Goal: Task Accomplishment & Management: Manage account settings

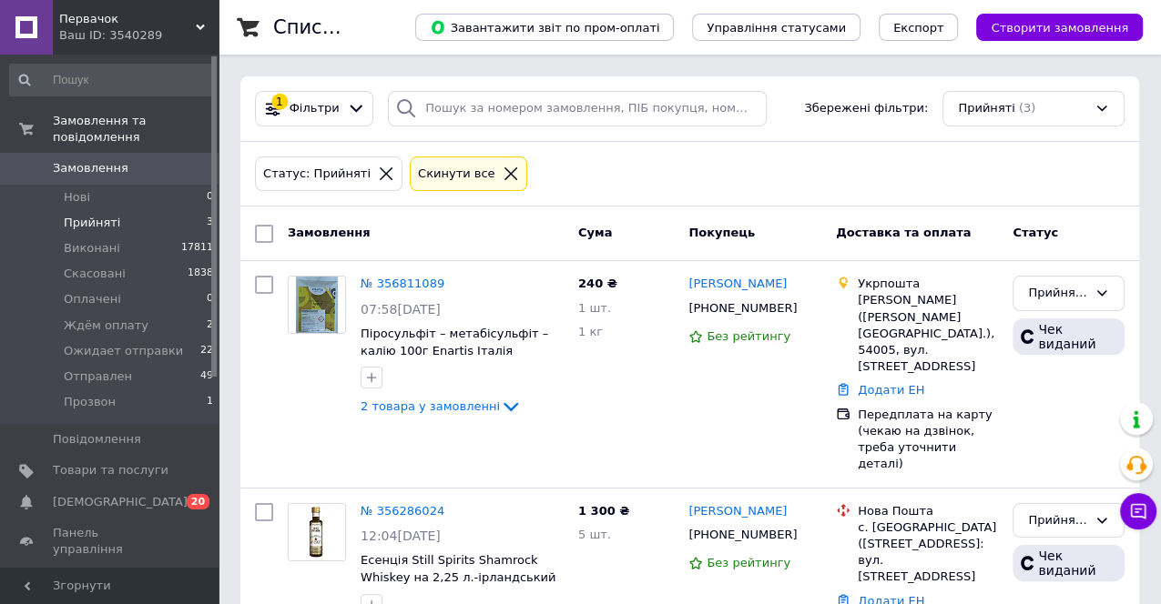
click at [201, 26] on use at bounding box center [200, 27] width 9 height 5
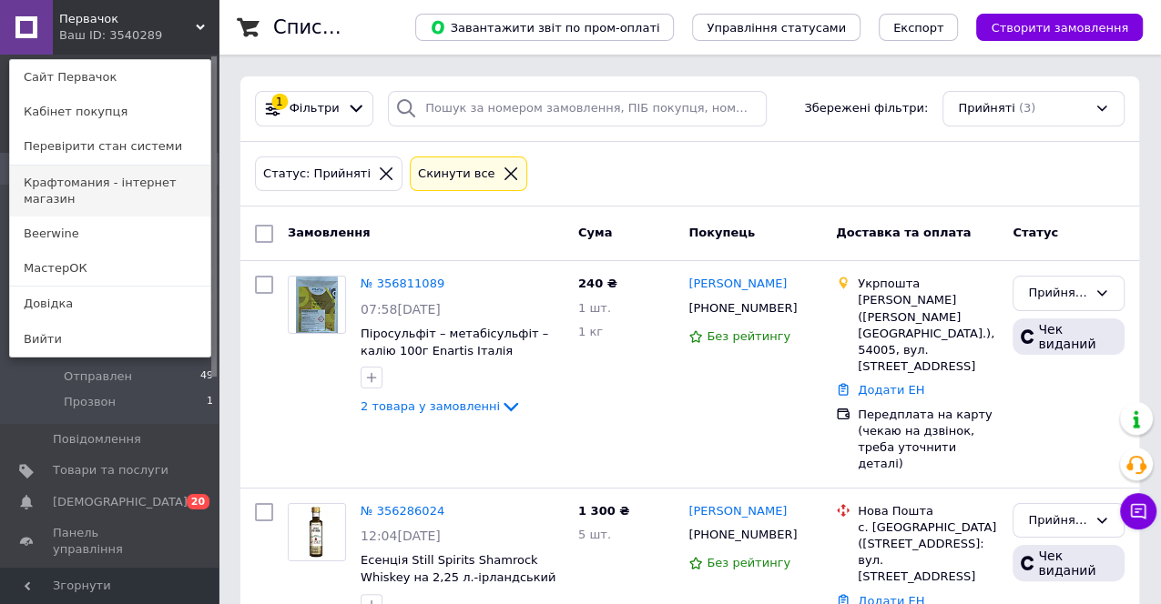
click at [106, 181] on link "Крафтомания - інтернет магазин" at bounding box center [110, 191] width 200 height 51
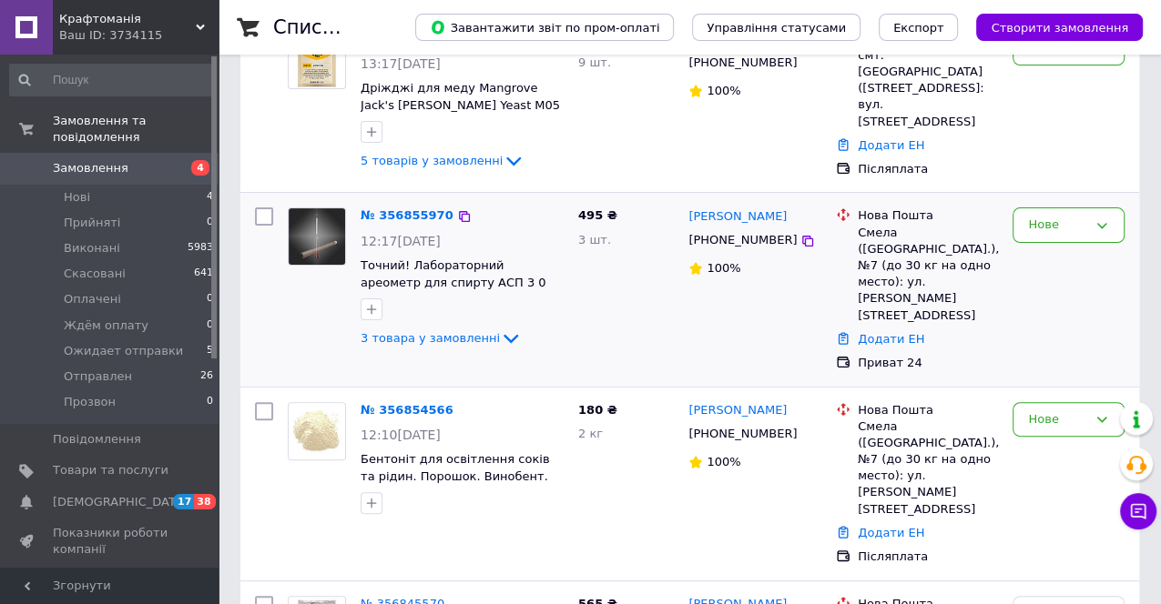
scroll to position [202, 0]
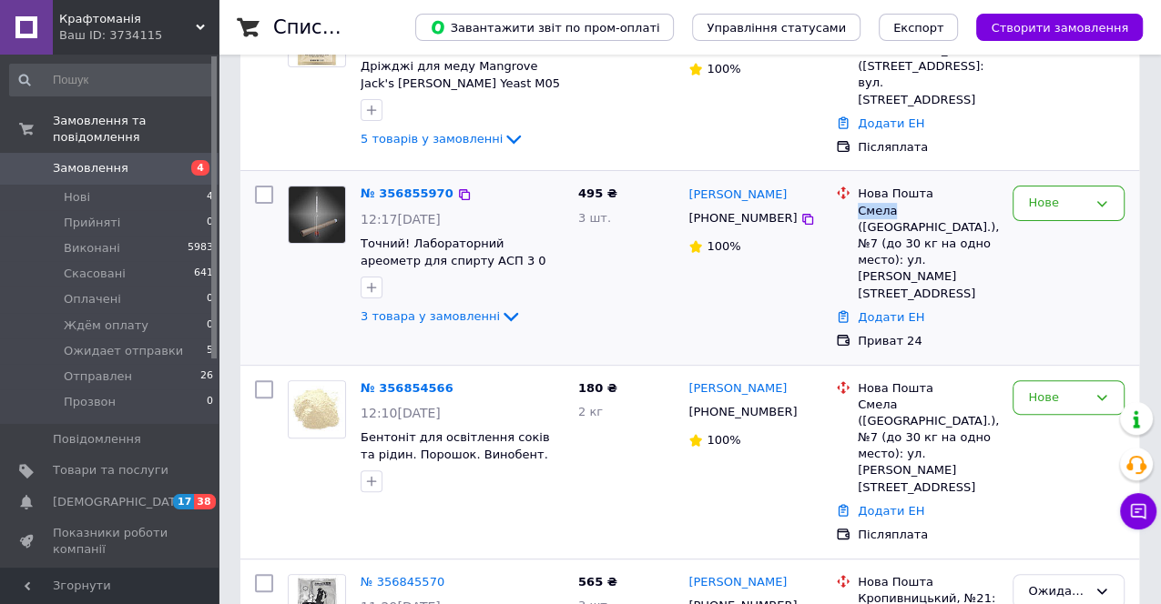
drag, startPoint x: 865, startPoint y: 205, endPoint x: 889, endPoint y: 208, distance: 24.7
click at [889, 208] on div "Нова Пошта Смела (Черкасская обл.), №7 (до 30 кг на одно место): ул. Юрия Пасха…" at bounding box center [927, 244] width 147 height 116
copy div "Смела"
click at [500, 310] on icon at bounding box center [511, 317] width 22 height 22
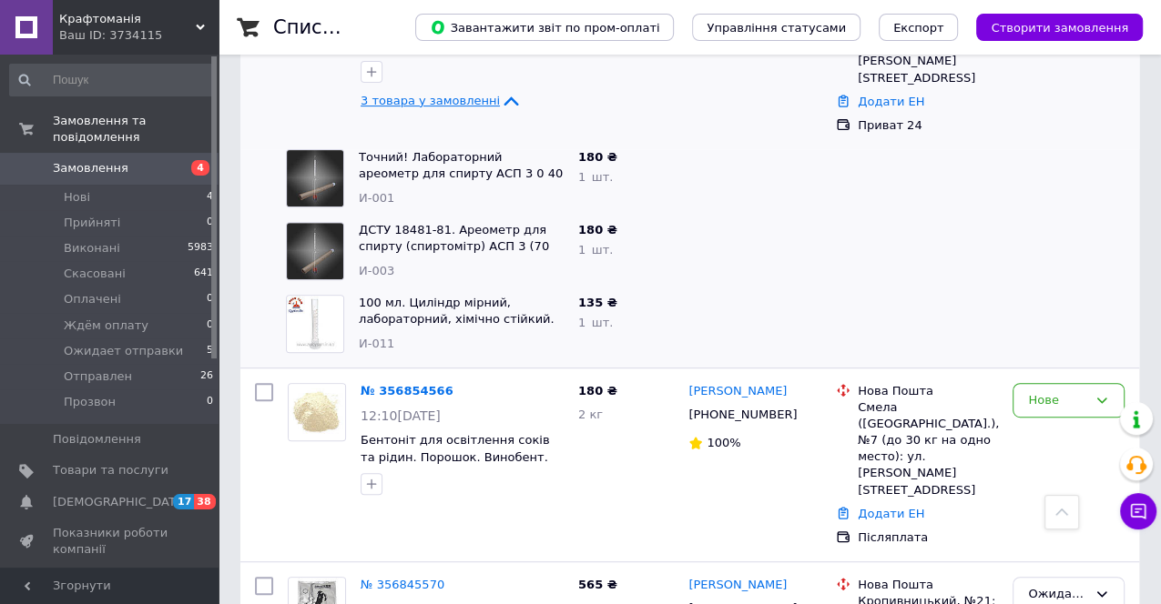
scroll to position [505, 0]
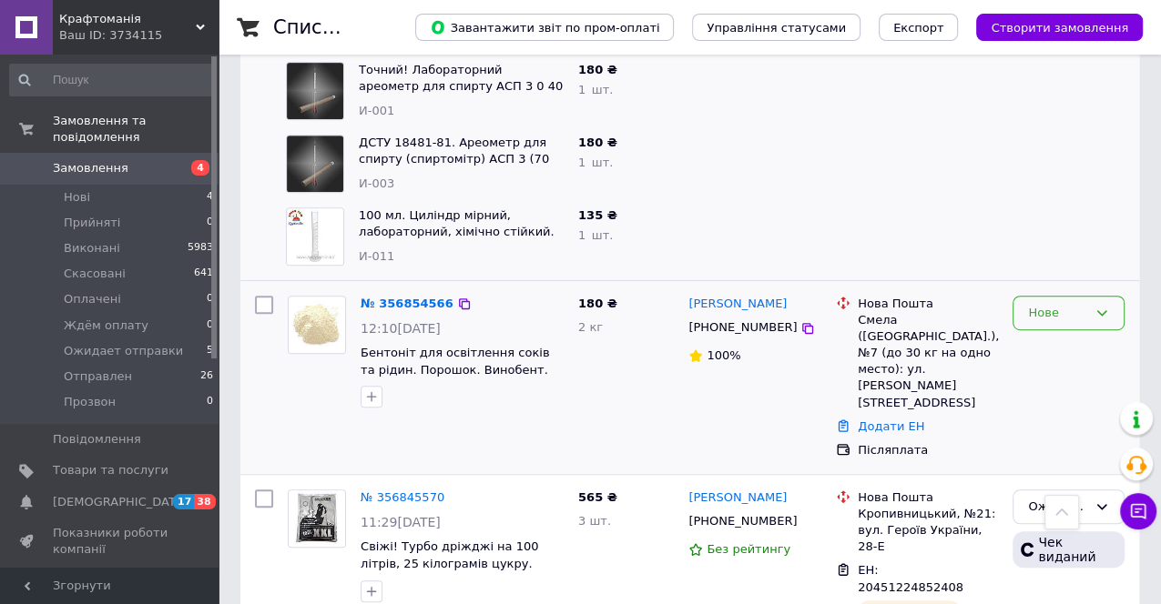
click at [1076, 304] on div "Нове" at bounding box center [1057, 313] width 59 height 19
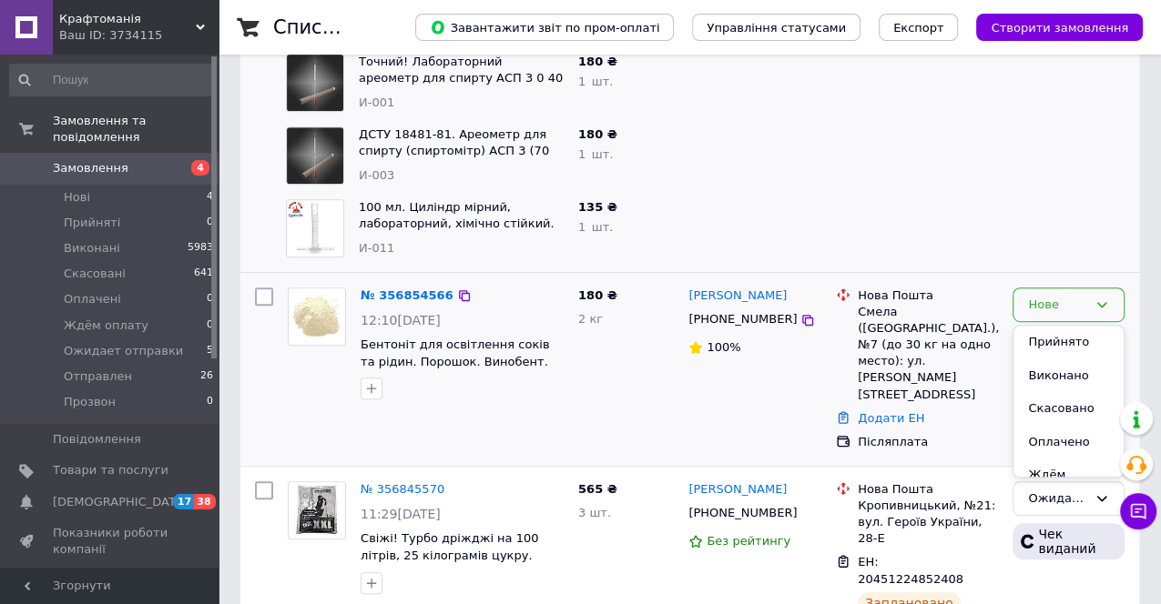
scroll to position [606, 0]
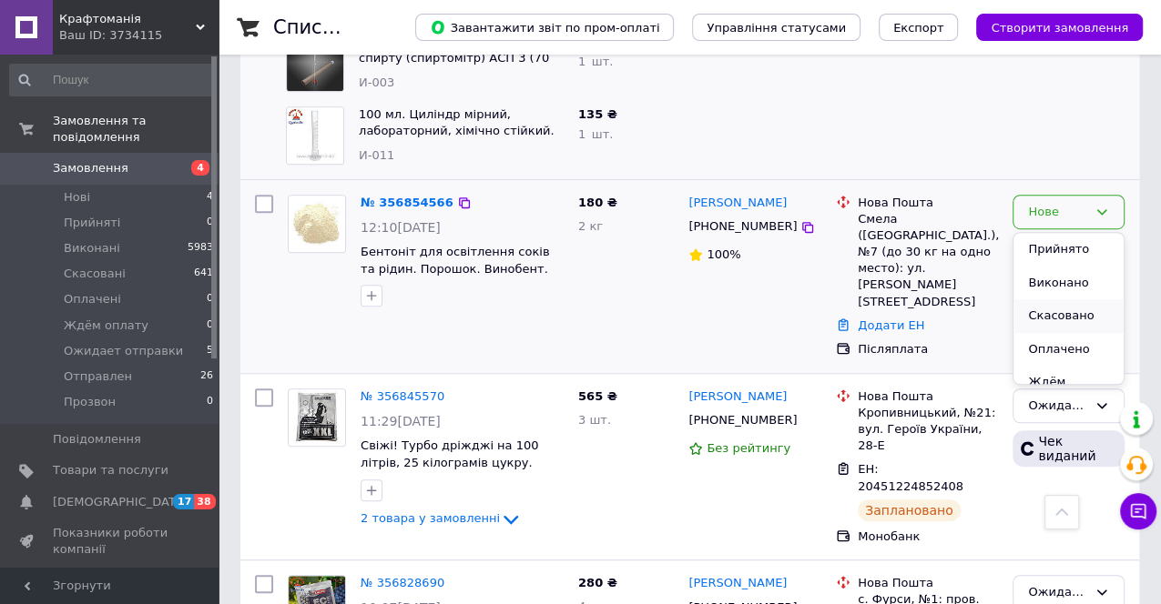
click at [1039, 299] on li "Скасовано" at bounding box center [1068, 316] width 110 height 34
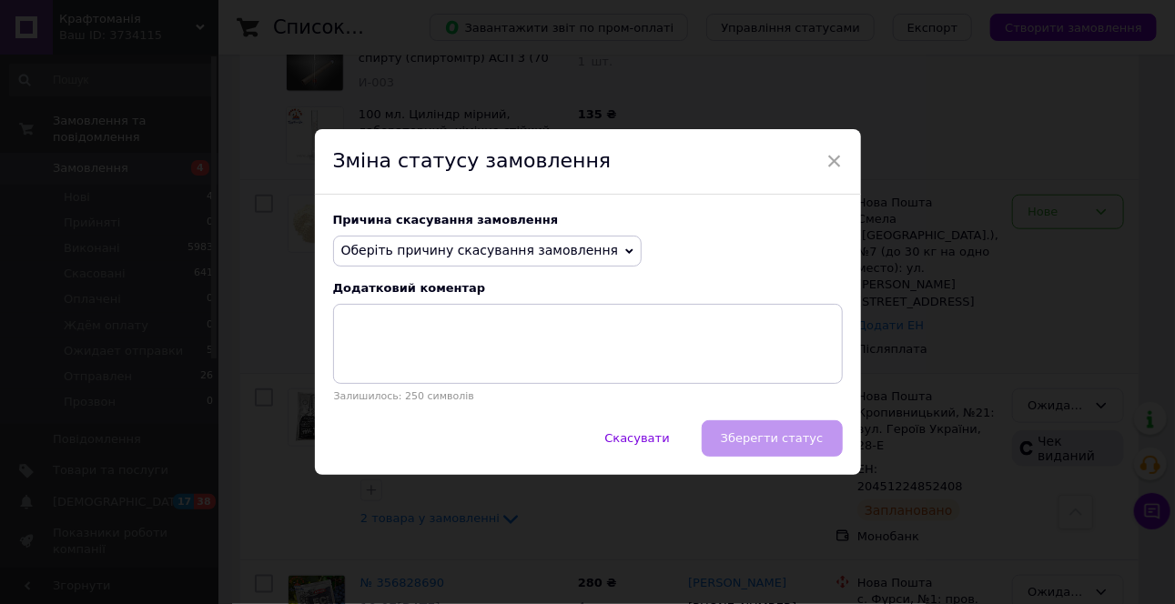
click at [625, 253] on icon at bounding box center [629, 252] width 8 height 8
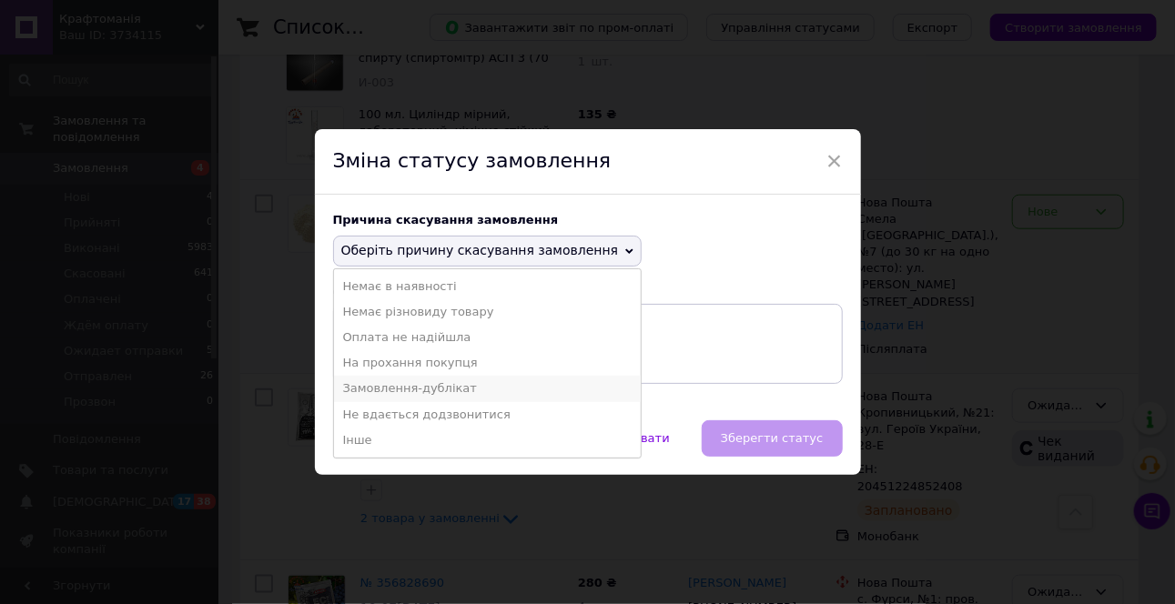
click at [422, 385] on li "Замовлення-дублікат" at bounding box center [488, 388] width 308 height 25
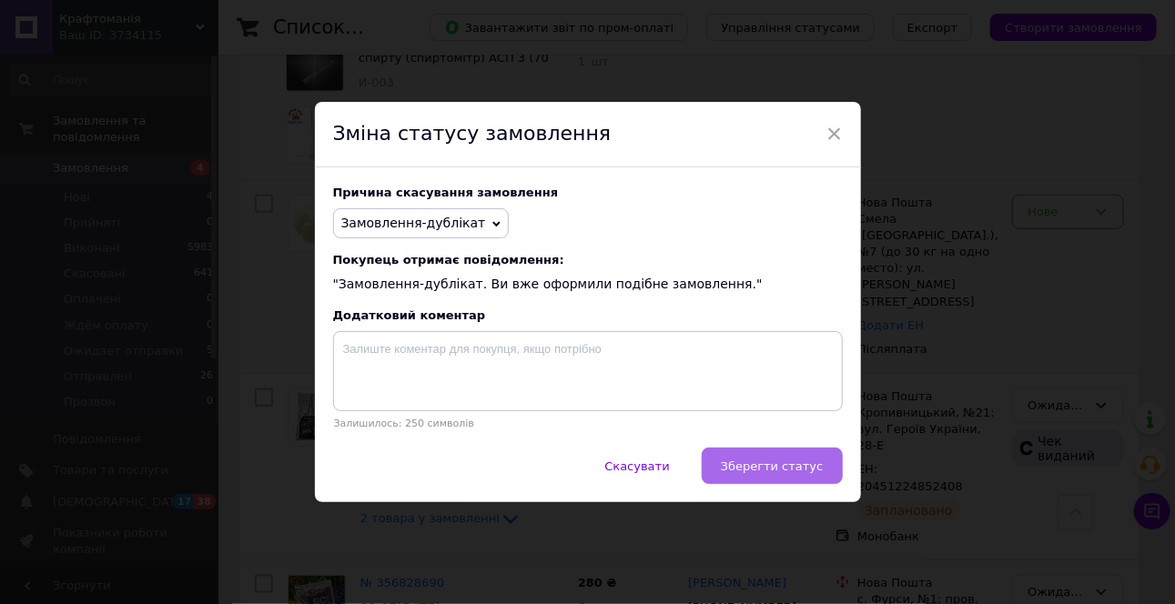
click at [757, 460] on span "Зберегти статус" at bounding box center [772, 467] width 103 height 14
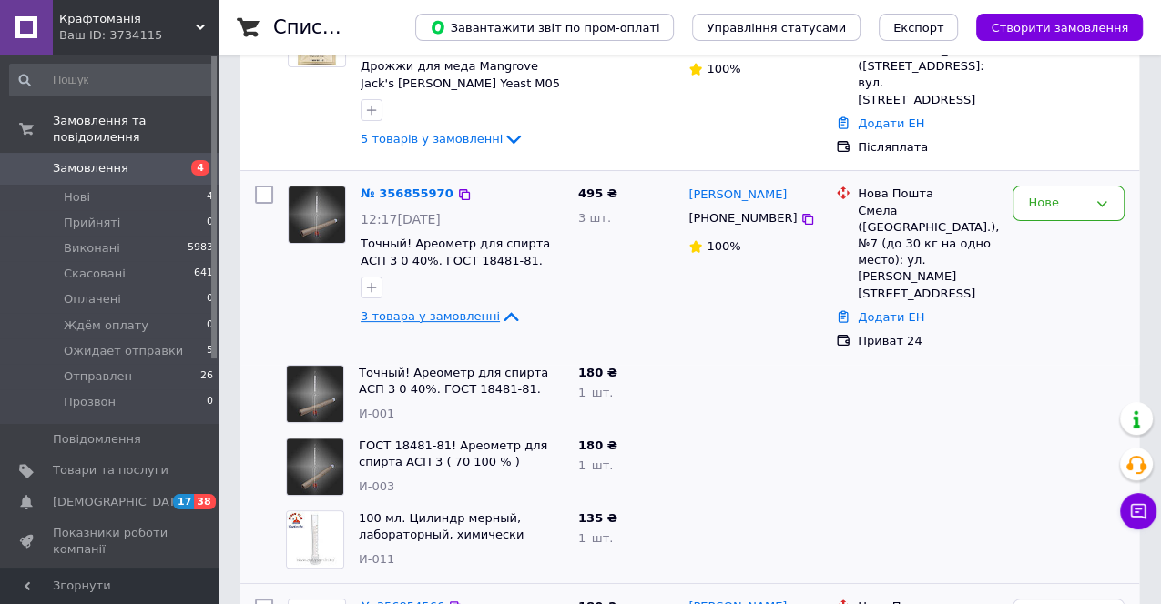
scroll to position [303, 0]
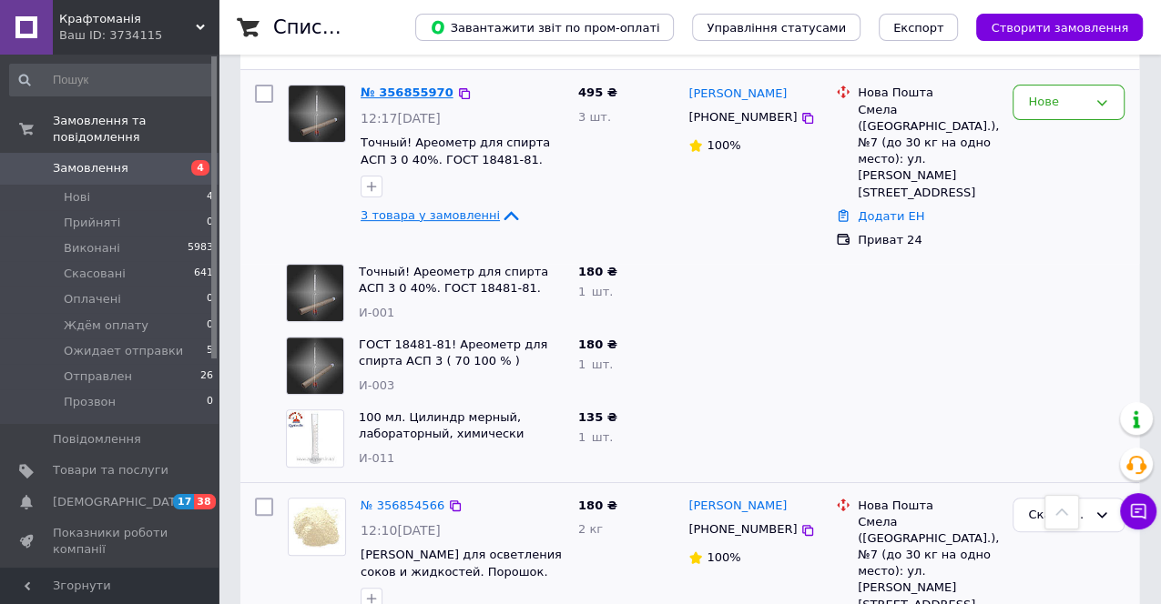
click at [420, 86] on link "№ 356855970" at bounding box center [406, 93] width 93 height 14
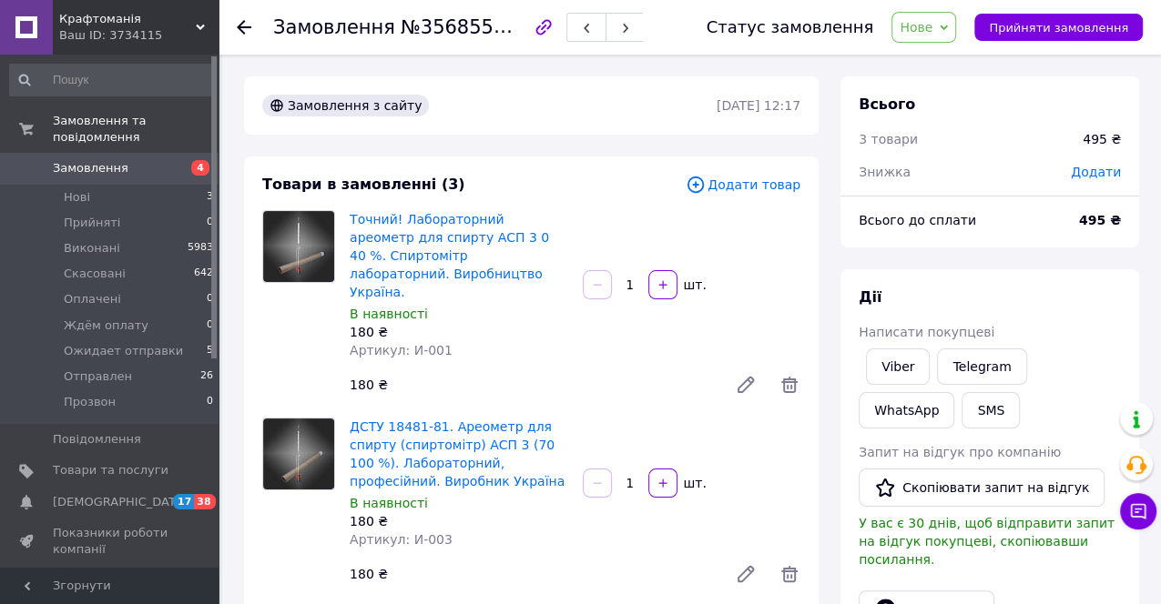
click at [744, 182] on span "Додати товар" at bounding box center [742, 185] width 115 height 20
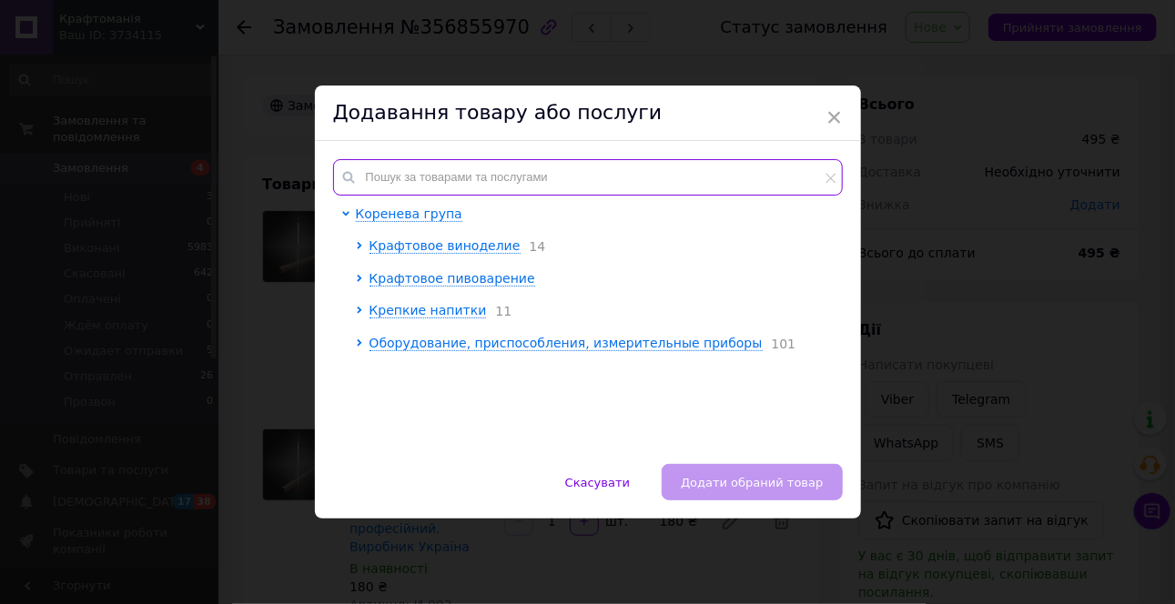
click at [539, 183] on input "text" at bounding box center [588, 177] width 510 height 36
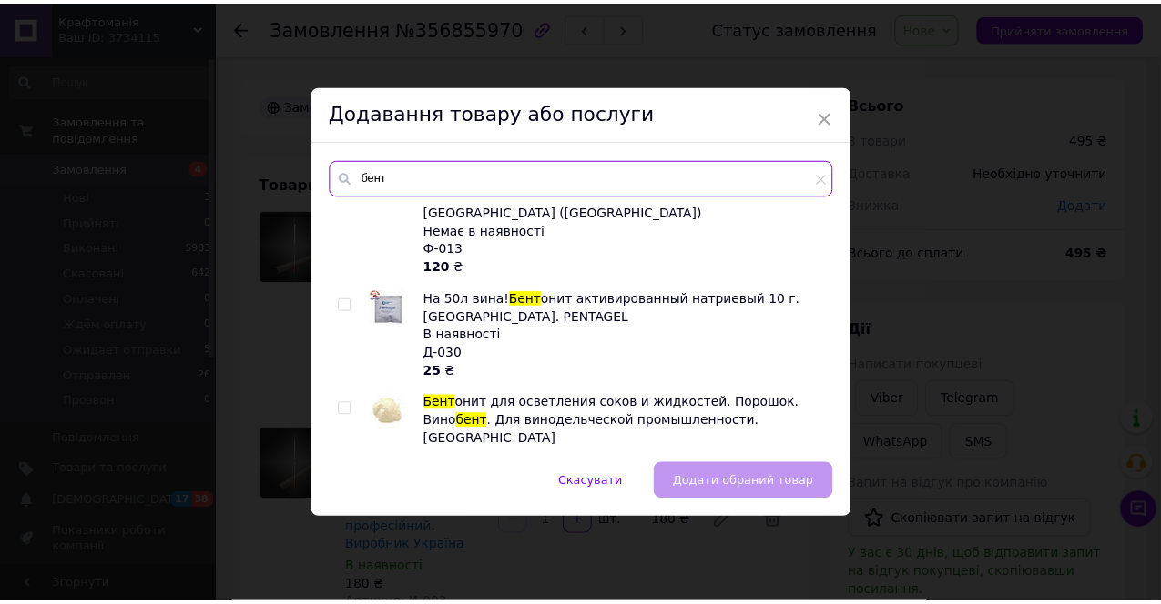
scroll to position [59, 0]
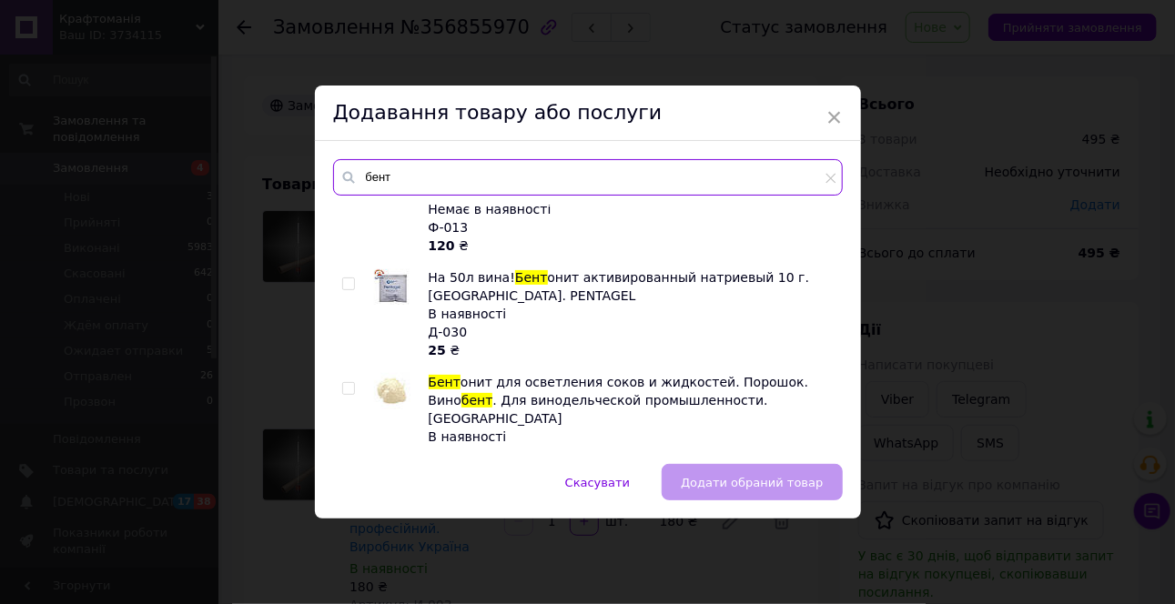
type input "бент"
click at [344, 383] on input "checkbox" at bounding box center [348, 389] width 12 height 12
checkbox input "true"
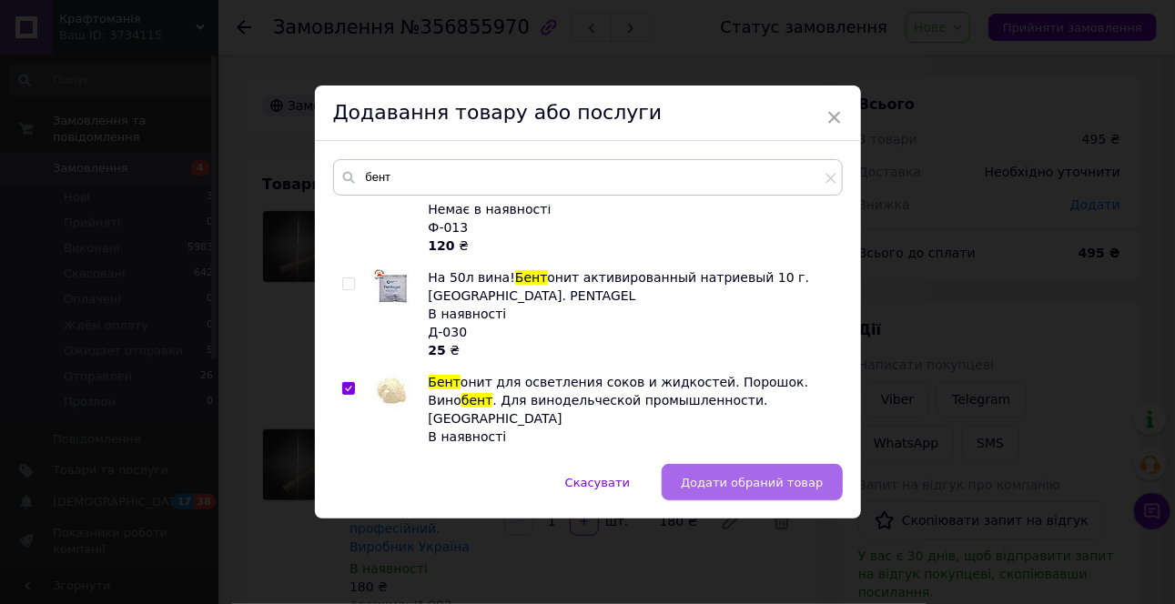
click at [775, 487] on span "Додати обраний товар" at bounding box center [752, 483] width 142 height 14
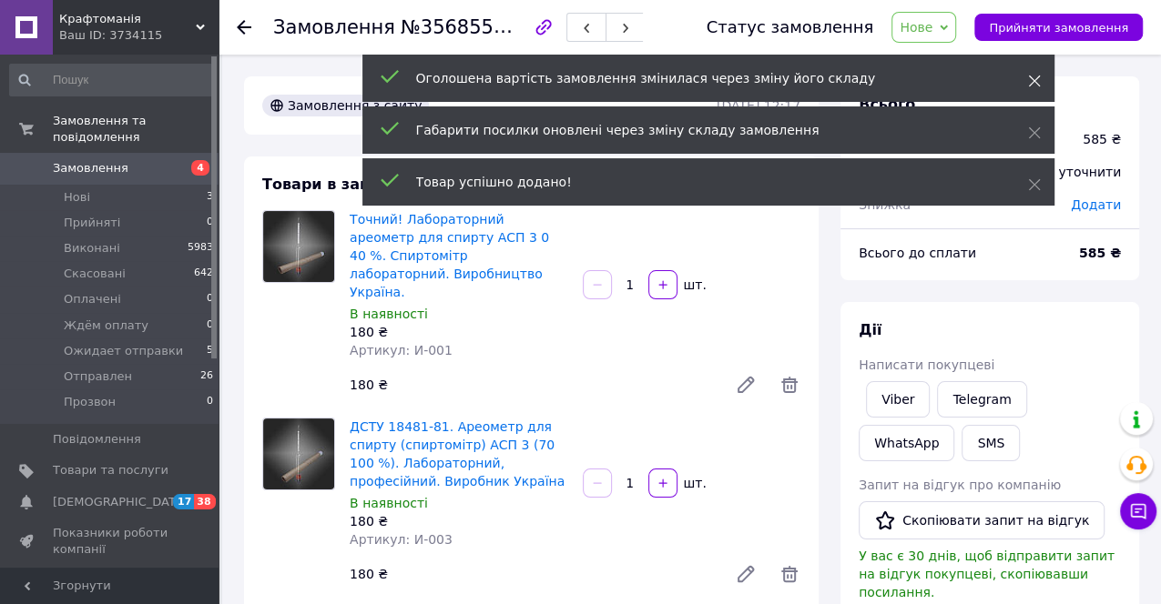
click at [1031, 77] on use at bounding box center [1034, 82] width 12 height 12
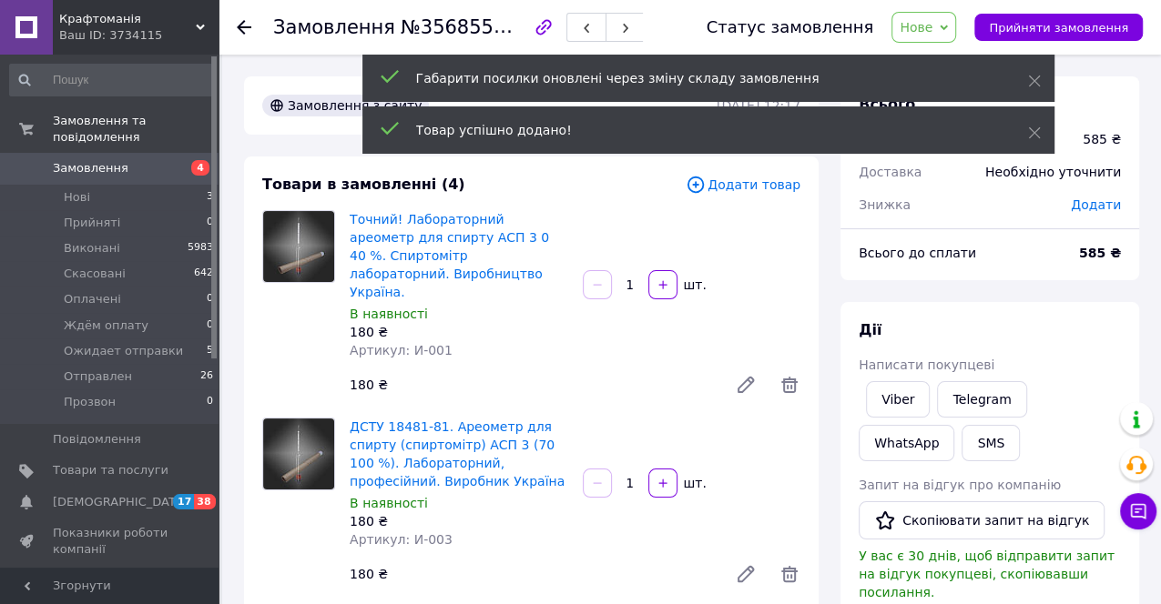
click at [1031, 77] on use at bounding box center [1034, 82] width 12 height 12
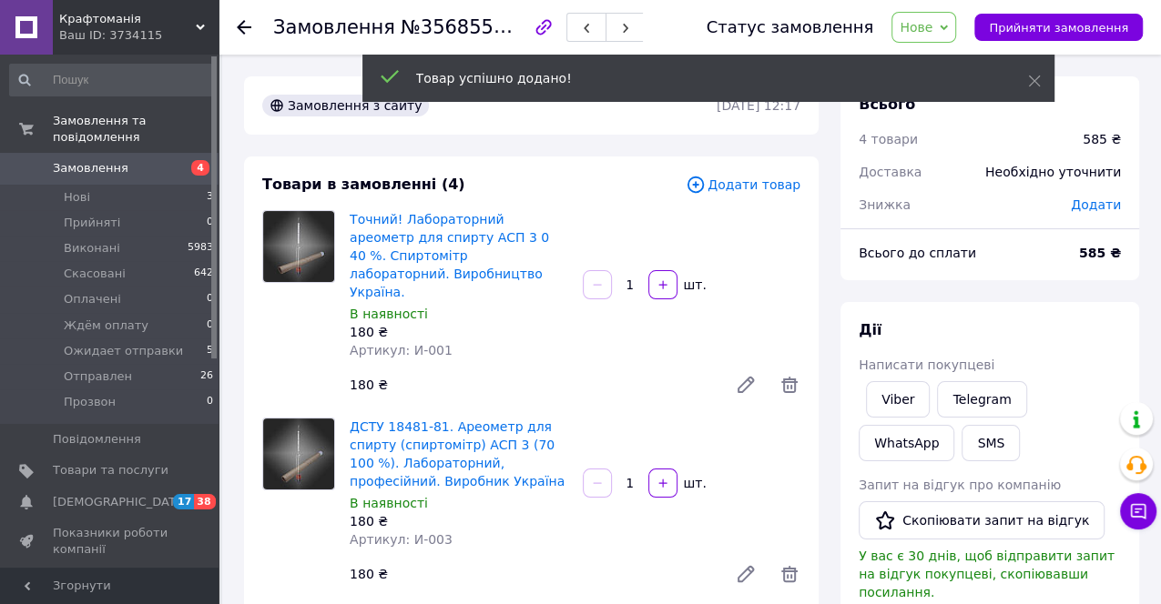
click at [1031, 77] on use at bounding box center [1034, 82] width 12 height 12
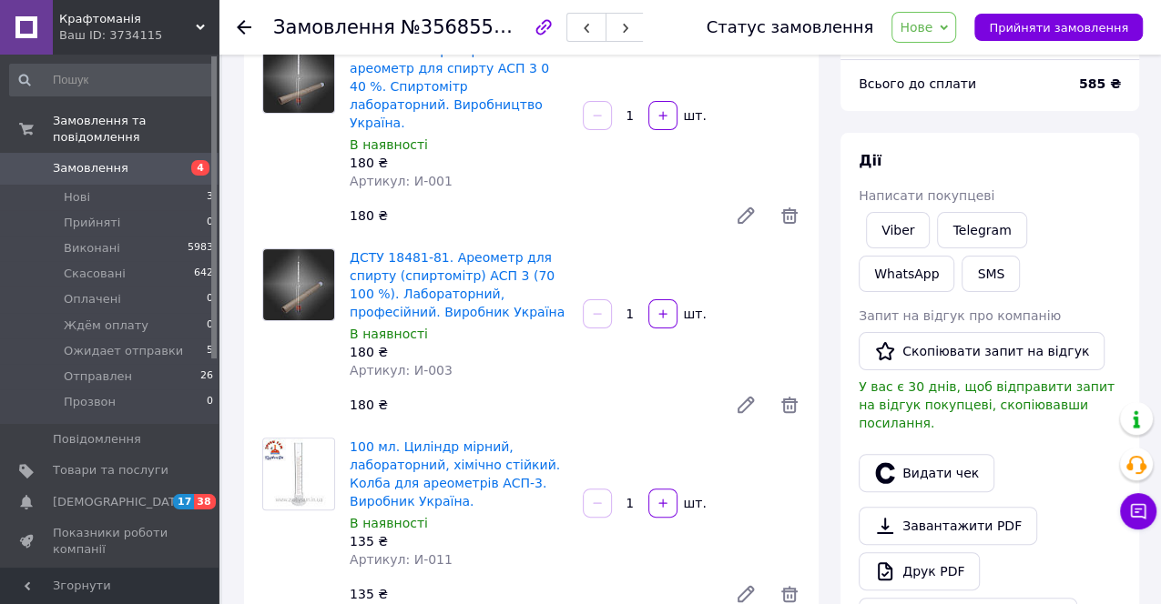
scroll to position [505, 0]
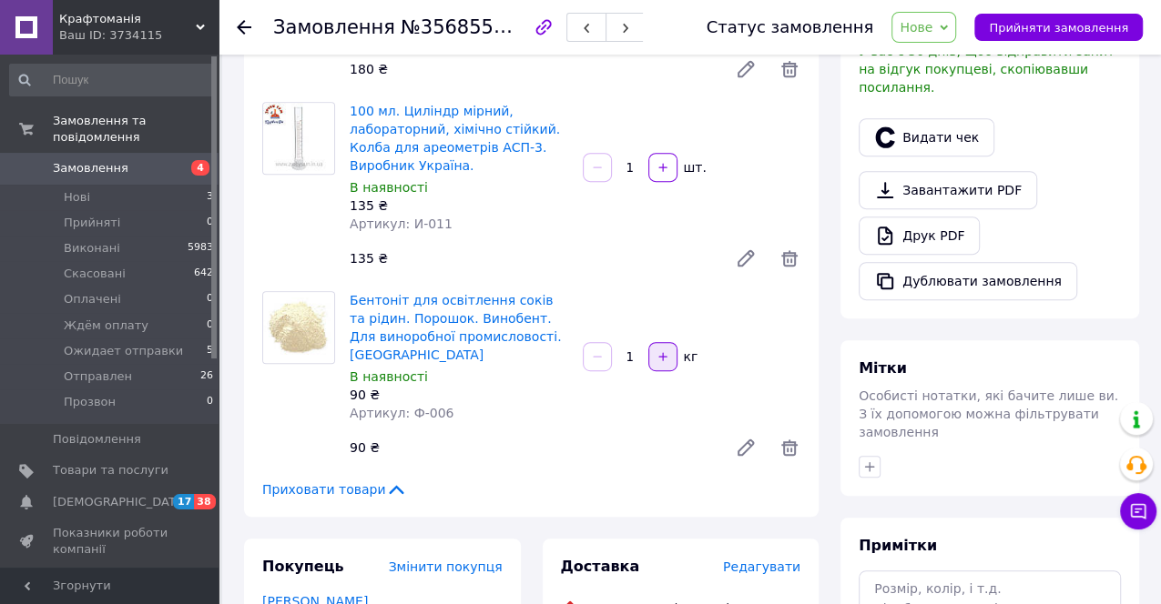
click at [656, 350] on icon "button" at bounding box center [662, 356] width 13 height 13
type input "2"
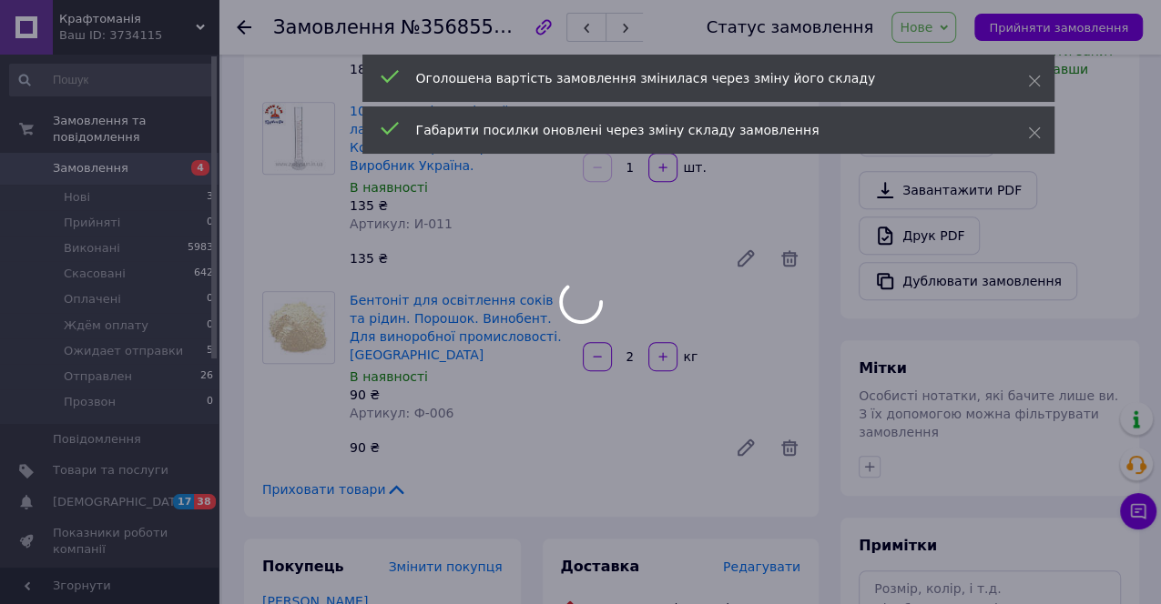
type input "2"
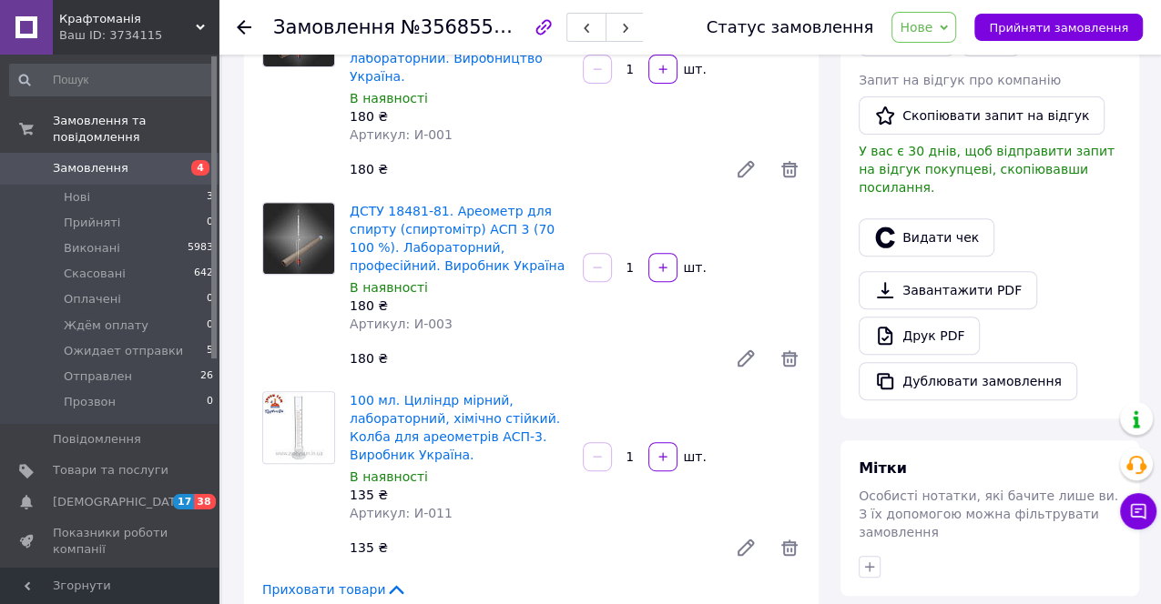
scroll to position [265, 0]
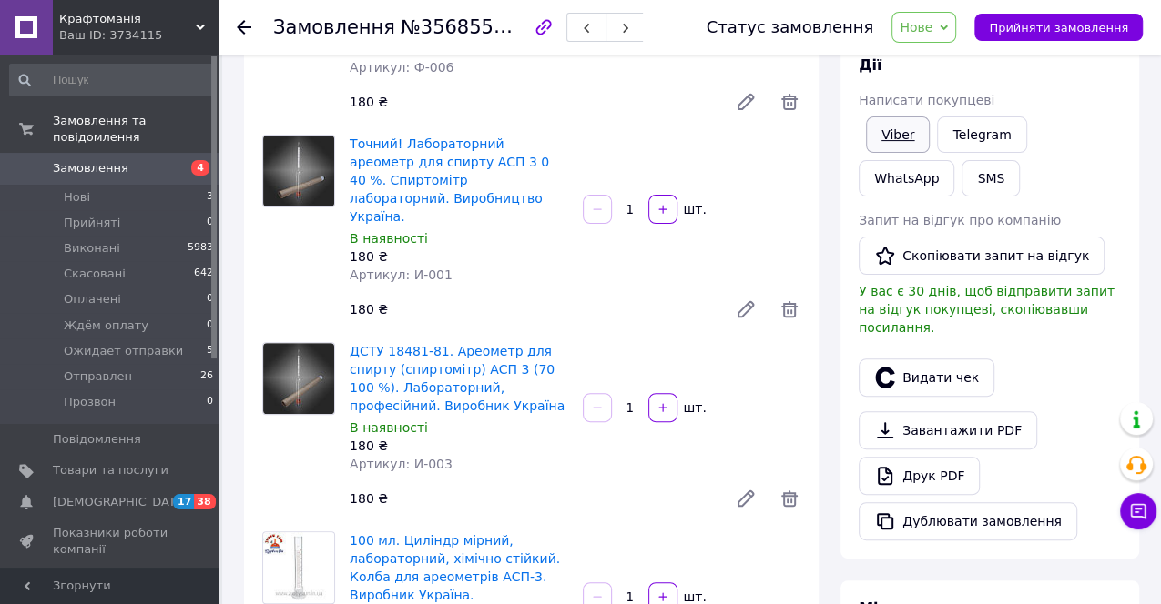
click at [899, 125] on link "Viber" at bounding box center [898, 135] width 64 height 36
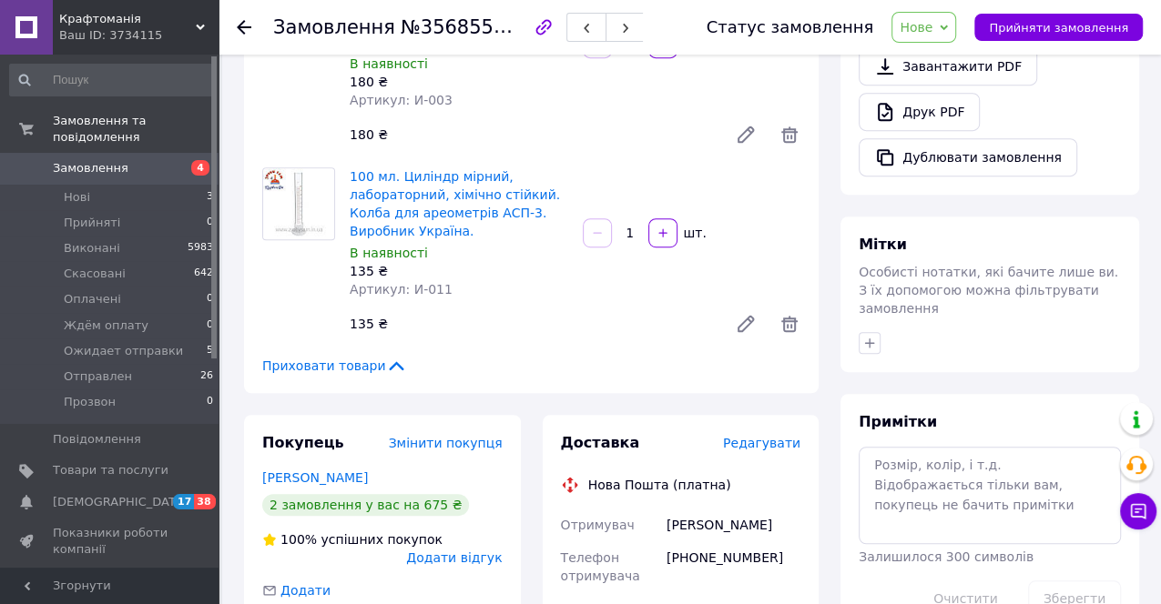
scroll to position [596, 0]
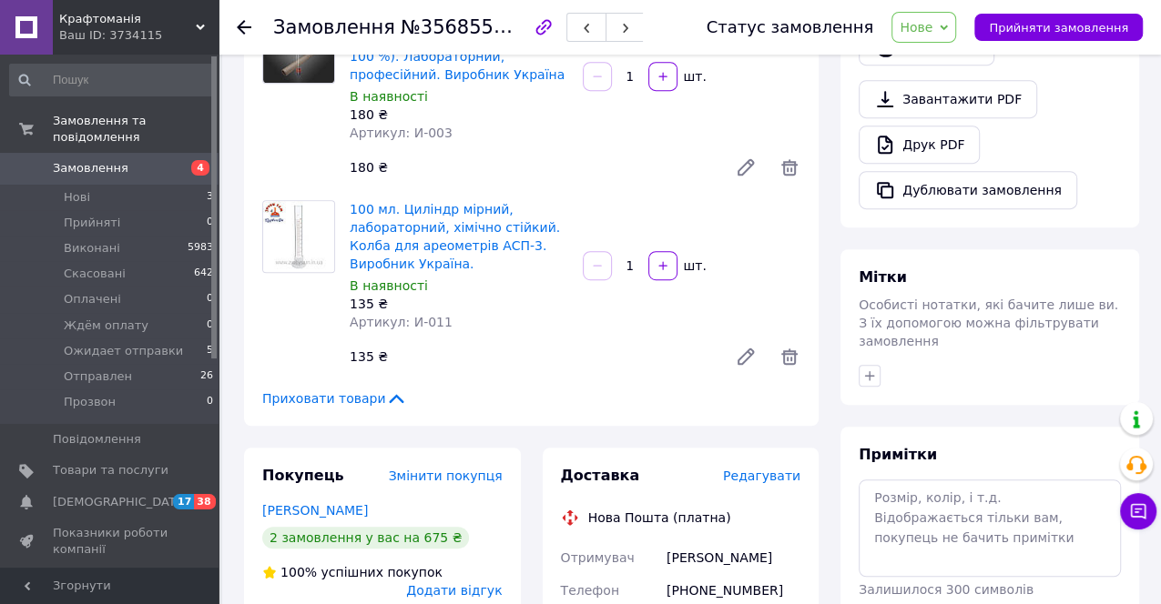
click at [241, 25] on icon at bounding box center [244, 27] width 15 height 15
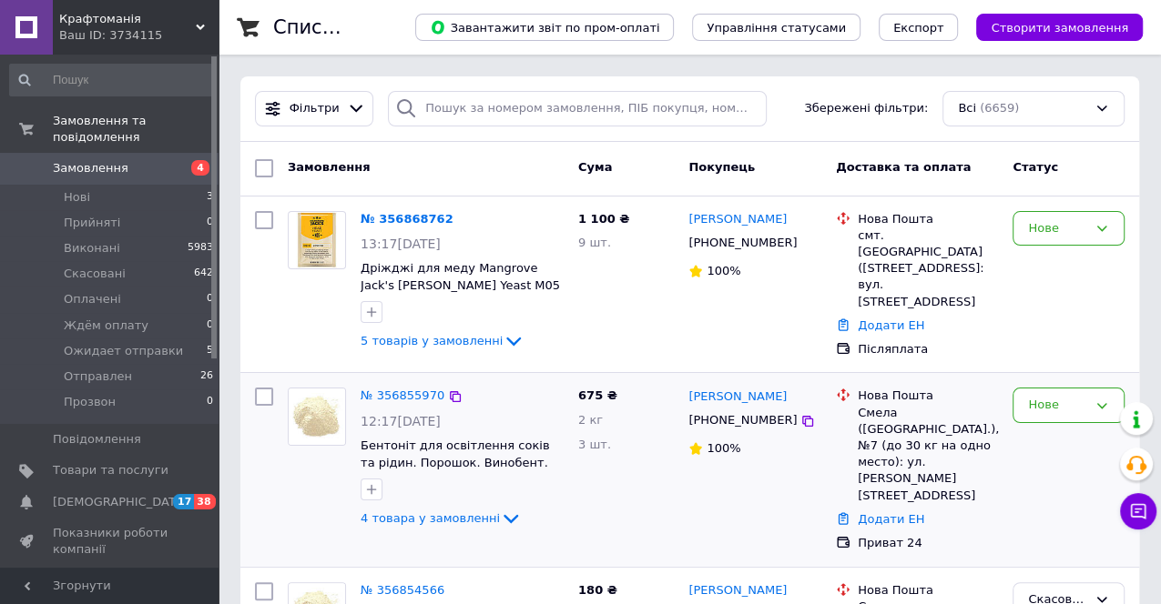
scroll to position [202, 0]
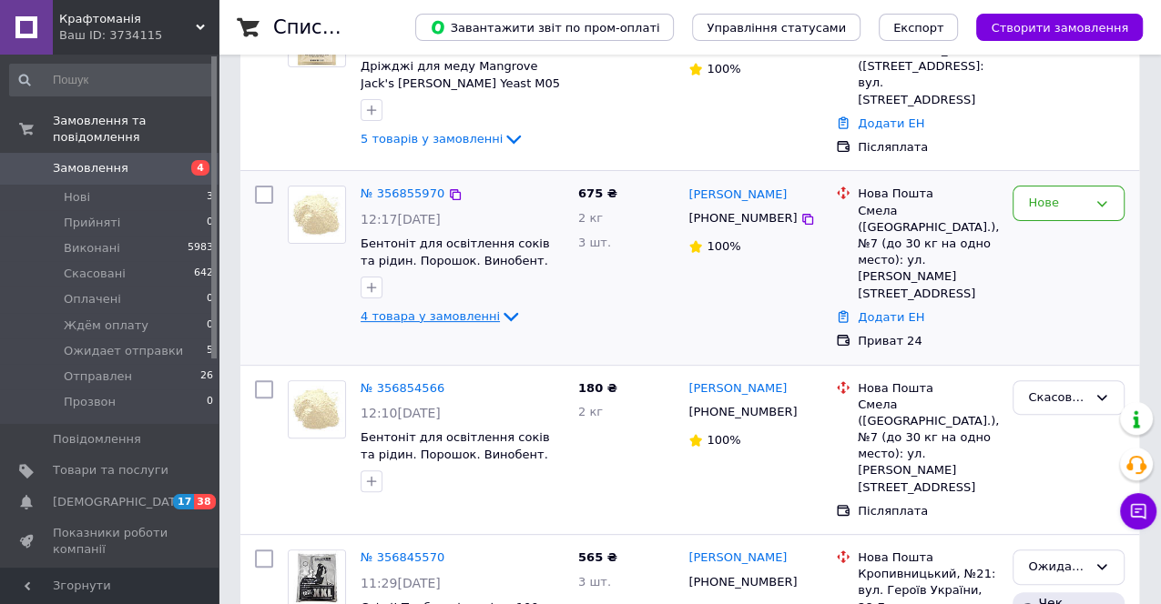
click at [500, 307] on icon at bounding box center [511, 317] width 22 height 22
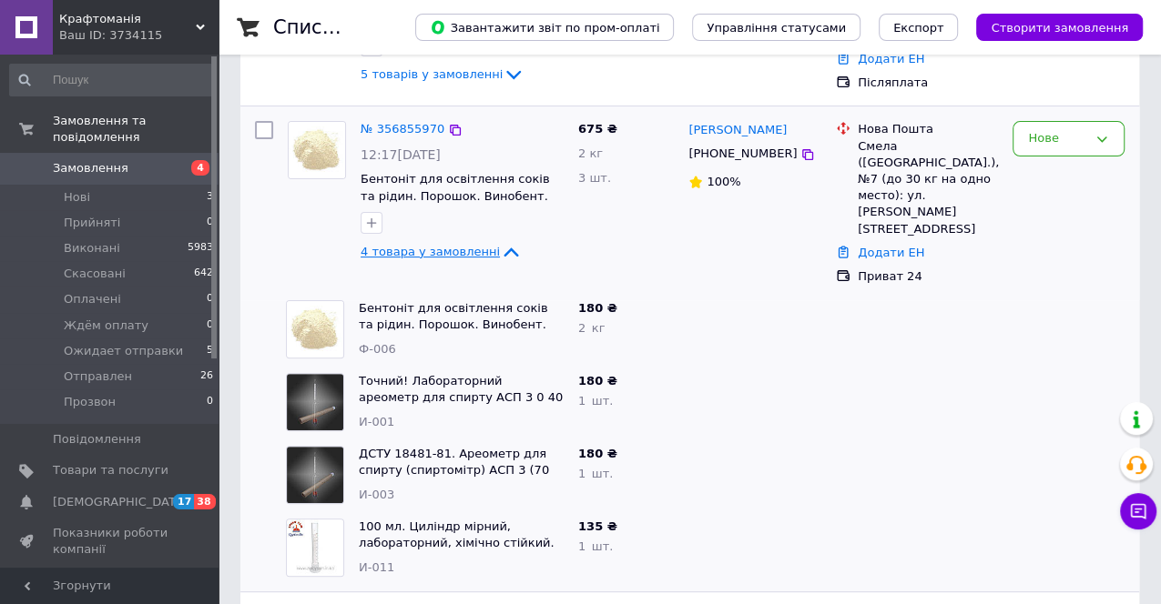
scroll to position [303, 0]
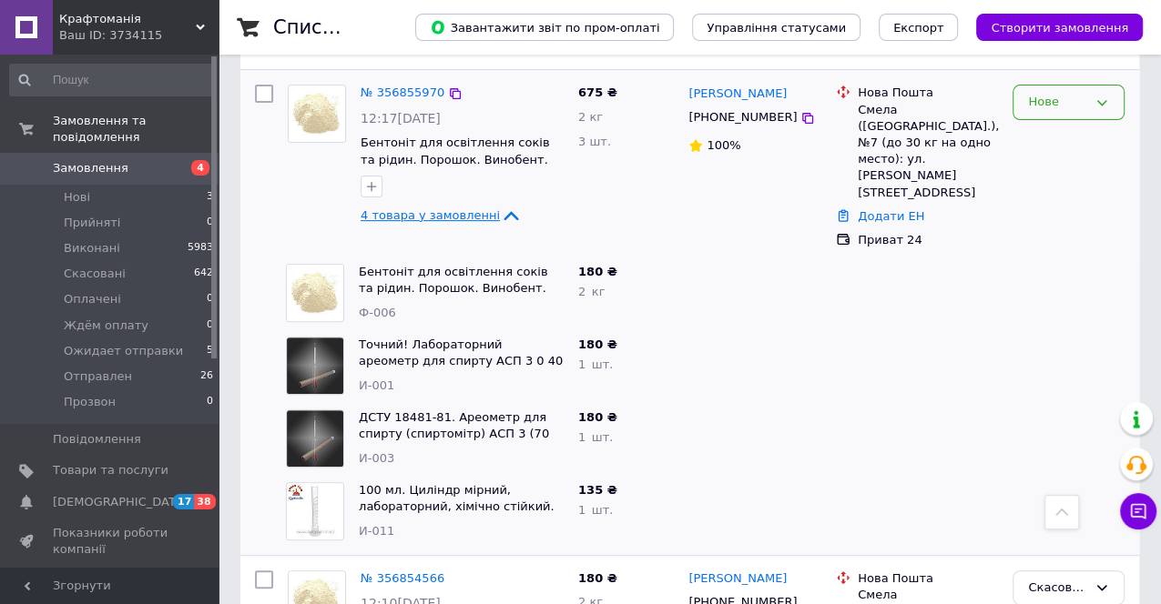
click at [1092, 87] on div "Нове" at bounding box center [1068, 102] width 112 height 35
click at [1075, 259] on li "Ждём оплату" at bounding box center [1068, 283] width 110 height 52
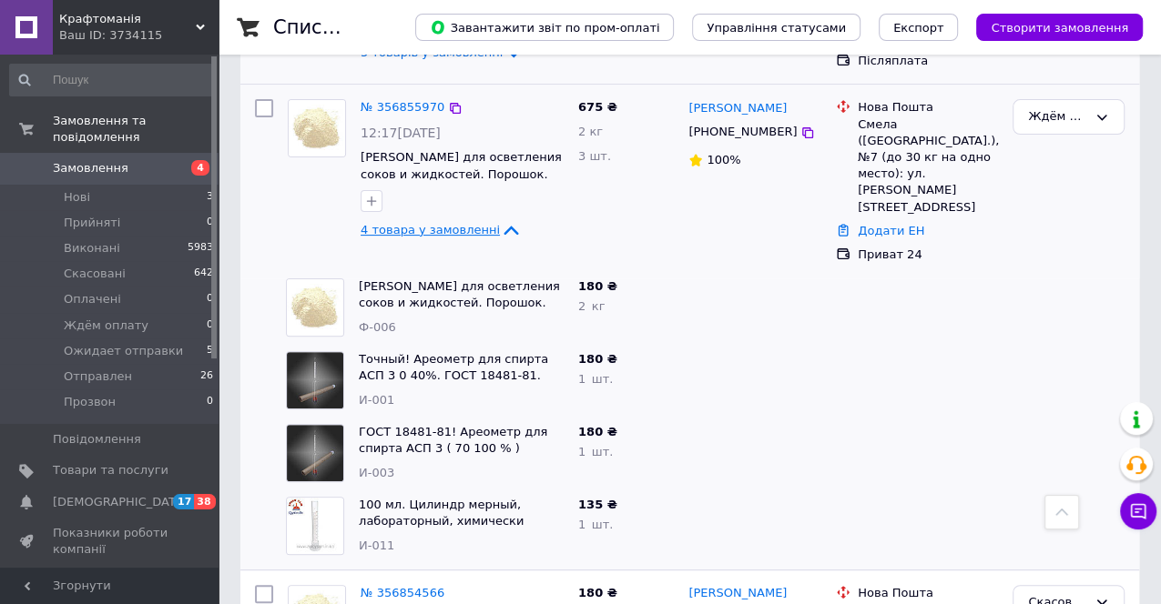
scroll to position [0, 0]
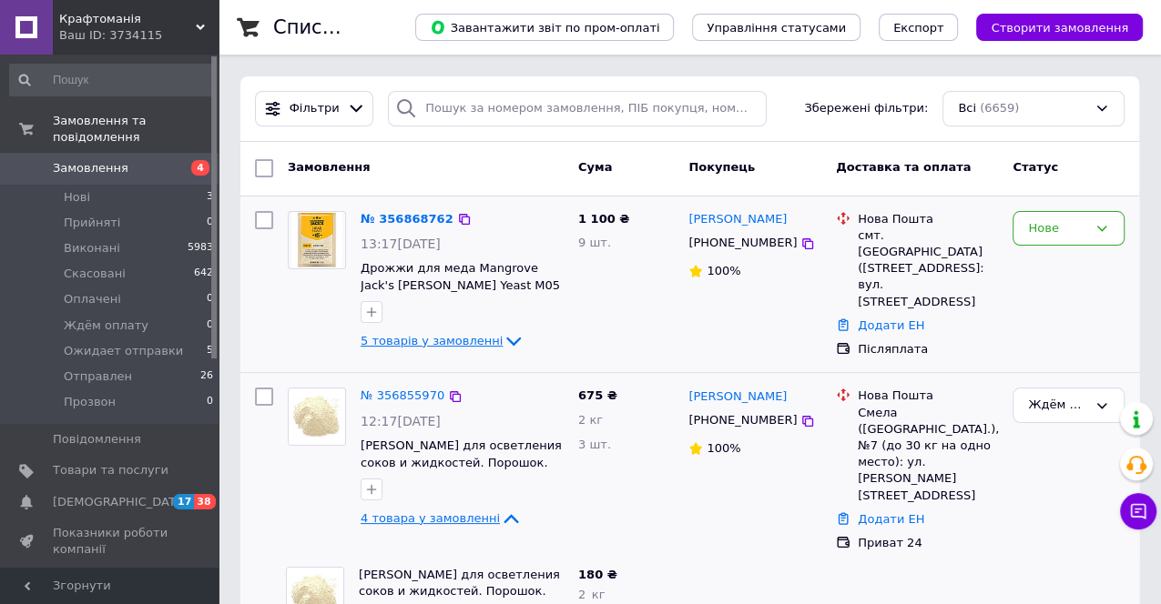
click at [502, 336] on icon at bounding box center [513, 341] width 22 height 22
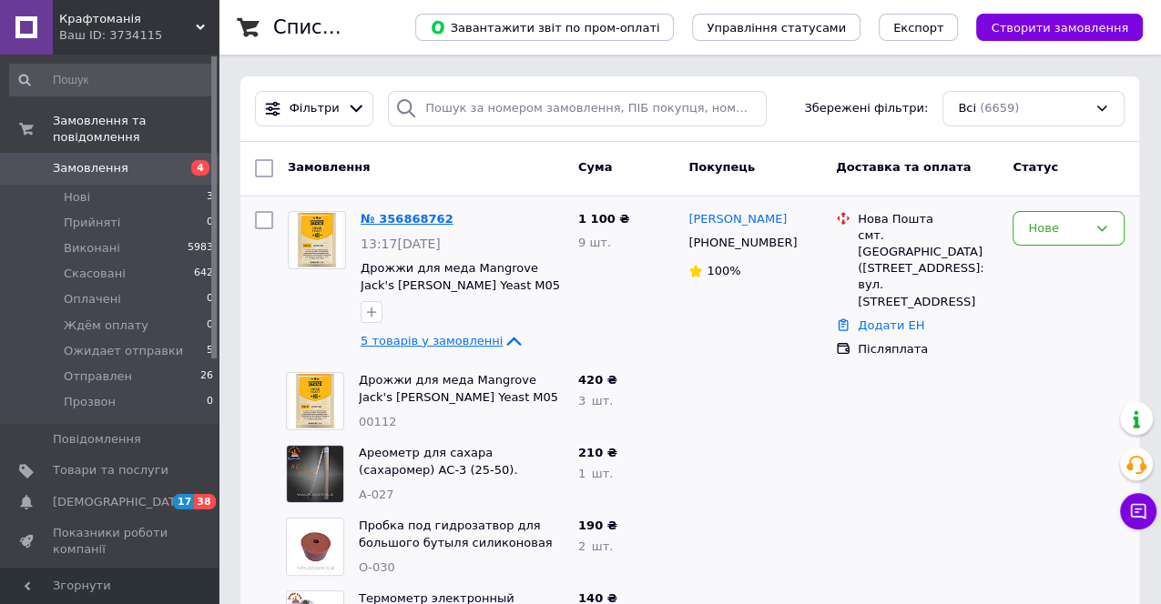
click at [406, 222] on link "№ 356868762" at bounding box center [406, 219] width 93 height 14
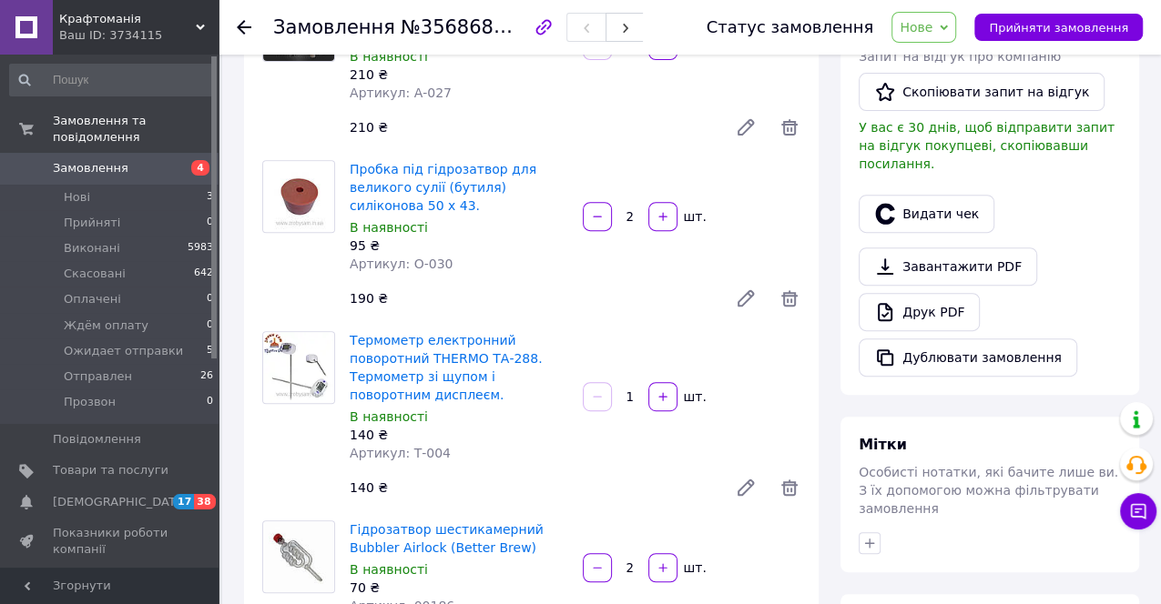
scroll to position [732, 0]
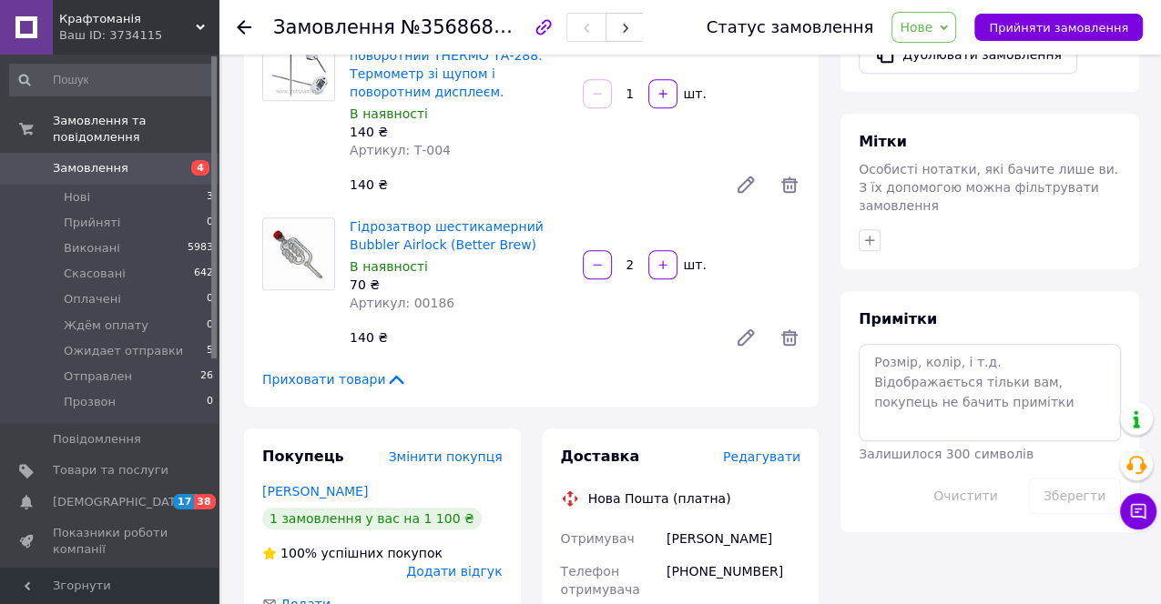
drag, startPoint x: 665, startPoint y: 531, endPoint x: 785, endPoint y: 536, distance: 119.4
copy div "смт. Зеленогірське"
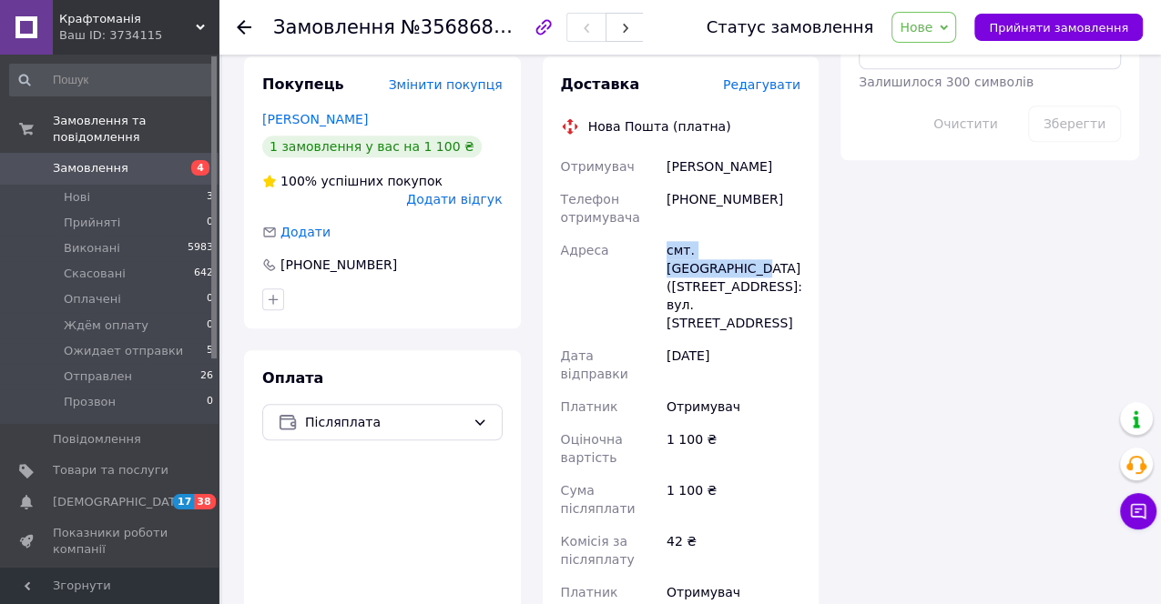
scroll to position [1011, 0]
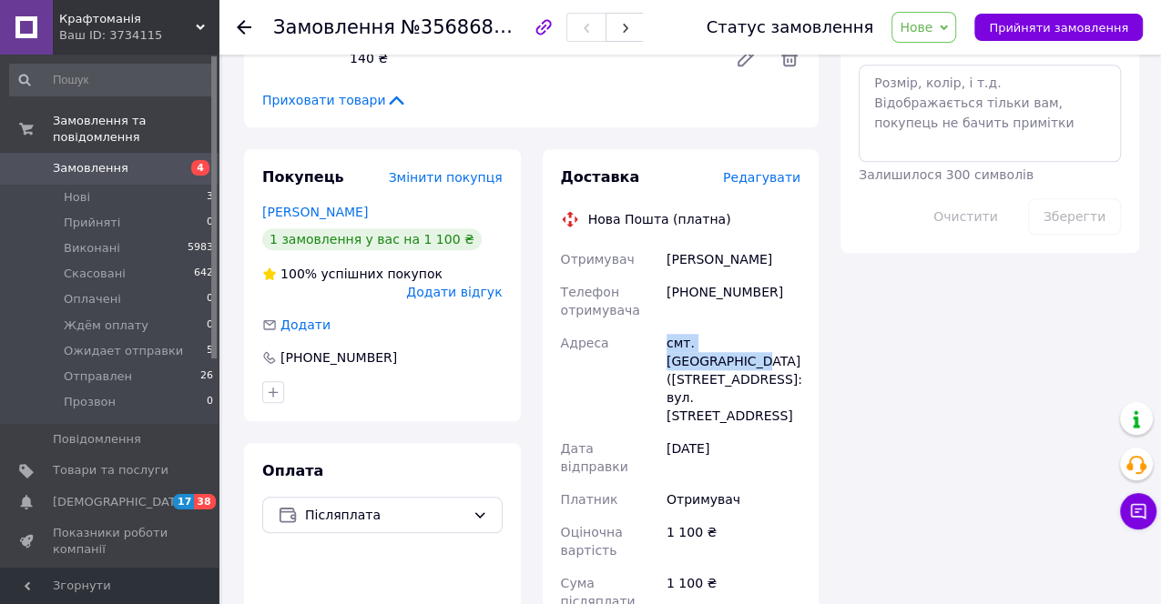
click at [956, 25] on span "Нове" at bounding box center [923, 27] width 65 height 31
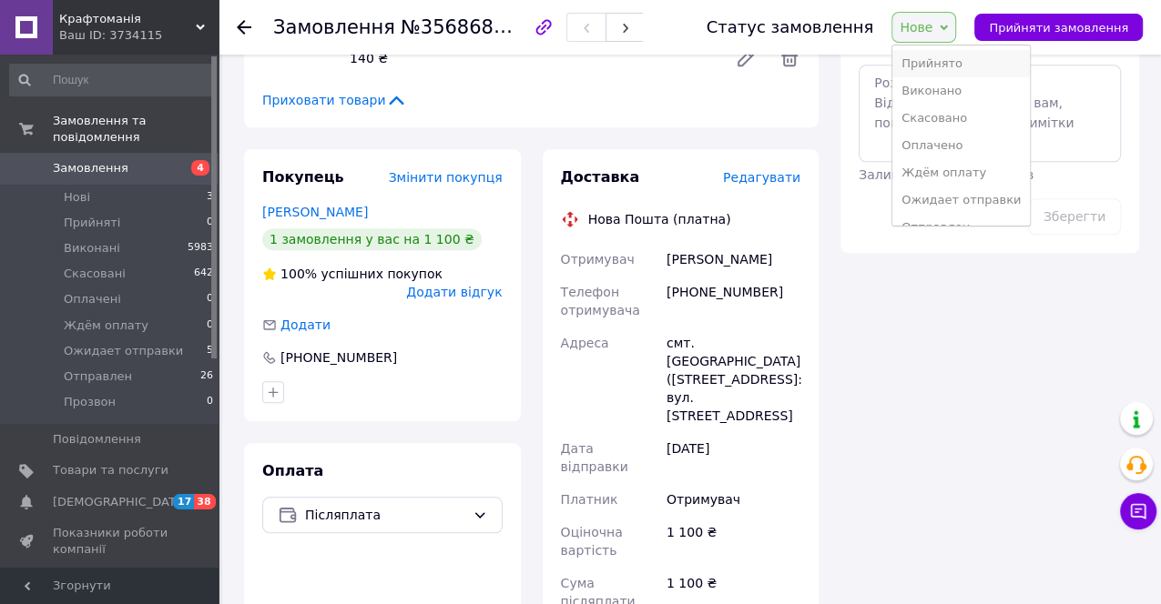
click at [940, 65] on li "Прийнято" at bounding box center [960, 63] width 137 height 27
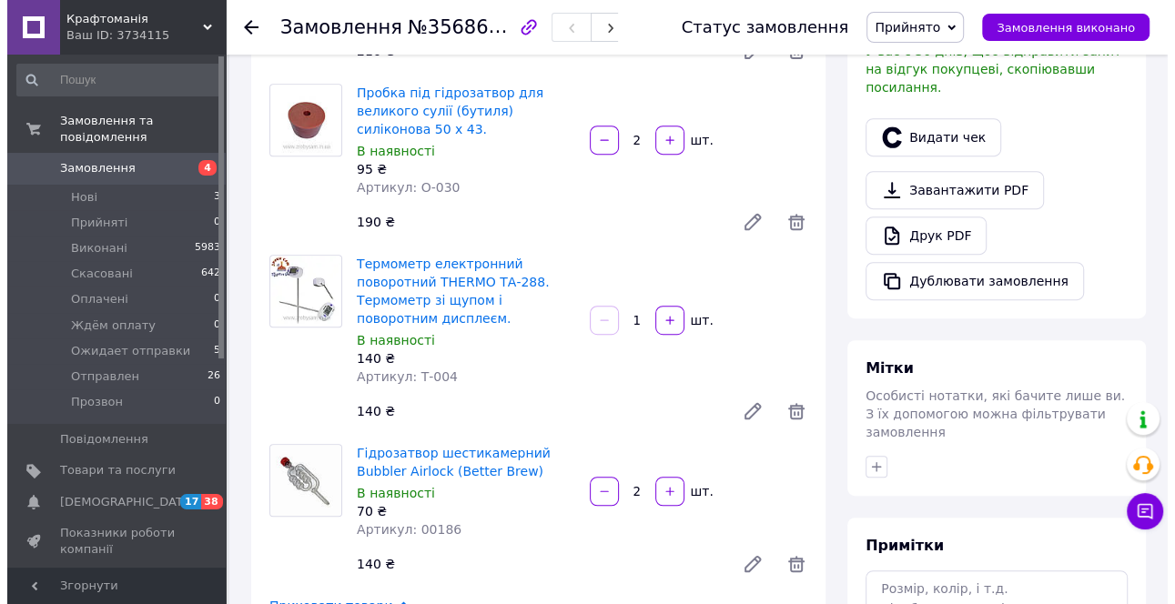
scroll to position [606, 0]
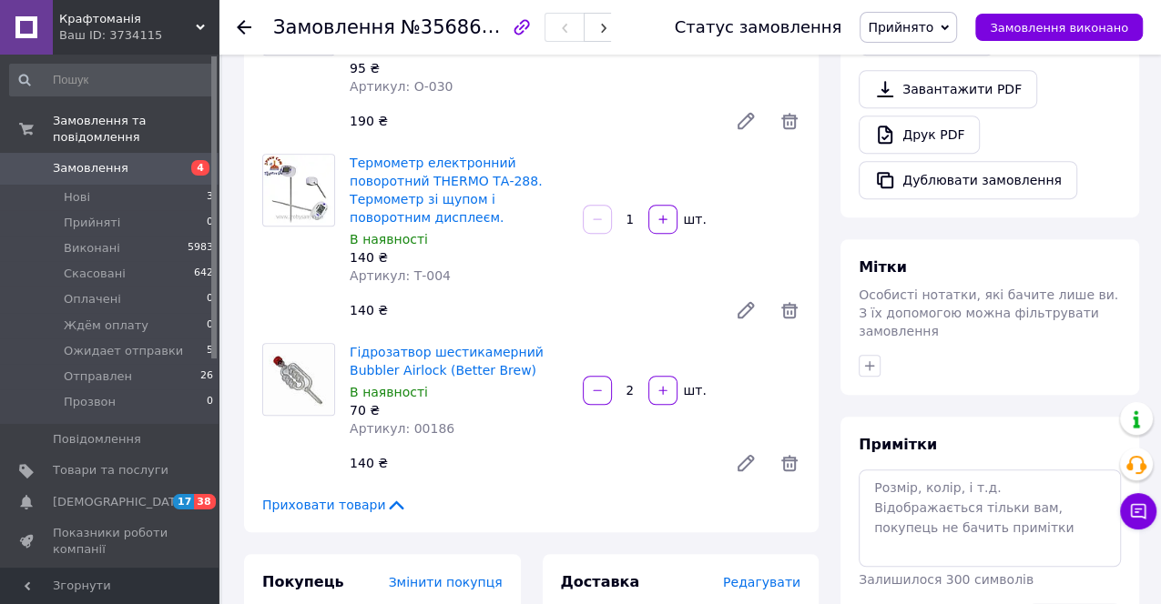
click at [764, 575] on span "Редагувати" at bounding box center [761, 582] width 77 height 15
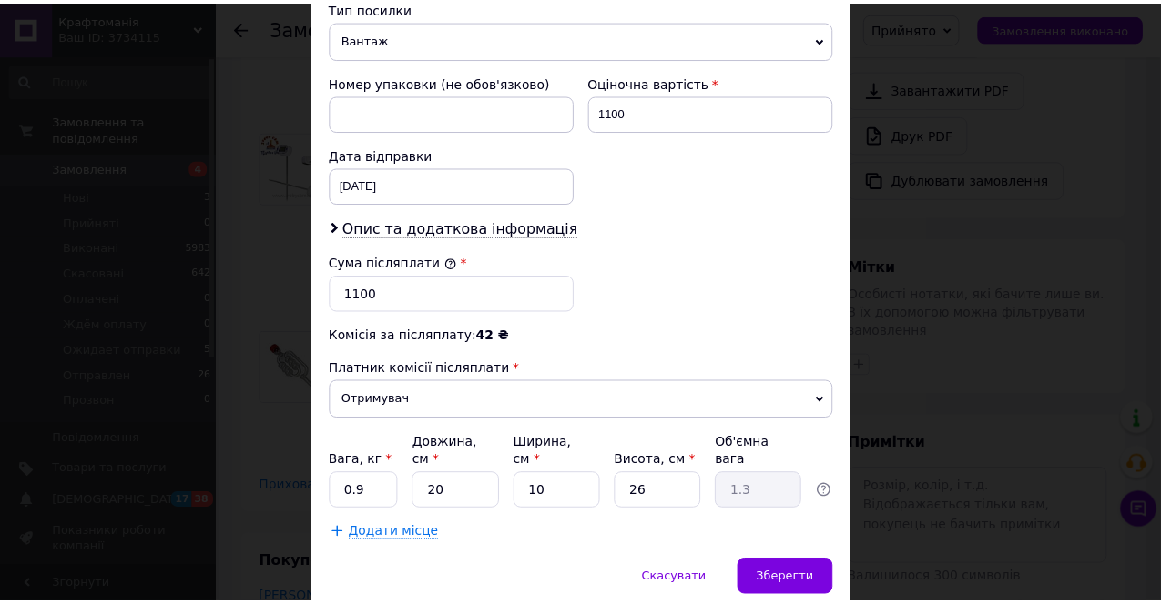
scroll to position [769, 0]
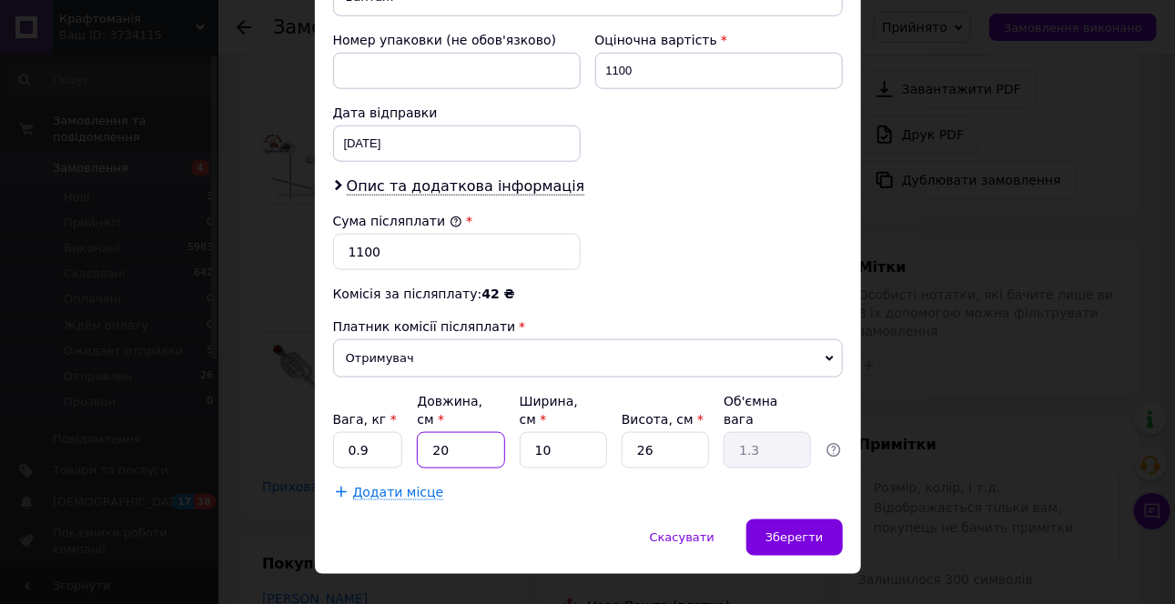
drag, startPoint x: 461, startPoint y: 417, endPoint x: 427, endPoint y: 424, distance: 35.3
click at [427, 432] on input "20" at bounding box center [460, 450] width 87 height 36
type input "3"
type input "0.2"
type input "34"
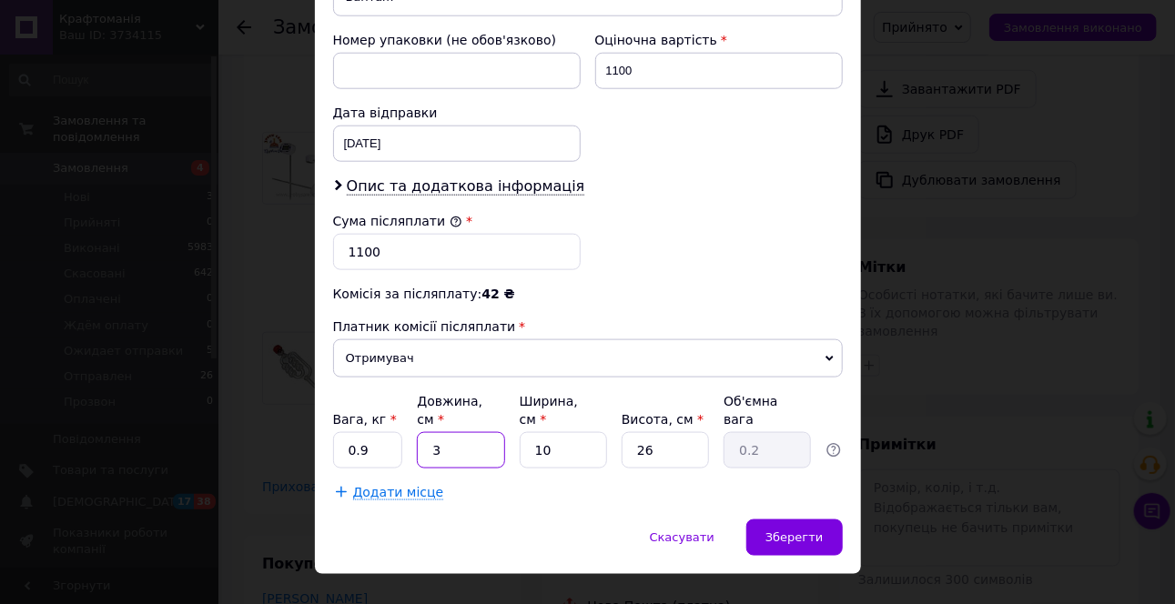
type input "2.21"
type input "34"
type input "2"
type input "0.44"
type input "24"
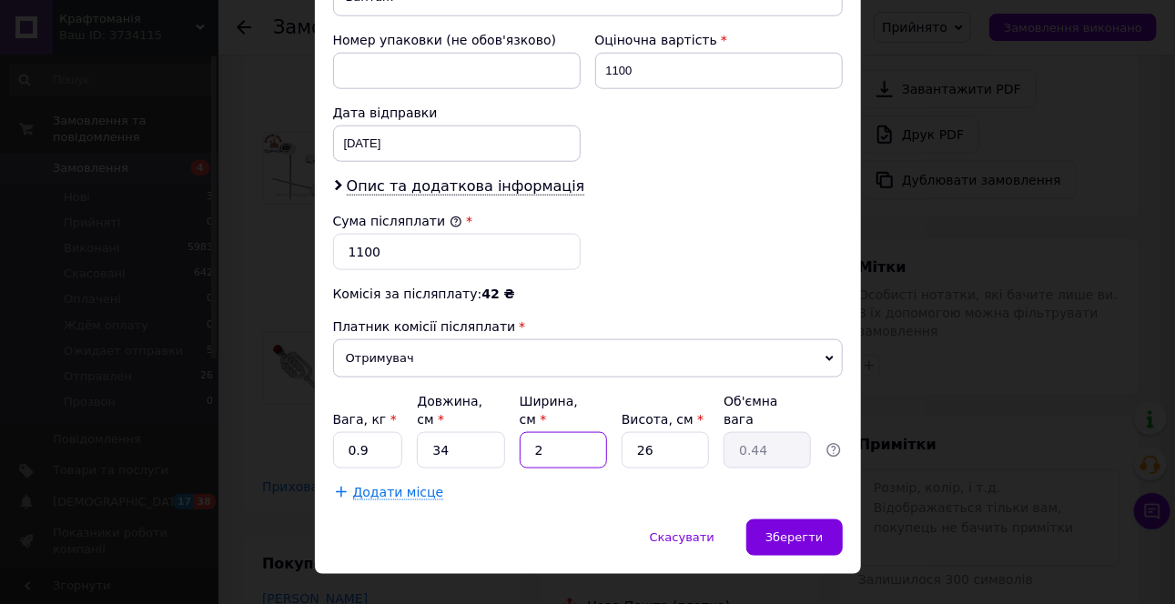
type input "5.3"
type input "24"
type input "9"
type input "1.84"
type input "9"
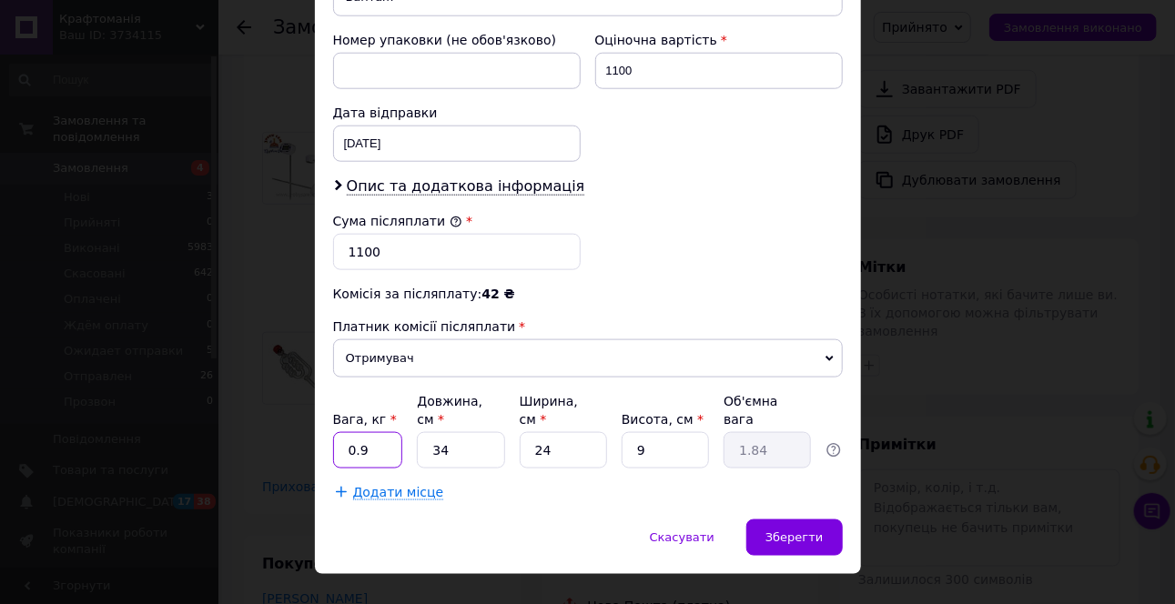
drag, startPoint x: 359, startPoint y: 417, endPoint x: 331, endPoint y: 409, distance: 28.5
click at [333, 432] on input "0.9" at bounding box center [368, 450] width 70 height 36
drag, startPoint x: 371, startPoint y: 417, endPoint x: 346, endPoint y: 417, distance: 25.5
click at [346, 432] on input "0.9" at bounding box center [368, 450] width 70 height 36
type input "2"
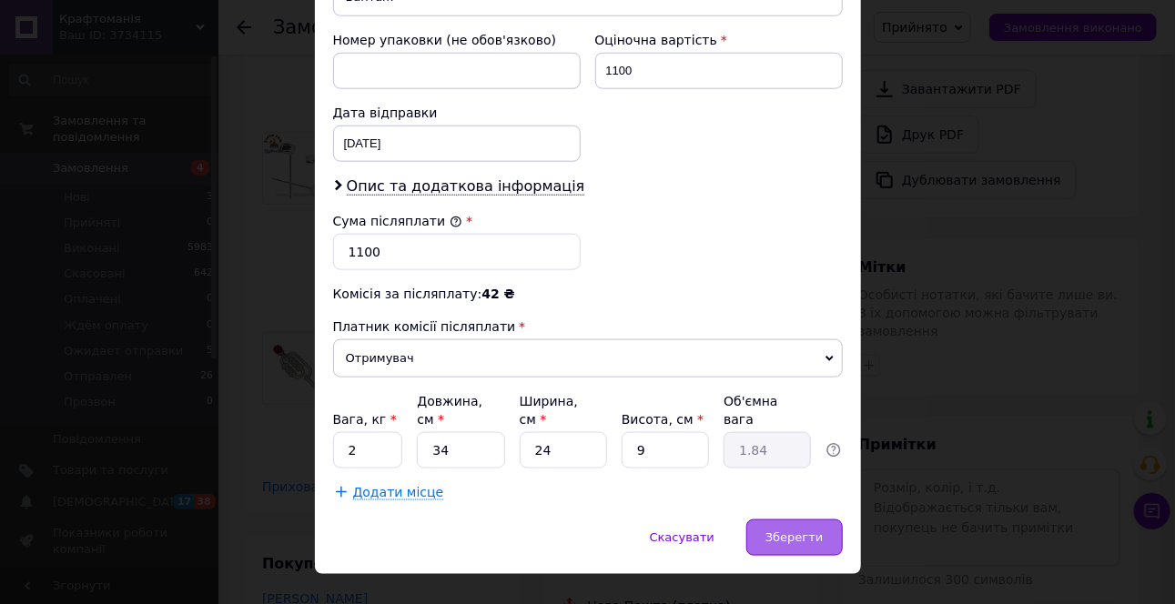
click at [786, 520] on div "Зберегти" at bounding box center [794, 538] width 96 height 36
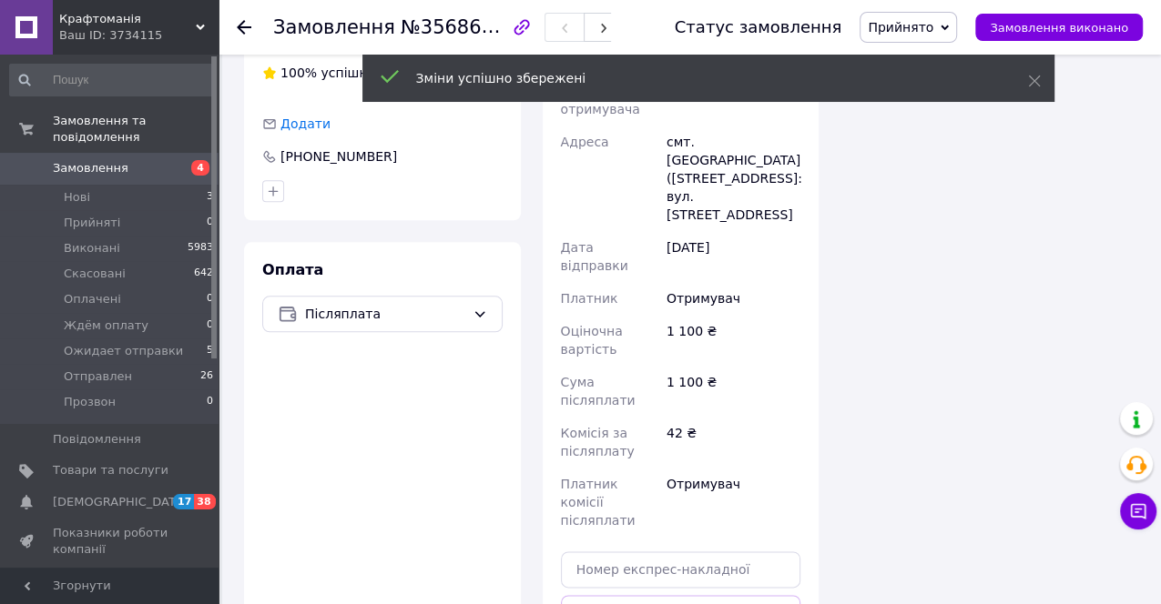
scroll to position [1213, 0]
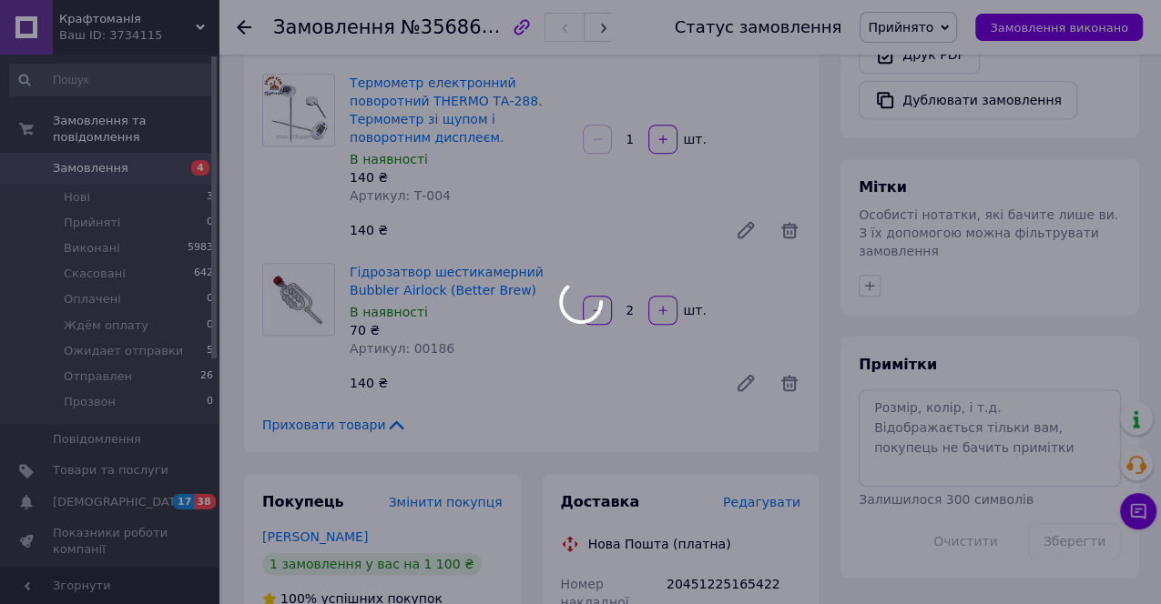
scroll to position [707, 0]
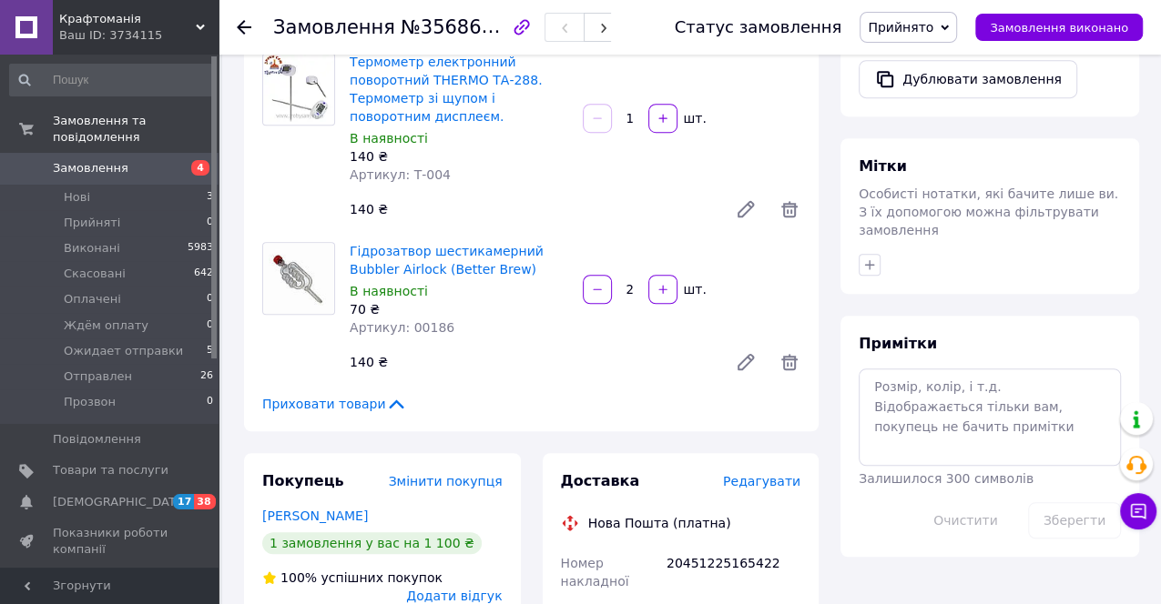
click at [911, 23] on span "Прийнято" at bounding box center [900, 27] width 66 height 15
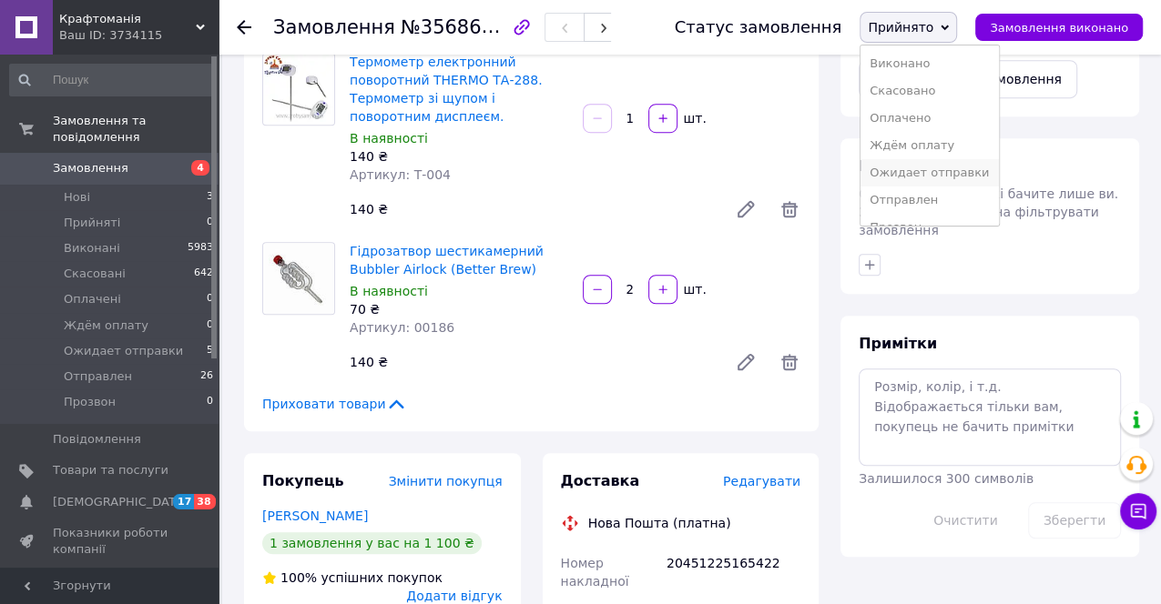
click at [920, 172] on li "Ожидает отправки" at bounding box center [928, 172] width 137 height 27
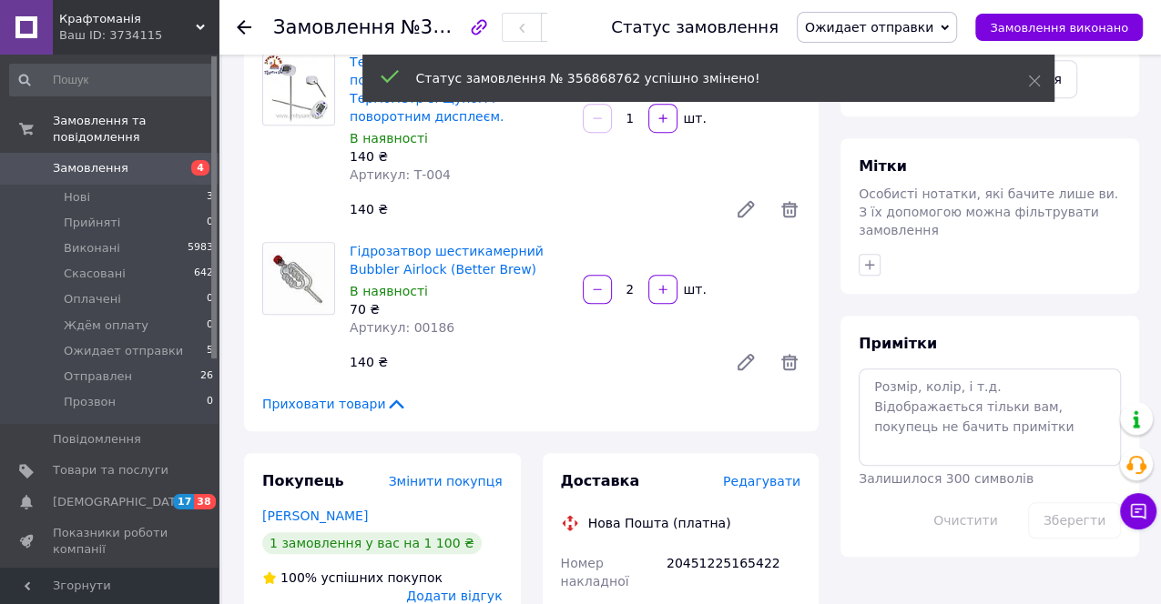
click at [242, 24] on icon at bounding box center [244, 27] width 15 height 15
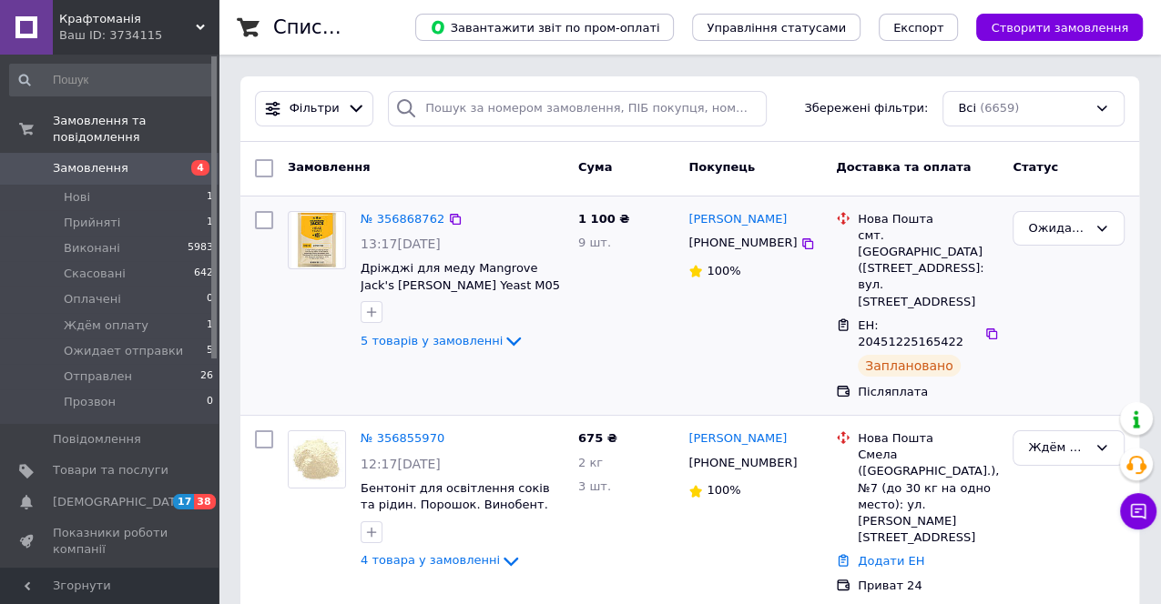
scroll to position [101, 0]
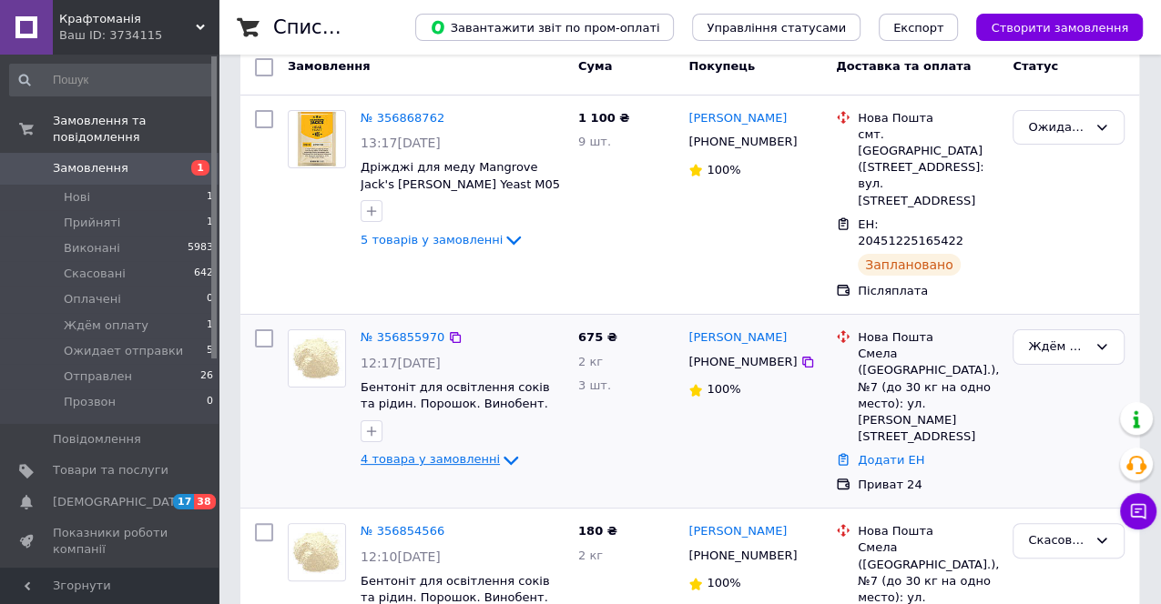
click at [500, 450] on icon at bounding box center [511, 461] width 22 height 22
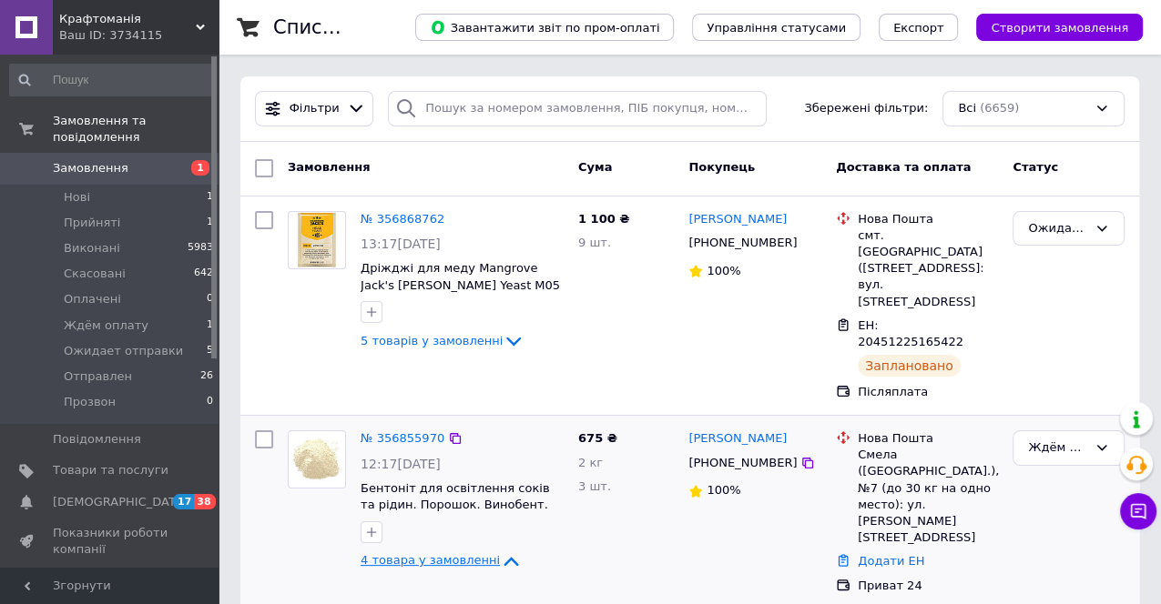
scroll to position [0, 0]
click at [80, 189] on span "Нові" at bounding box center [77, 197] width 26 height 16
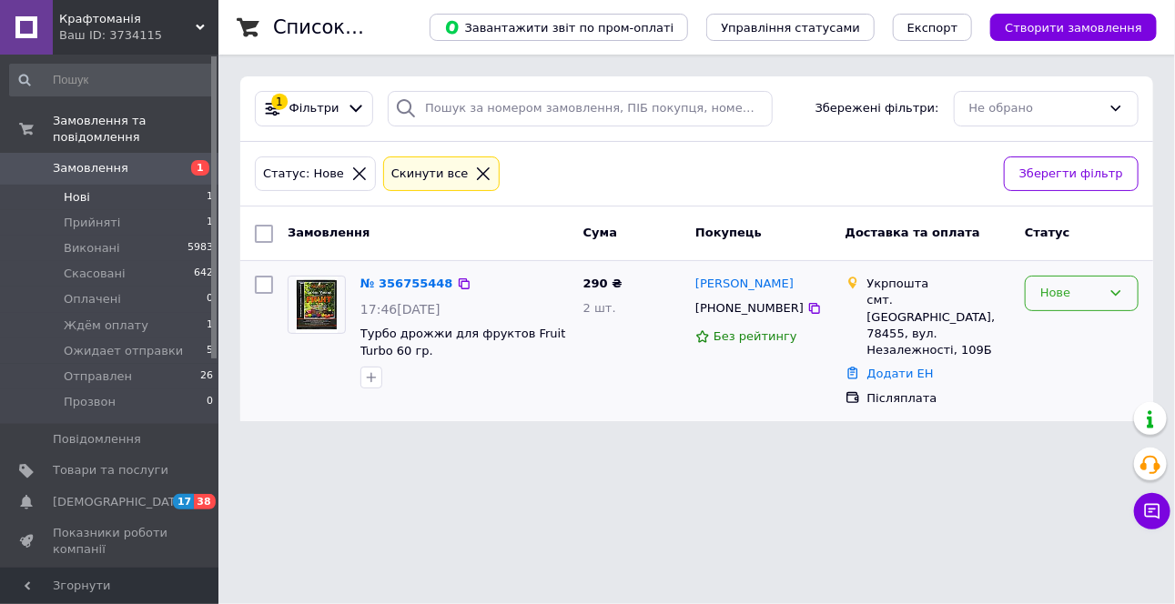
click at [1110, 278] on div "Нове" at bounding box center [1082, 293] width 114 height 35
click at [1072, 331] on li "Прийнято" at bounding box center [1082, 332] width 112 height 34
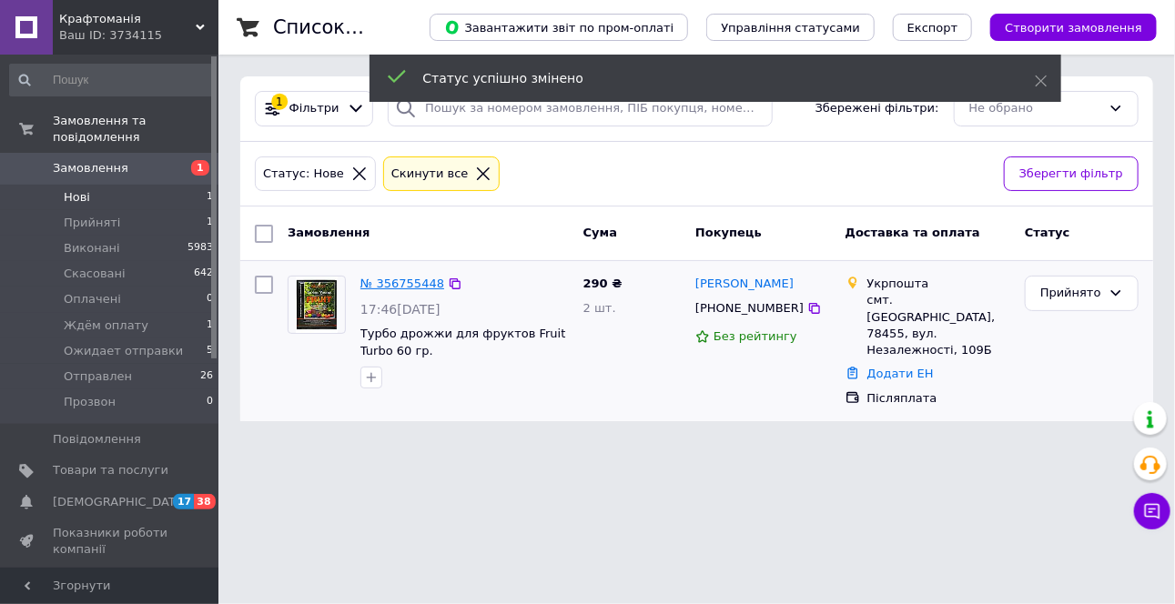
click at [393, 279] on link "№ 356755448" at bounding box center [402, 284] width 84 height 14
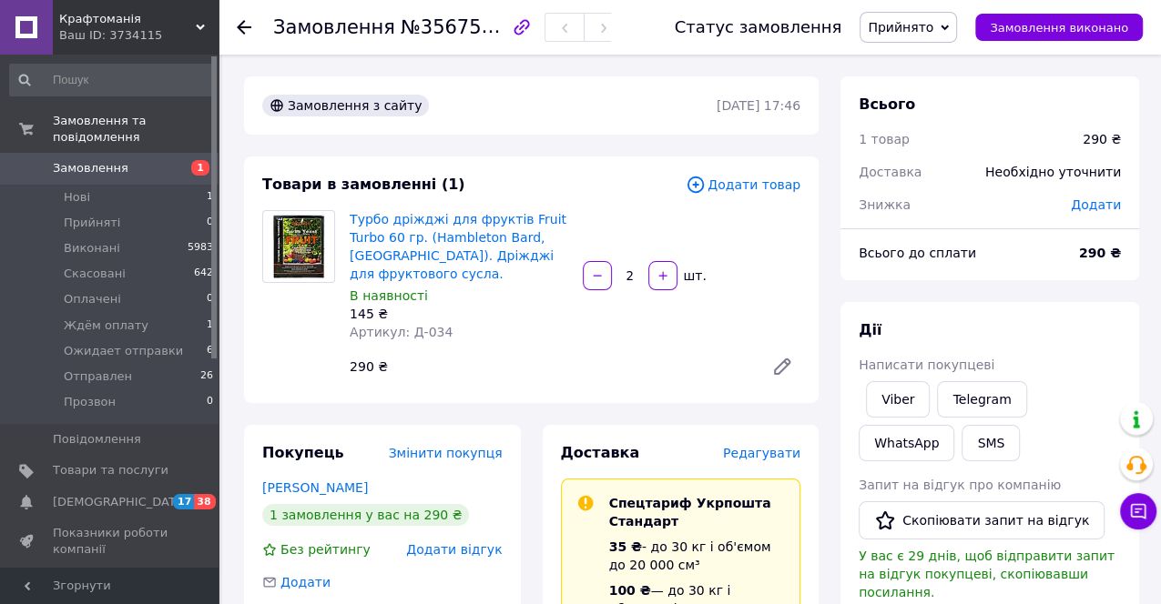
click at [787, 446] on span "Редагувати" at bounding box center [761, 453] width 77 height 15
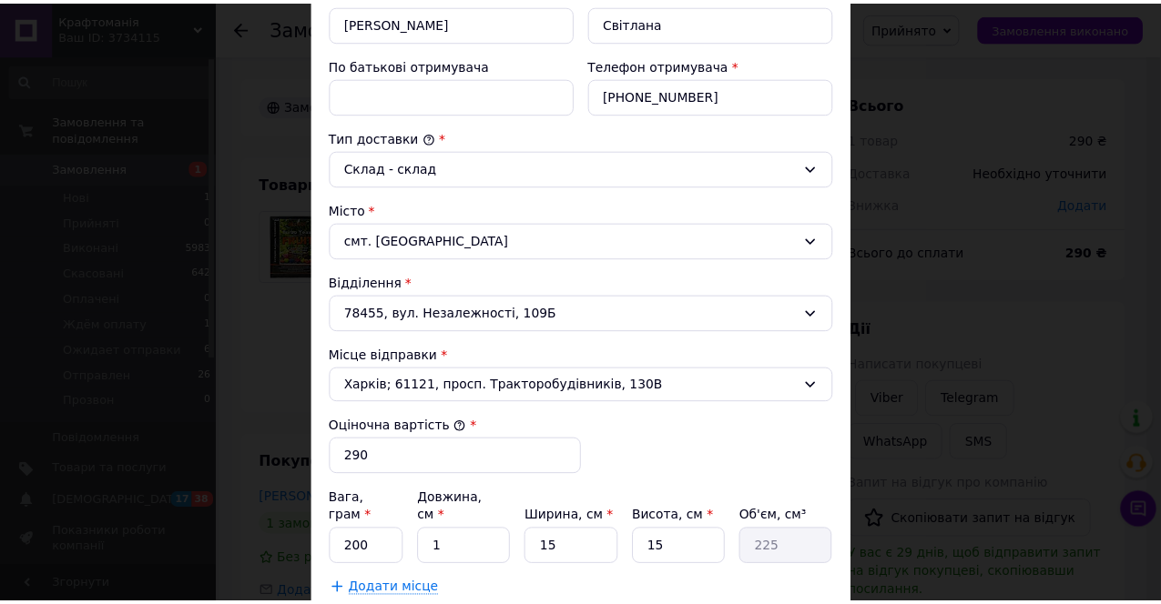
scroll to position [689, 0]
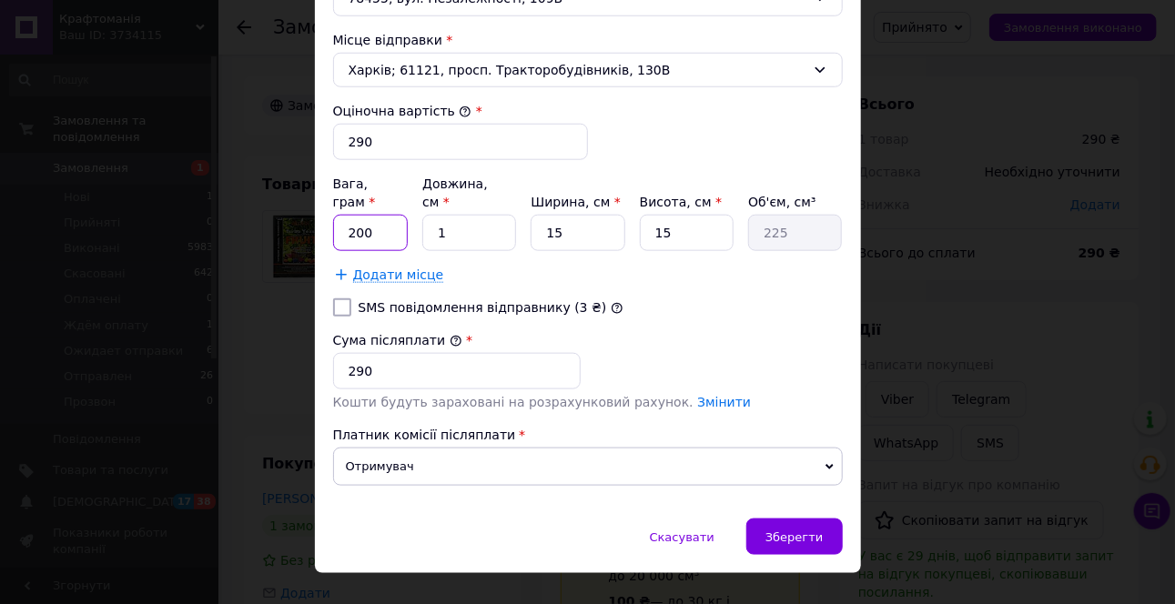
drag, startPoint x: 373, startPoint y: 199, endPoint x: 348, endPoint y: 198, distance: 25.6
click at [348, 215] on input "200" at bounding box center [371, 233] width 76 height 36
type input "150"
click at [779, 324] on div "Сума післяплати * 290" at bounding box center [588, 360] width 524 height 73
click at [807, 531] on span "Зберегти" at bounding box center [794, 538] width 57 height 14
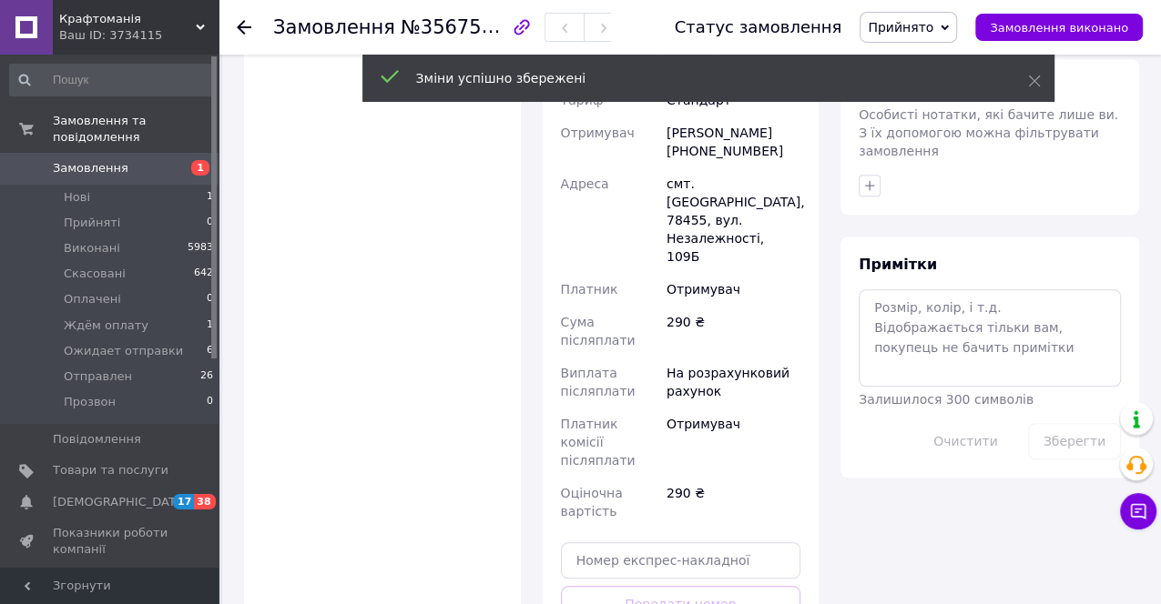
scroll to position [808, 0]
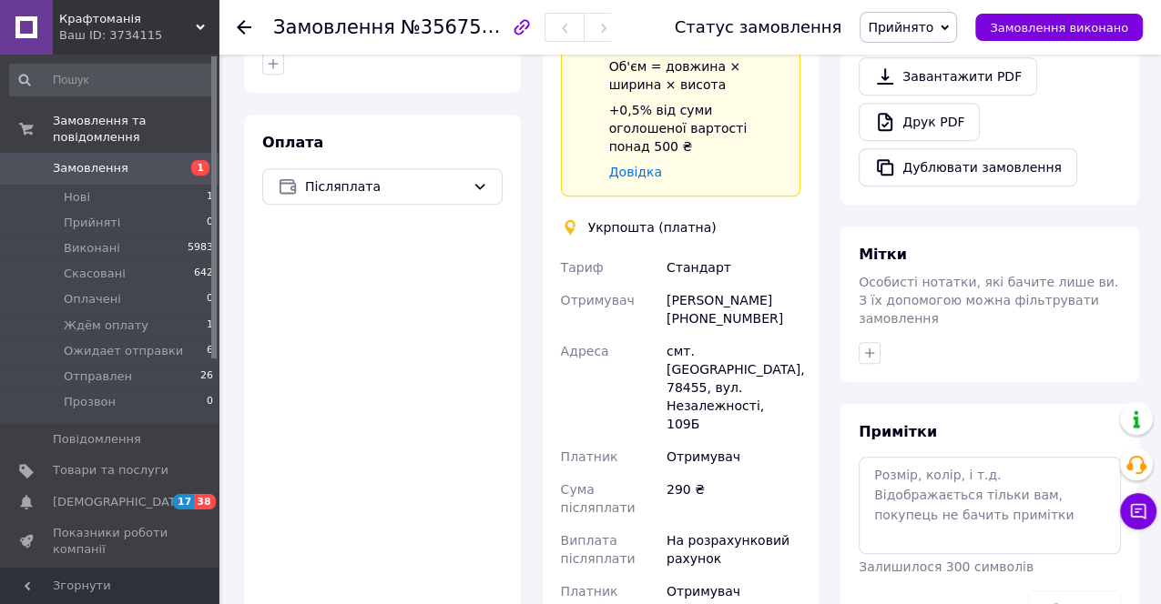
scroll to position [404, 0]
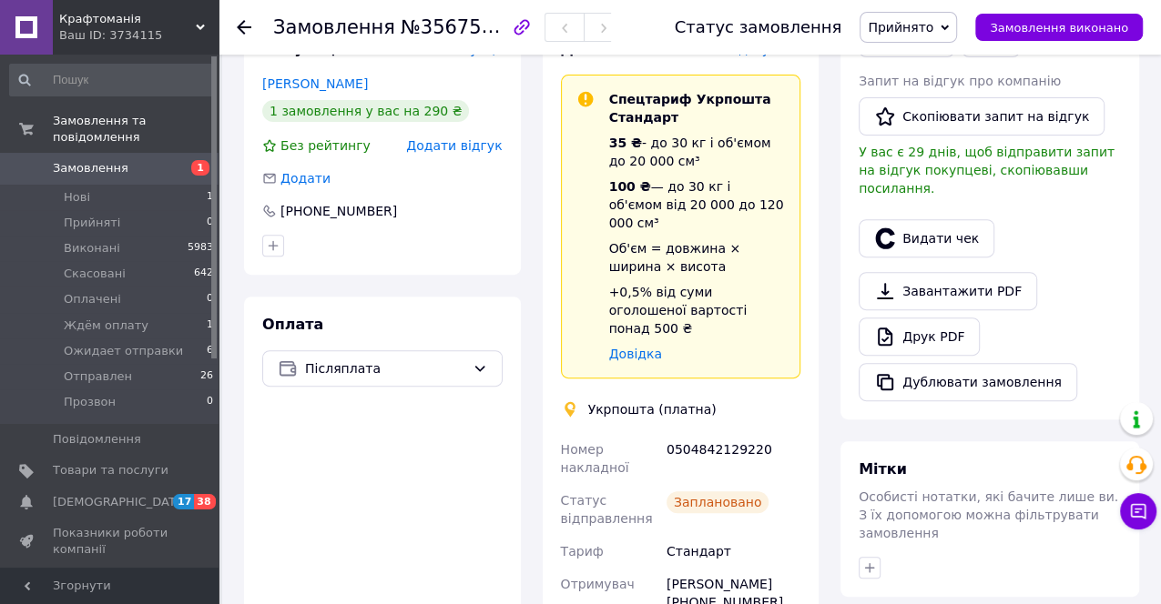
click at [957, 15] on span "Прийнято" at bounding box center [907, 27] width 97 height 31
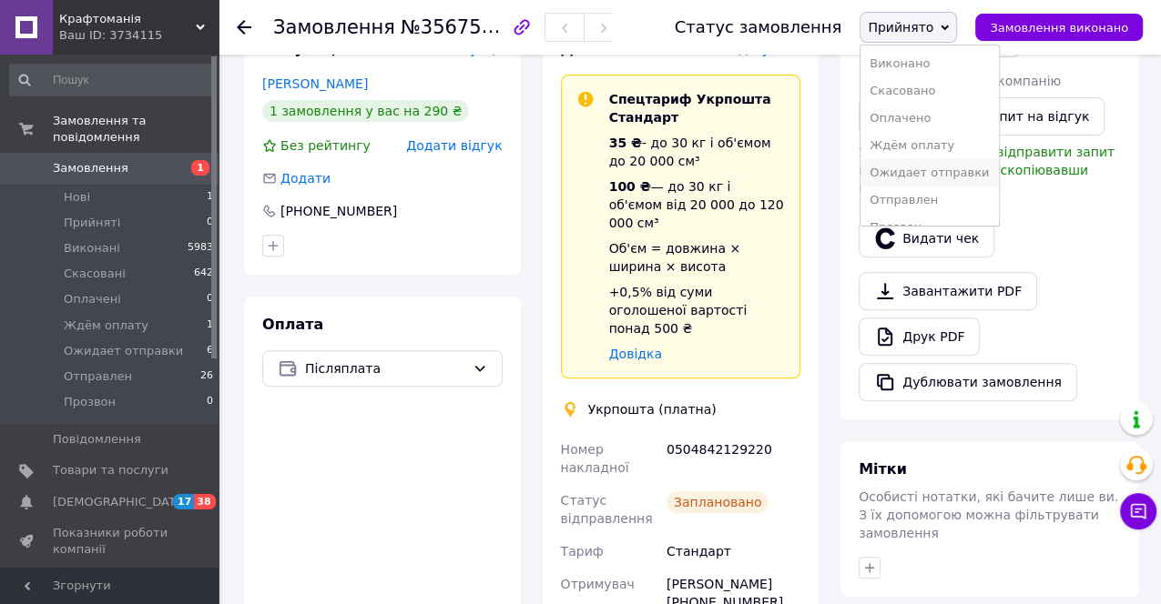
click at [934, 175] on li "Ожидает отправки" at bounding box center [928, 172] width 137 height 27
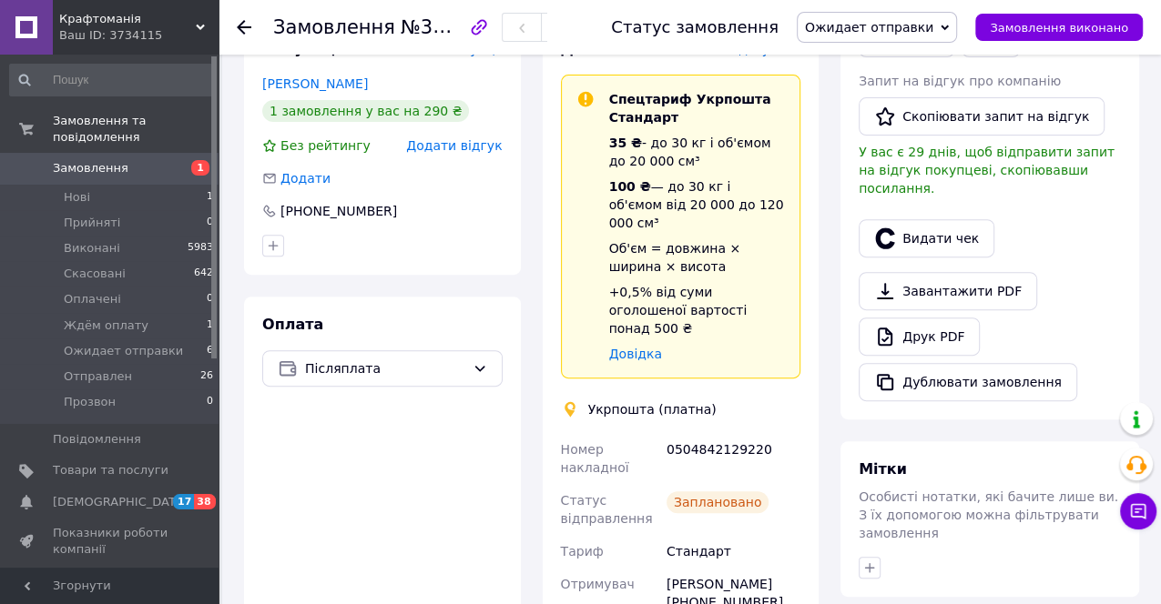
click at [201, 25] on use at bounding box center [200, 27] width 9 height 5
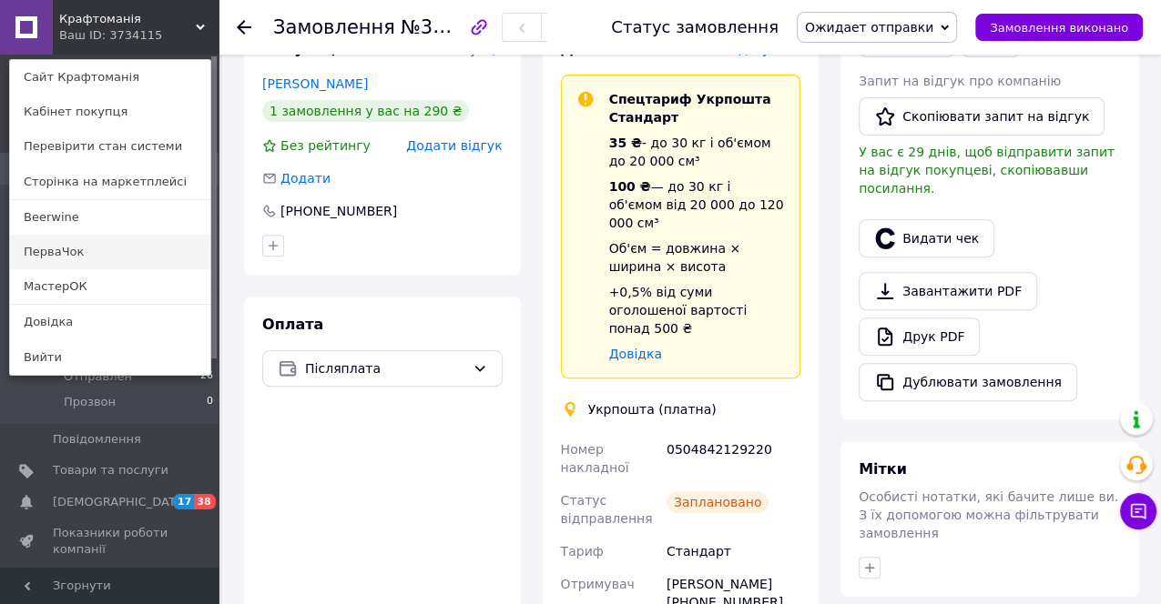
click at [92, 246] on link "ПерваЧок" at bounding box center [110, 252] width 200 height 35
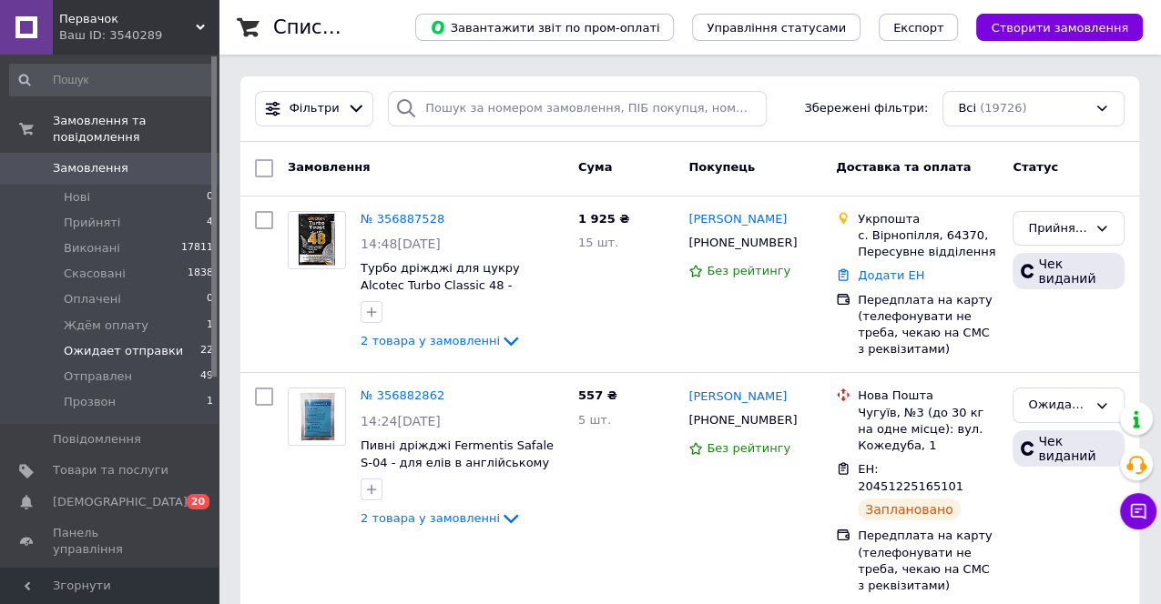
click at [149, 343] on span "Ожидает отправки" at bounding box center [123, 351] width 119 height 16
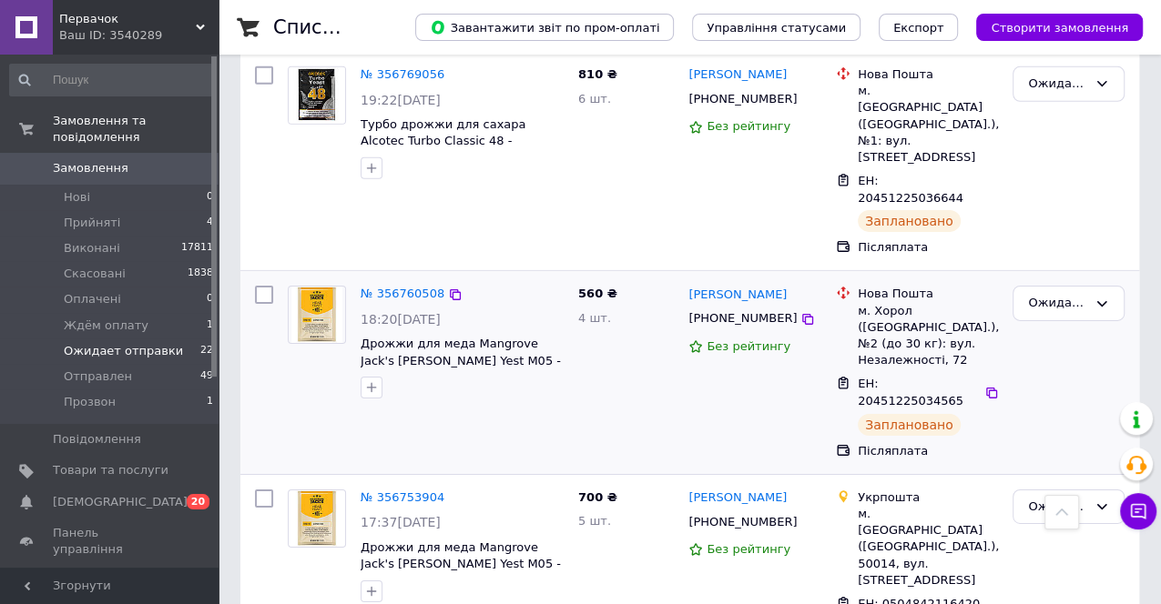
scroll to position [3893, 0]
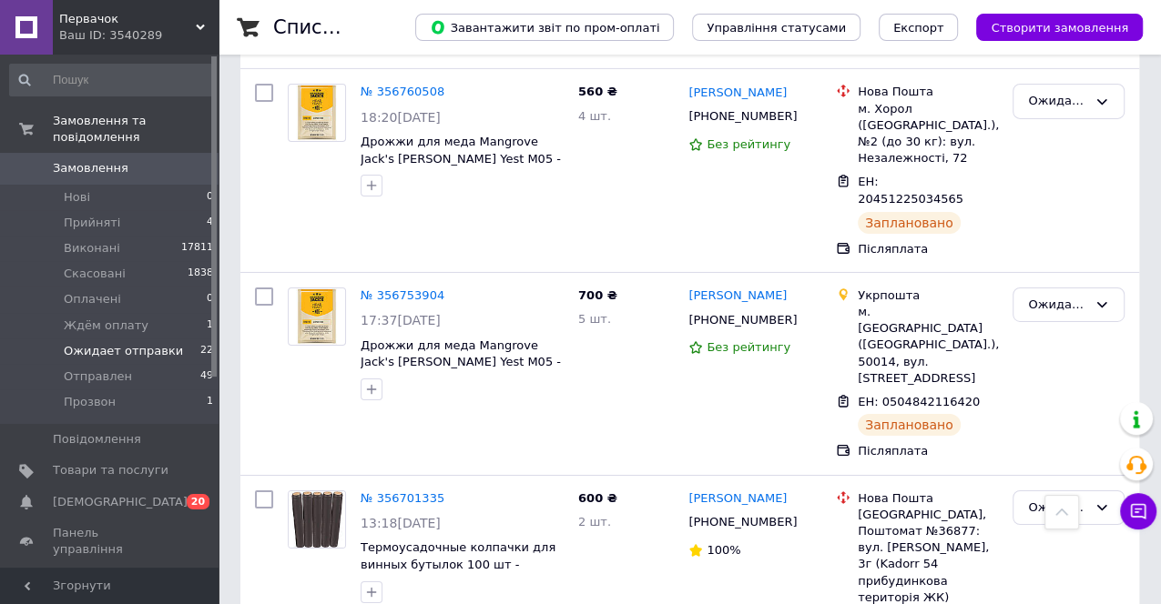
scroll to position [3994, 0]
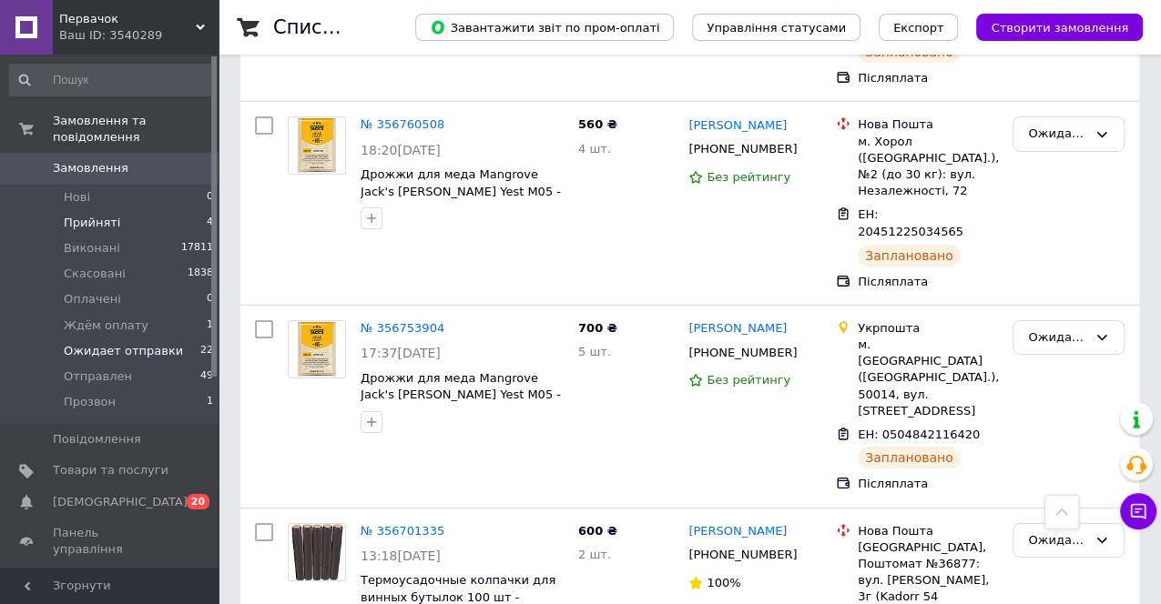
click at [101, 215] on span "Прийняті" at bounding box center [92, 223] width 56 height 16
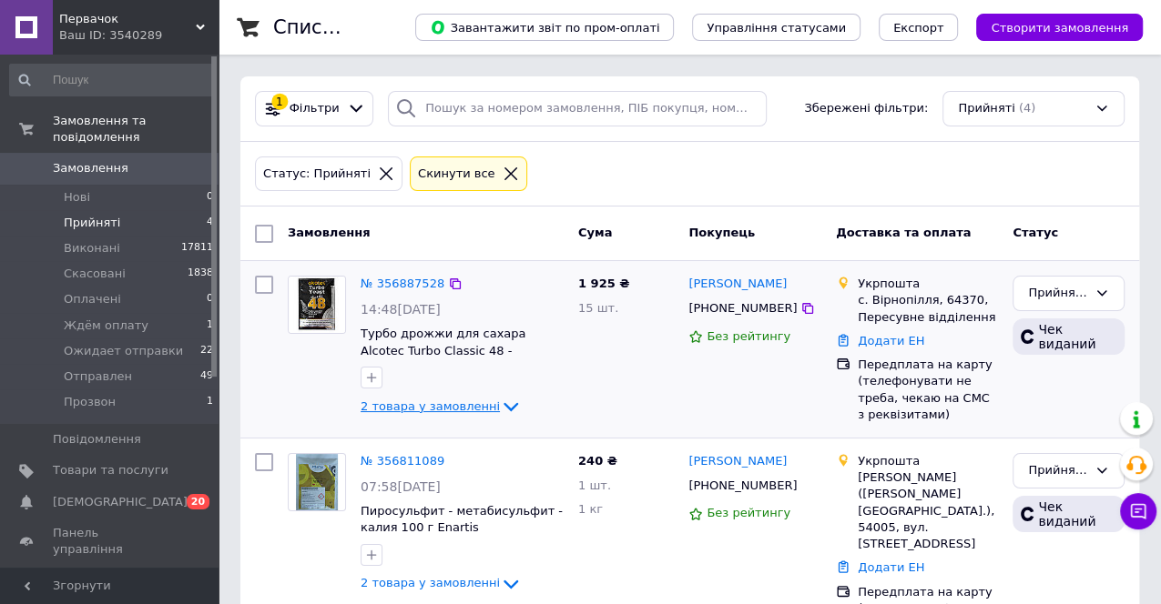
click at [500, 407] on icon at bounding box center [511, 407] width 22 height 22
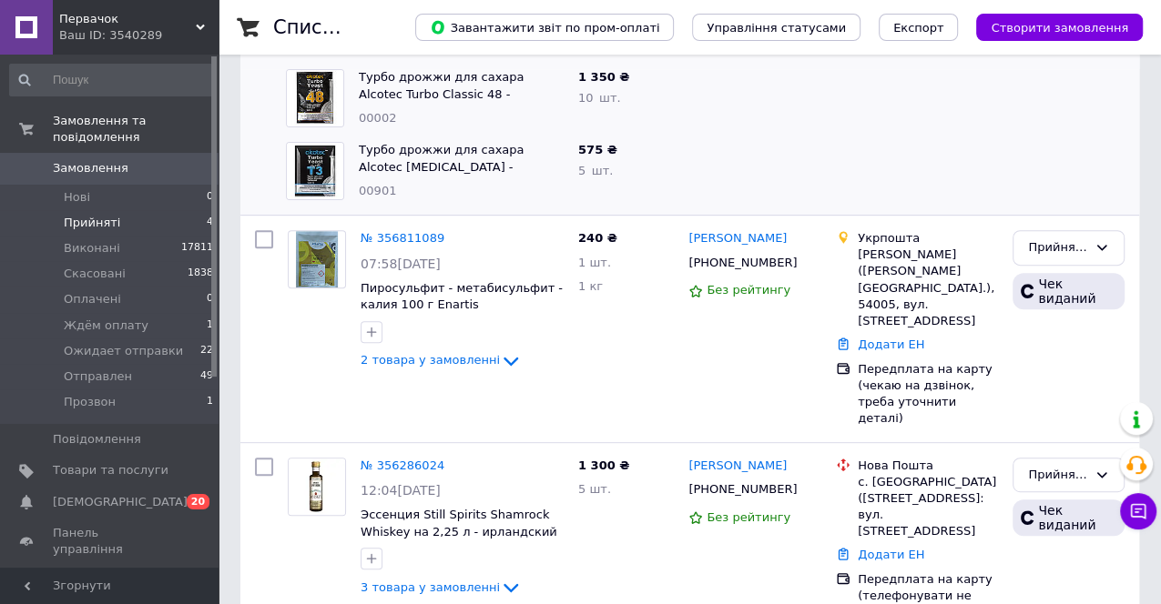
scroll to position [404, 0]
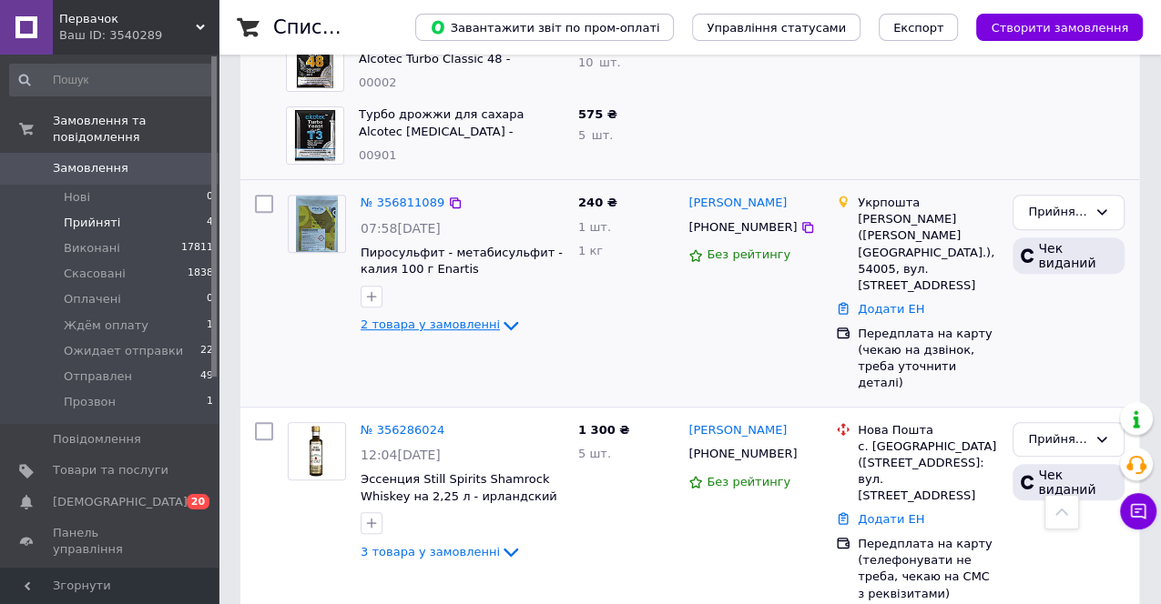
click at [500, 320] on icon at bounding box center [511, 326] width 22 height 22
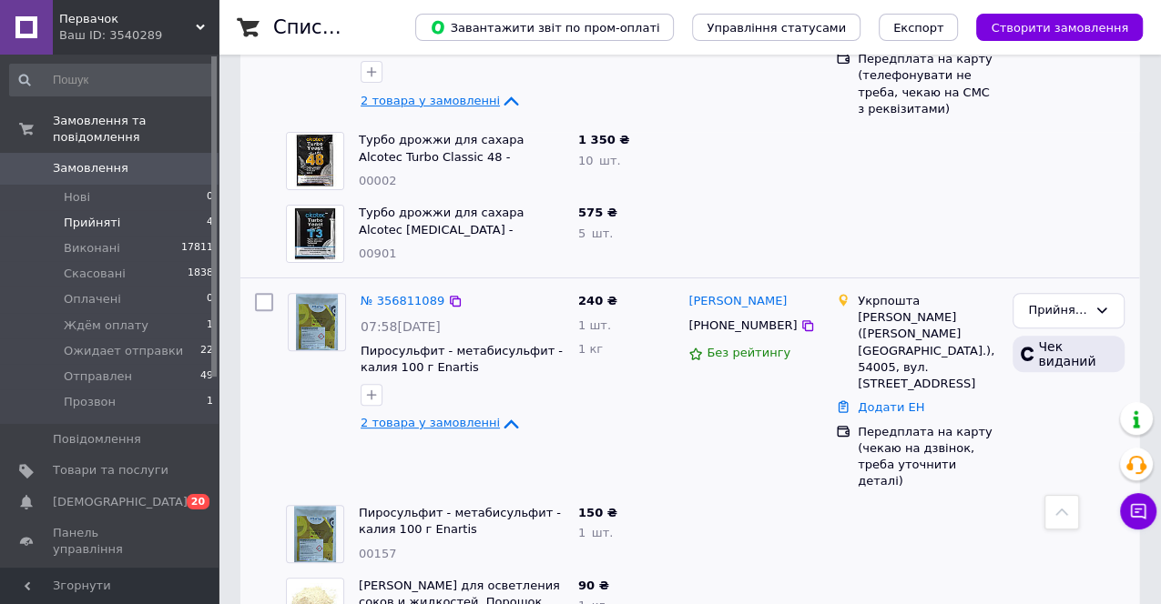
scroll to position [303, 0]
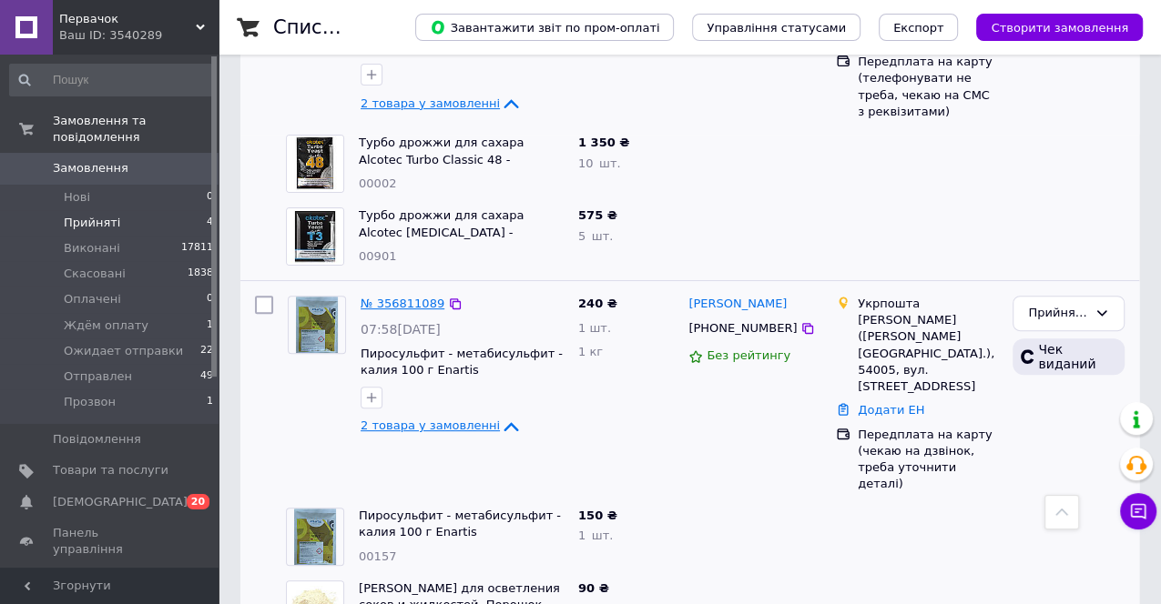
click at [400, 304] on link "№ 356811089" at bounding box center [402, 304] width 84 height 14
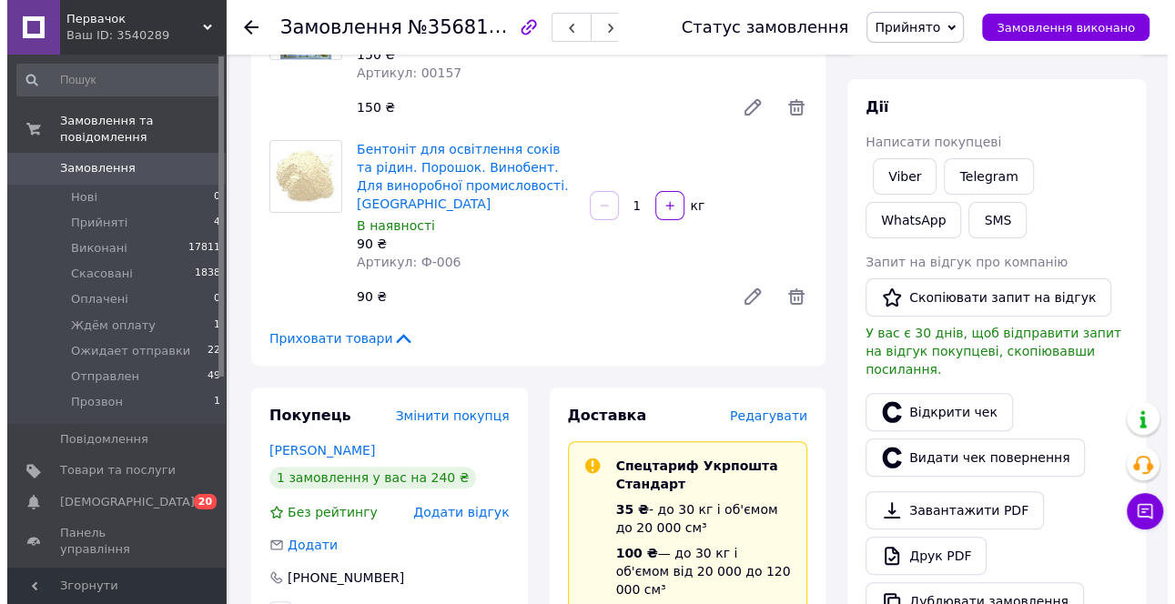
scroll to position [303, 0]
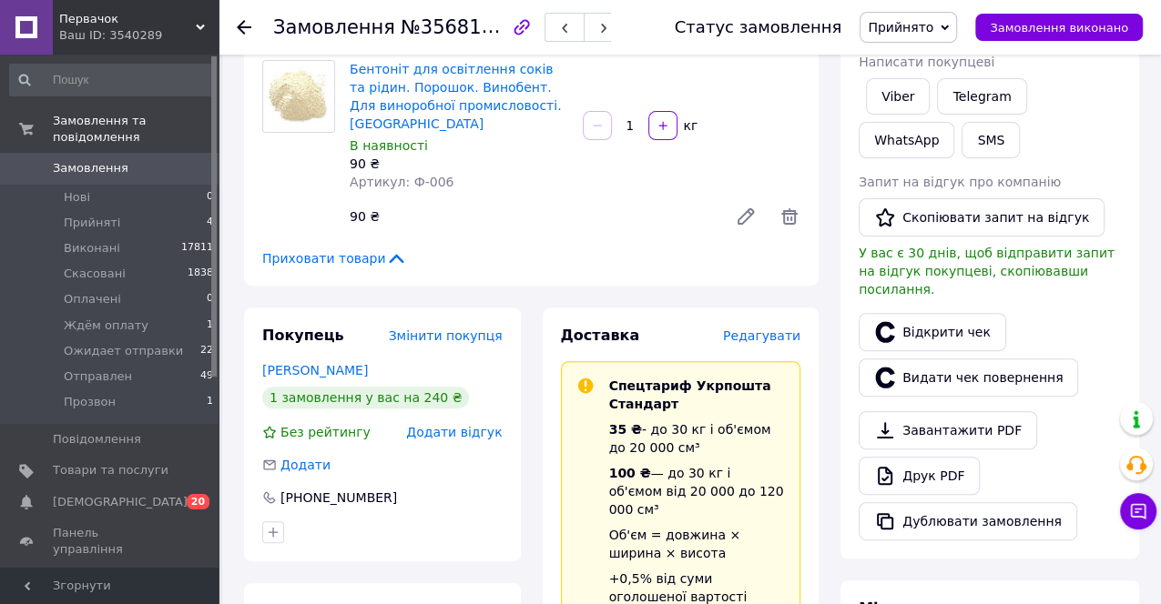
click at [780, 329] on span "Редагувати" at bounding box center [761, 336] width 77 height 15
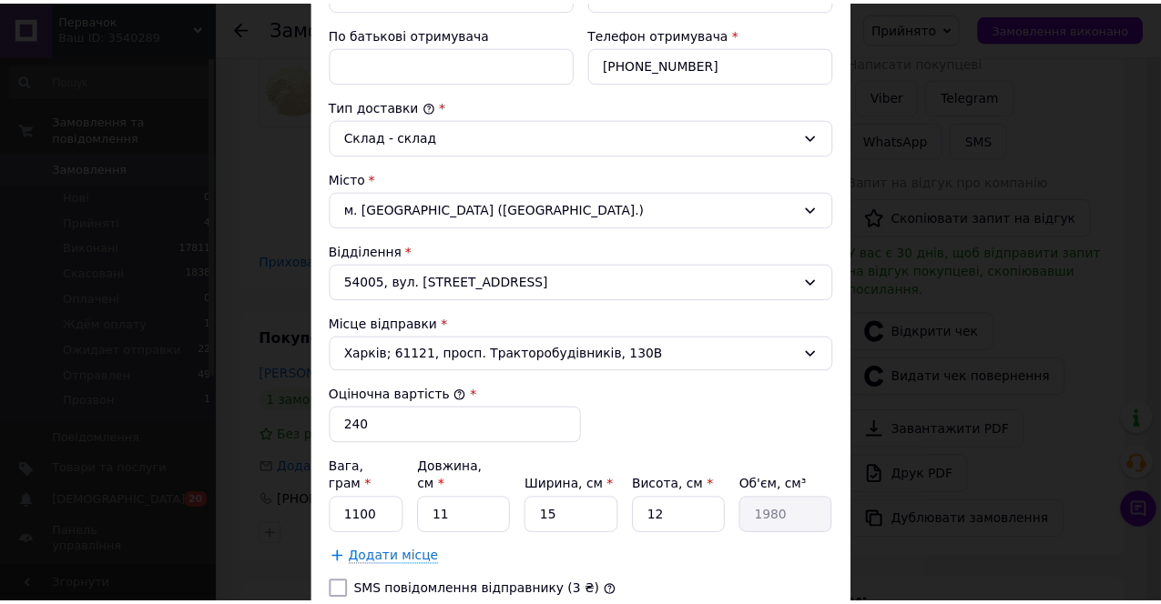
scroll to position [587, 0]
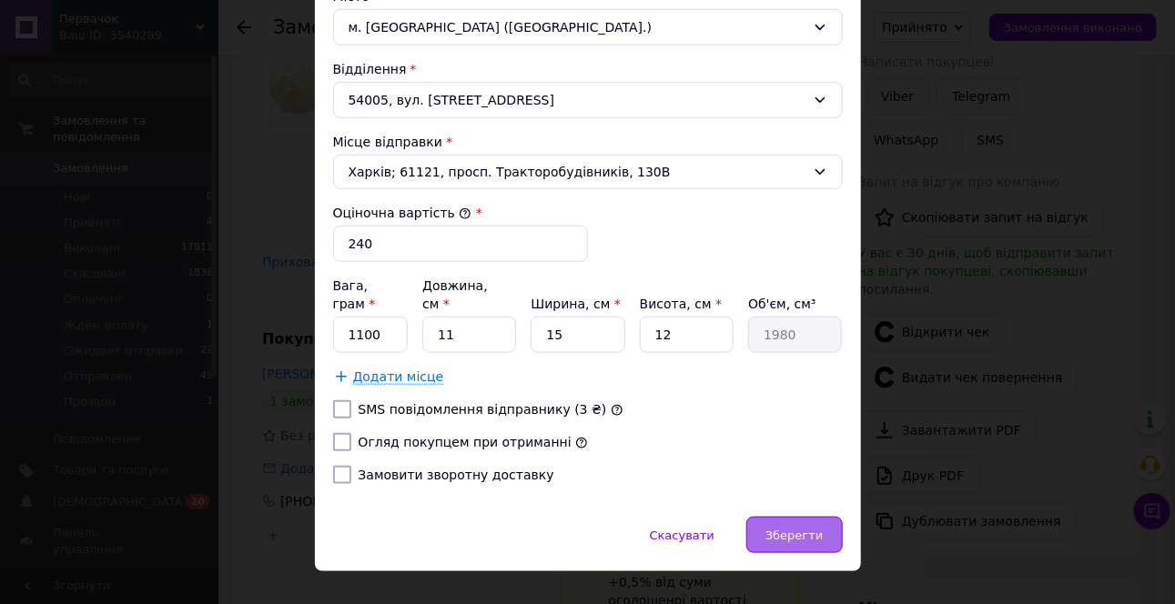
click at [816, 529] on span "Зберегти" at bounding box center [794, 536] width 57 height 14
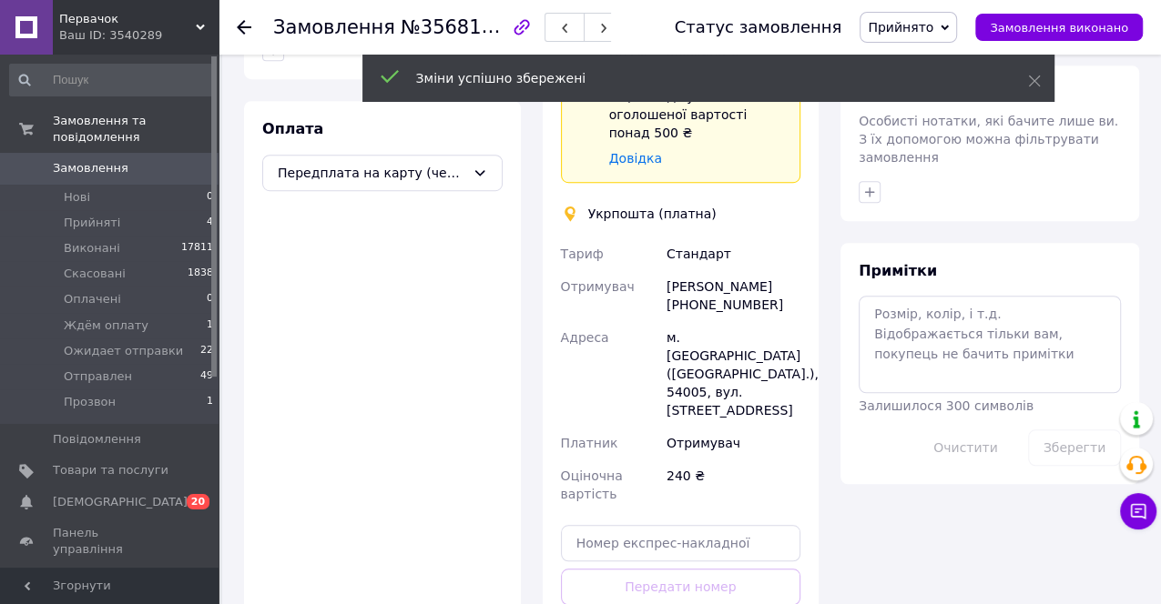
scroll to position [606, 0]
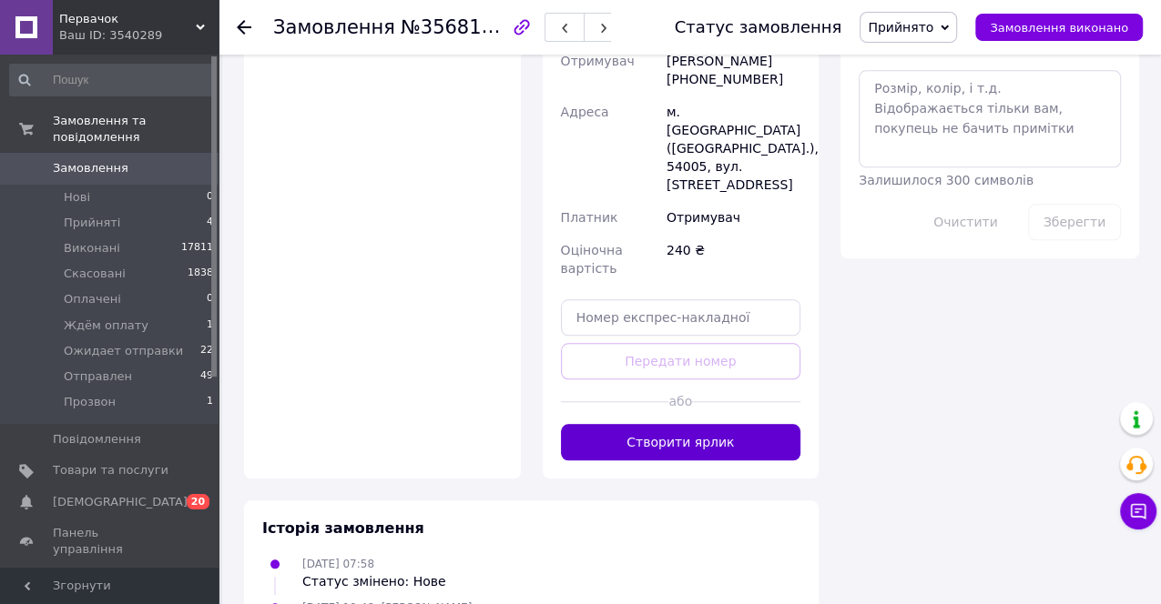
click at [745, 424] on button "Створити ярлик" at bounding box center [681, 442] width 240 height 36
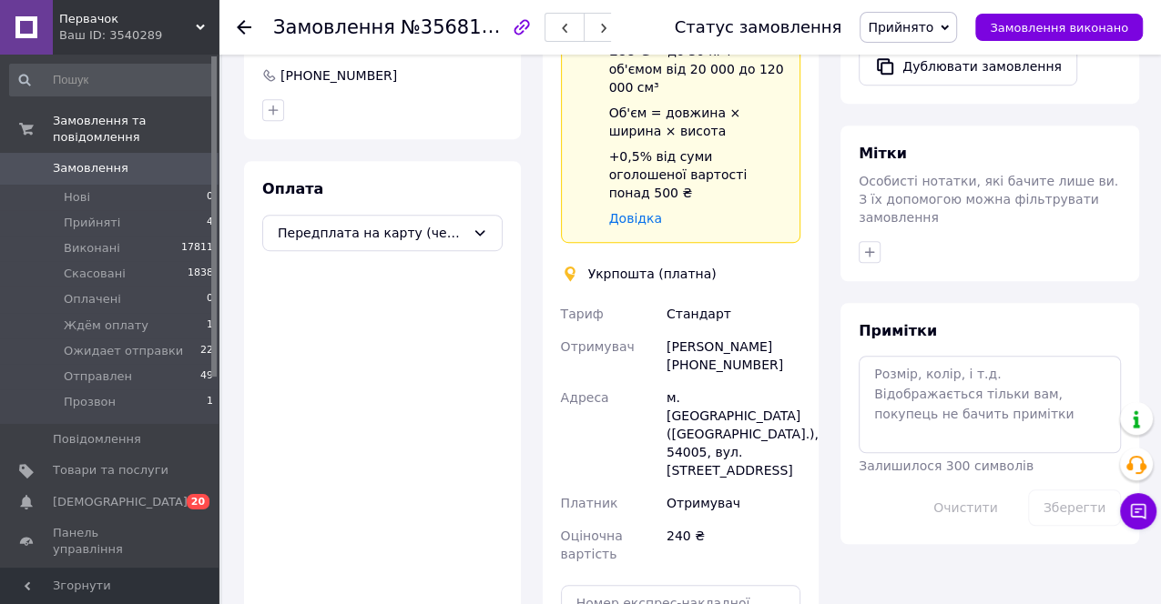
scroll to position [404, 0]
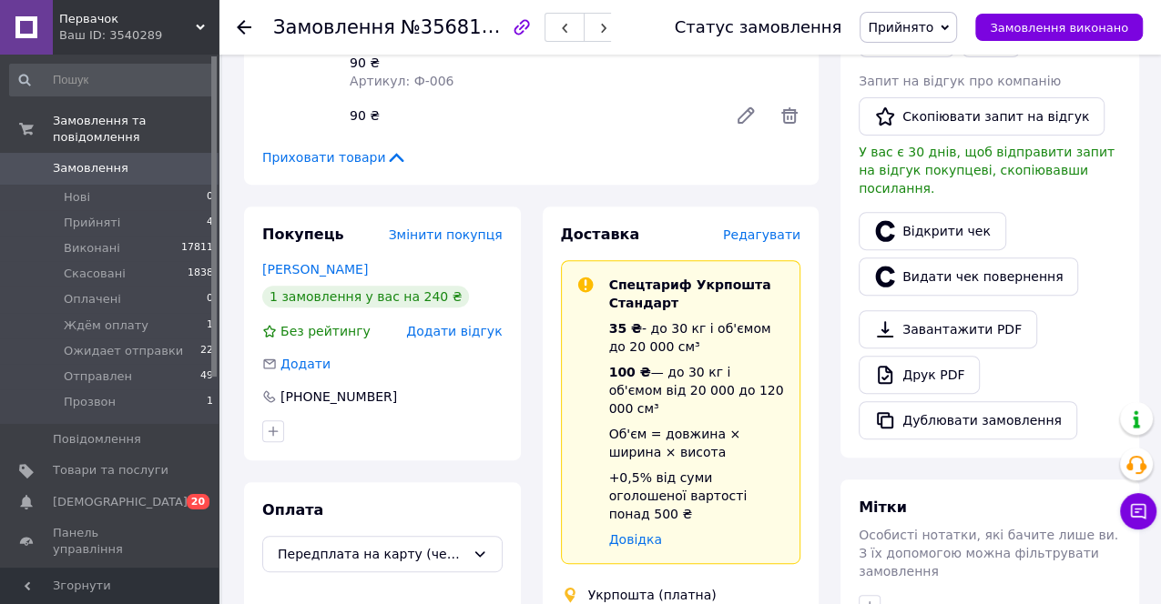
drag, startPoint x: 964, startPoint y: 12, endPoint x: 958, endPoint y: 67, distance: 55.9
click at [957, 13] on span "Прийнято" at bounding box center [907, 27] width 97 height 31
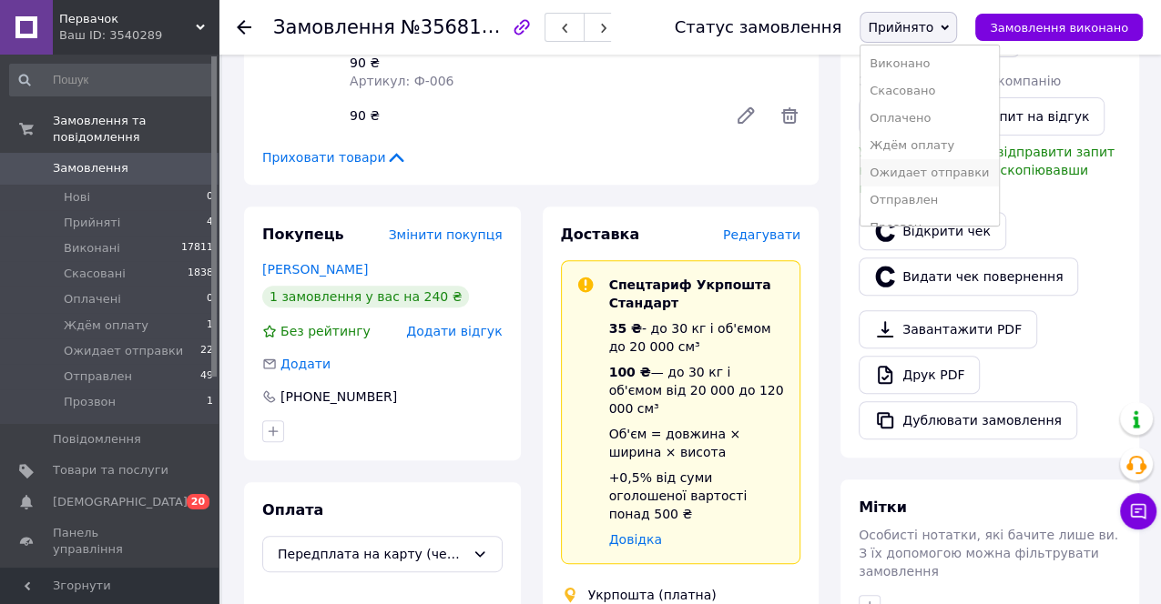
click at [961, 171] on li "Ожидает отправки" at bounding box center [928, 172] width 137 height 27
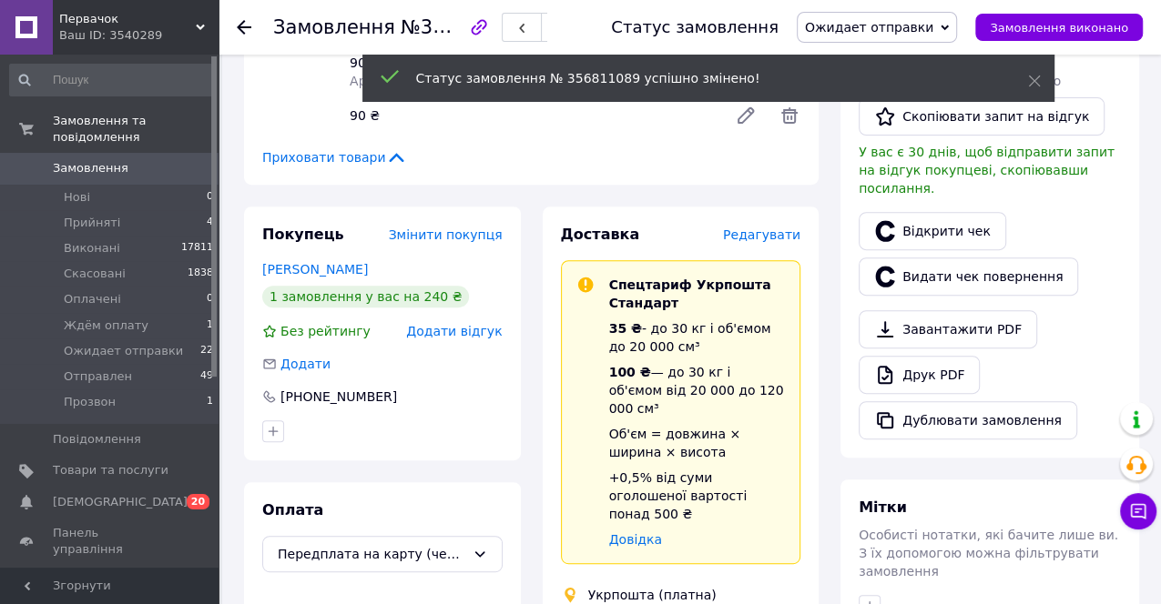
click at [239, 25] on icon at bounding box center [244, 27] width 15 height 15
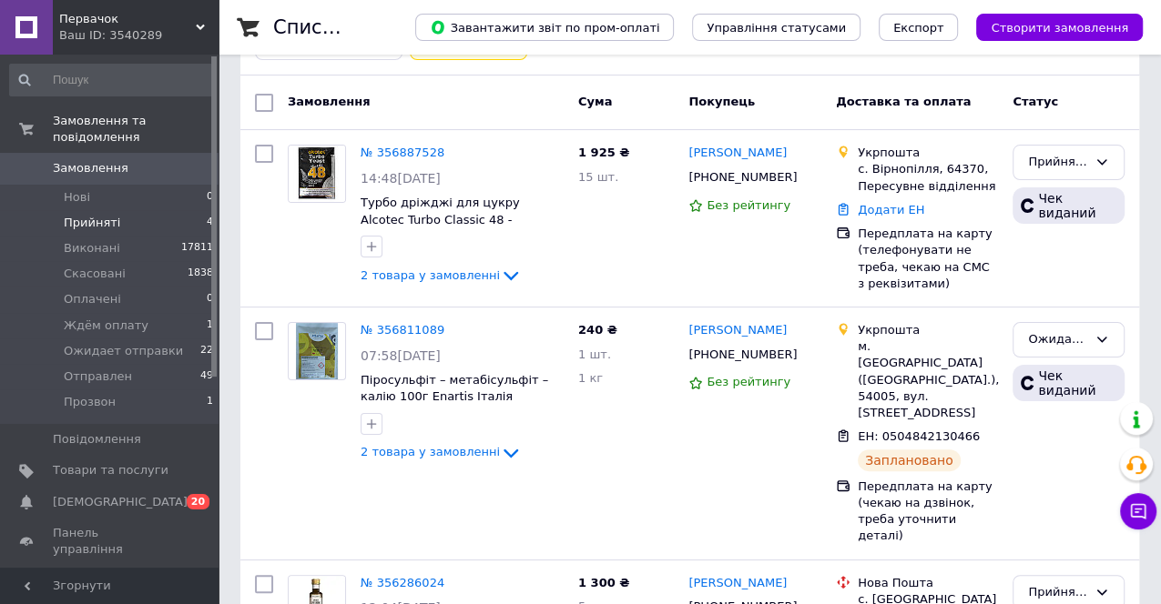
scroll to position [62, 0]
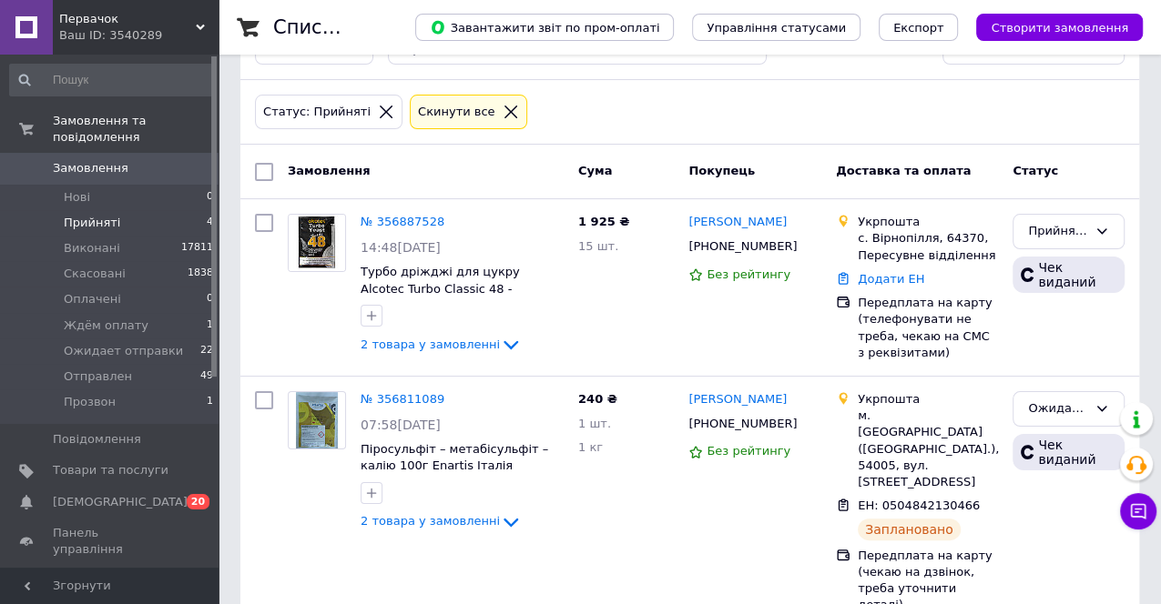
click at [200, 23] on icon at bounding box center [200, 27] width 9 height 9
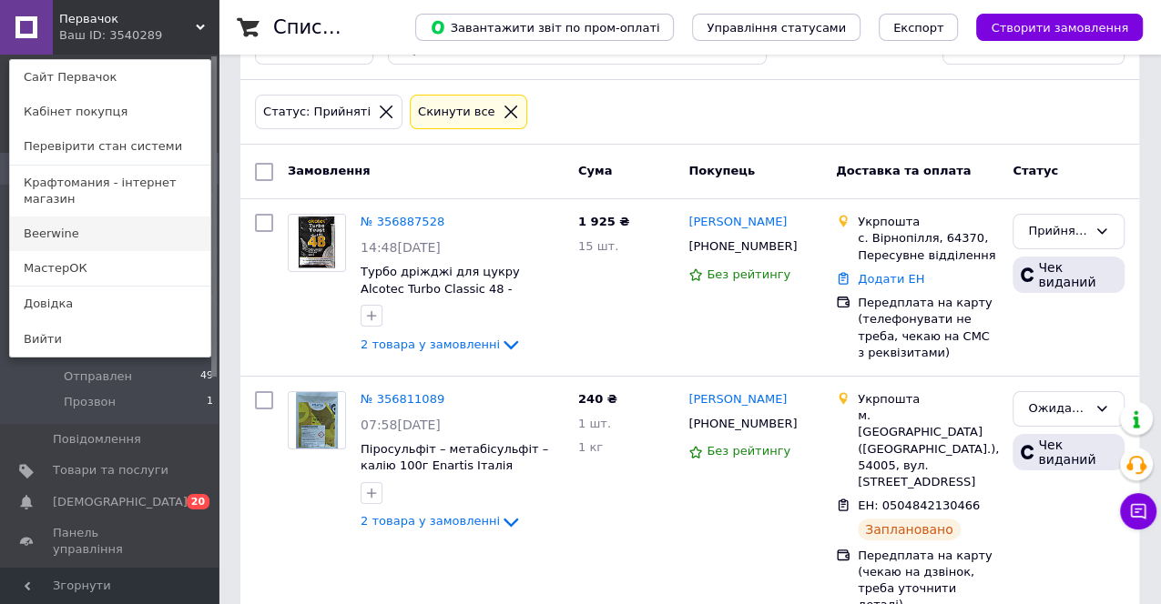
click at [82, 217] on link "Beerwine" at bounding box center [110, 234] width 200 height 35
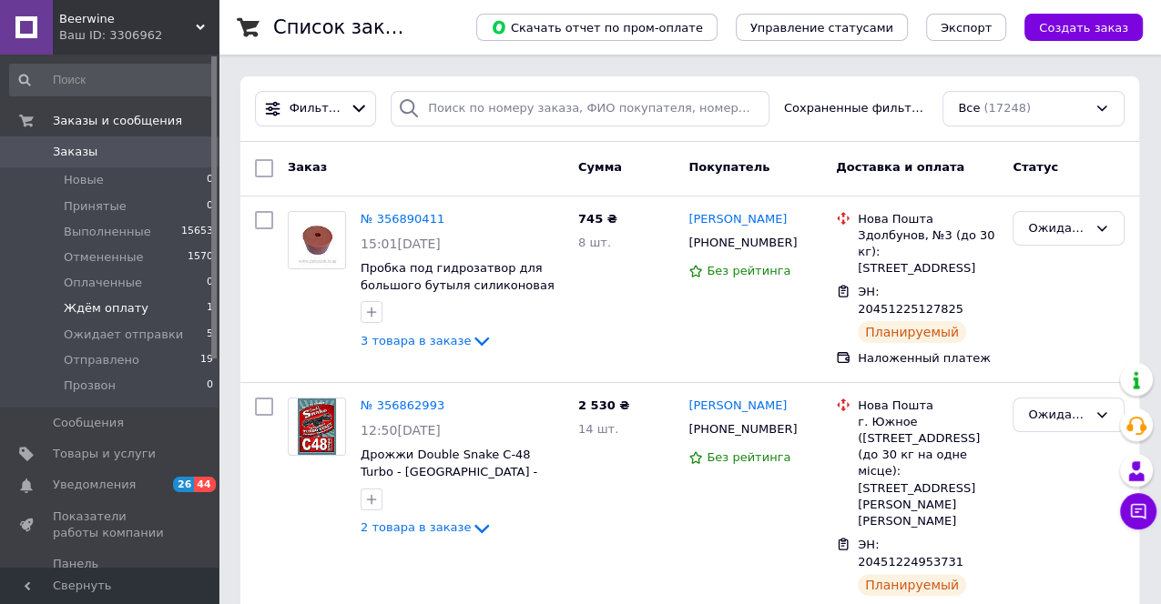
click at [122, 309] on span "Ждём оплату" at bounding box center [106, 308] width 85 height 16
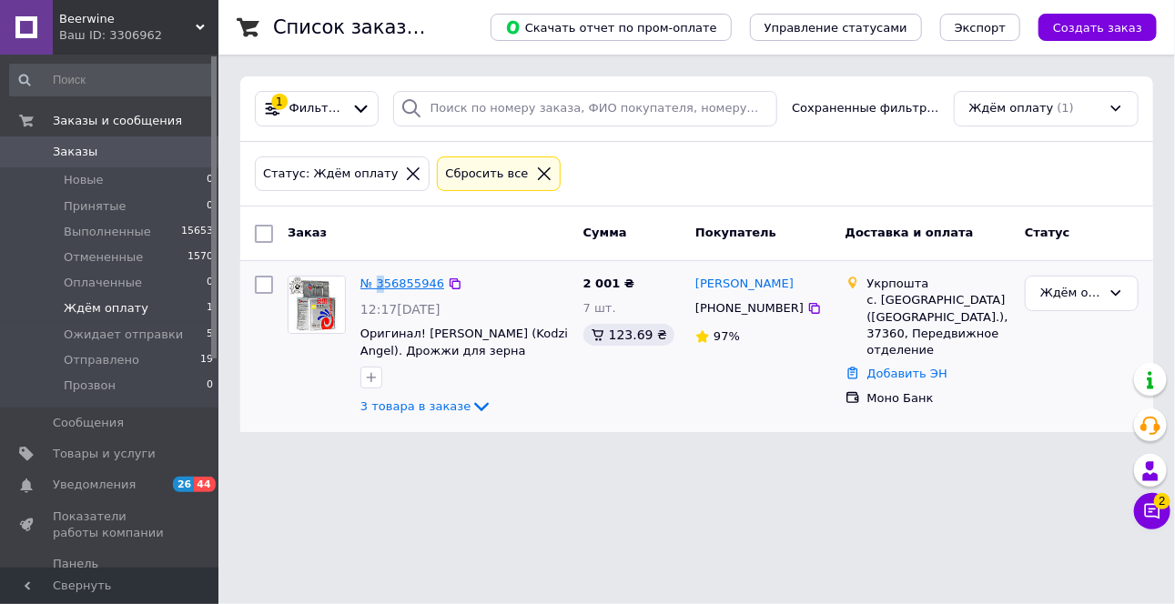
click at [406, 286] on link "№ 356855946" at bounding box center [402, 284] width 84 height 14
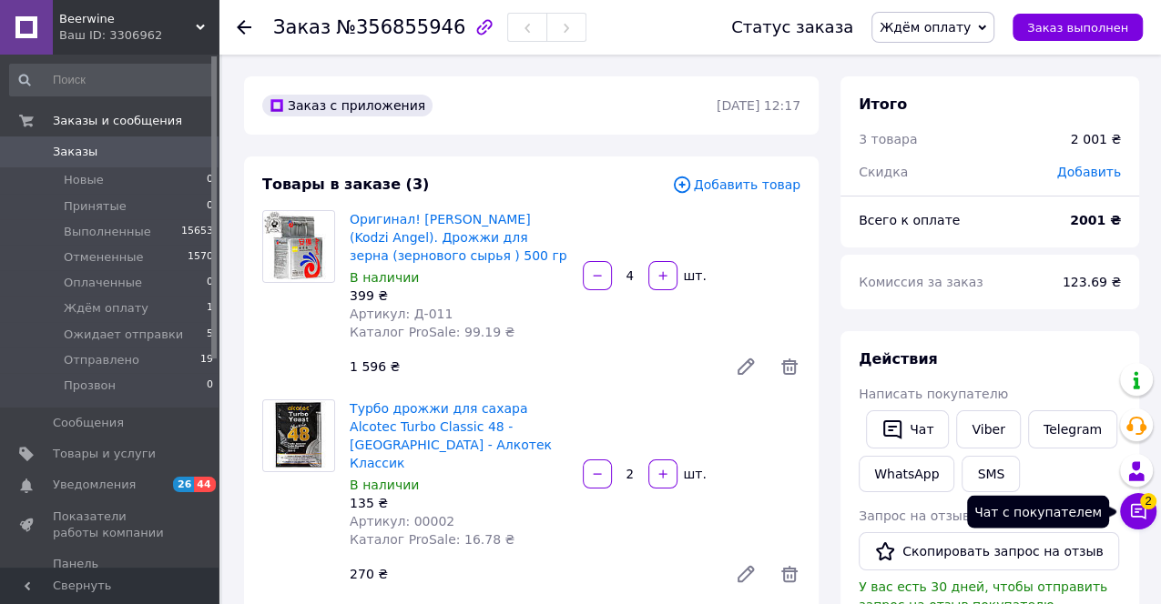
click at [1134, 512] on icon at bounding box center [1138, 511] width 15 height 15
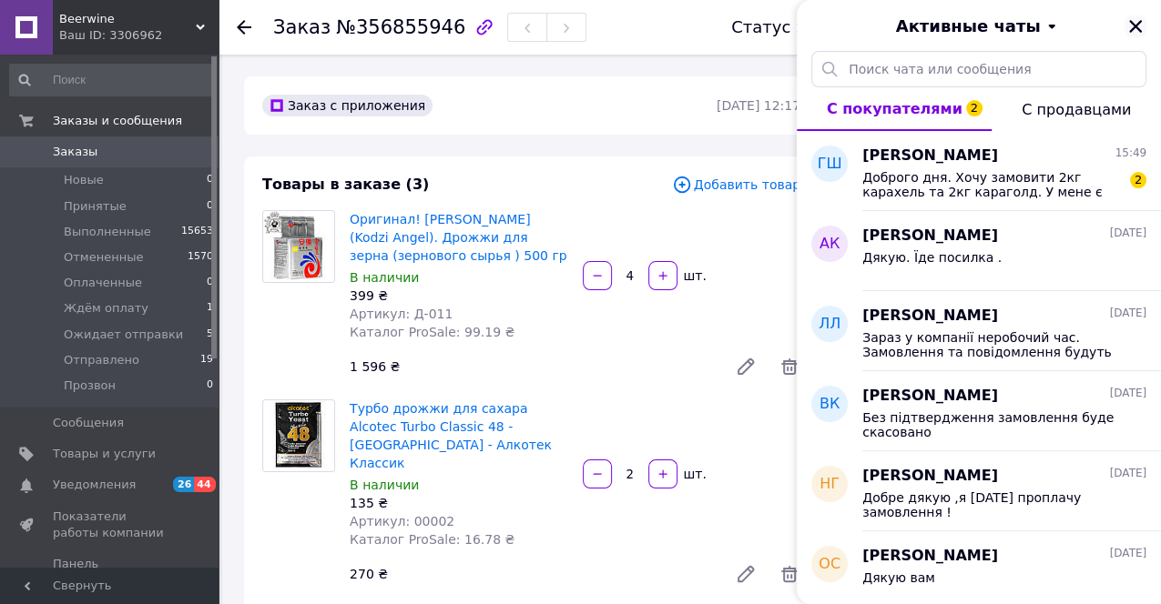
click at [1133, 27] on icon "Закрыть" at bounding box center [1135, 26] width 13 height 13
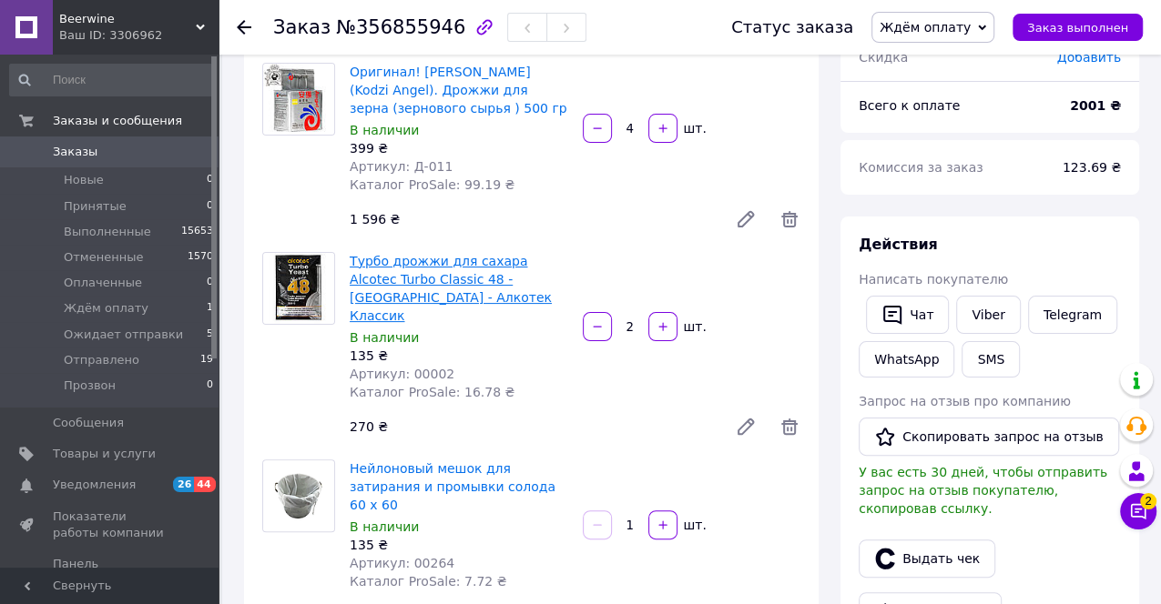
scroll to position [202, 0]
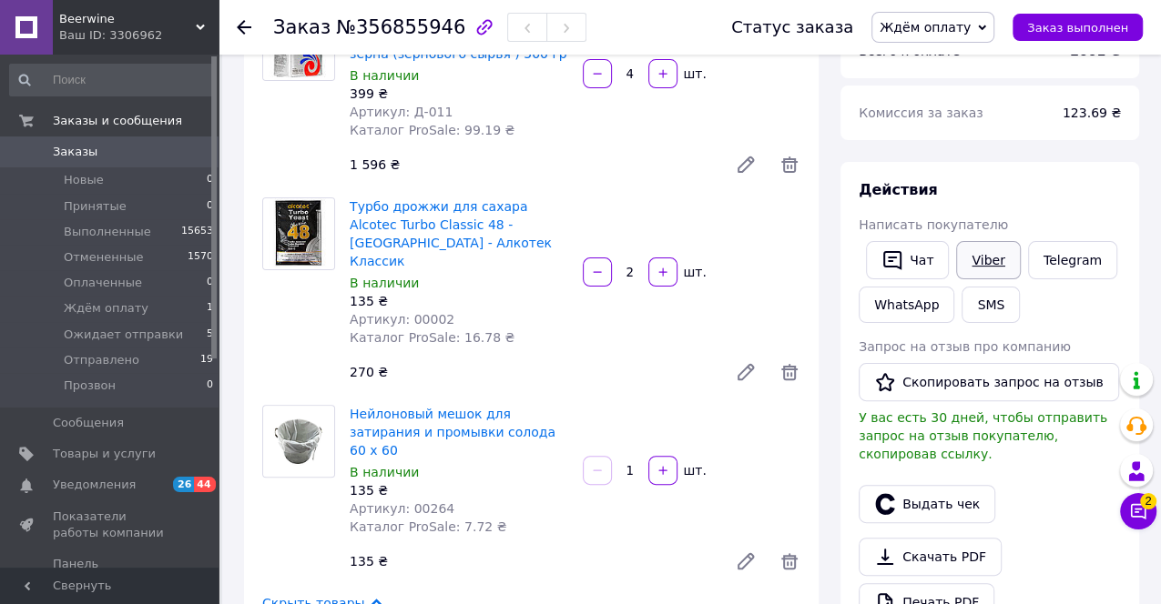
click at [984, 256] on link "Viber" at bounding box center [988, 260] width 64 height 38
click at [203, 24] on icon at bounding box center [200, 27] width 9 height 9
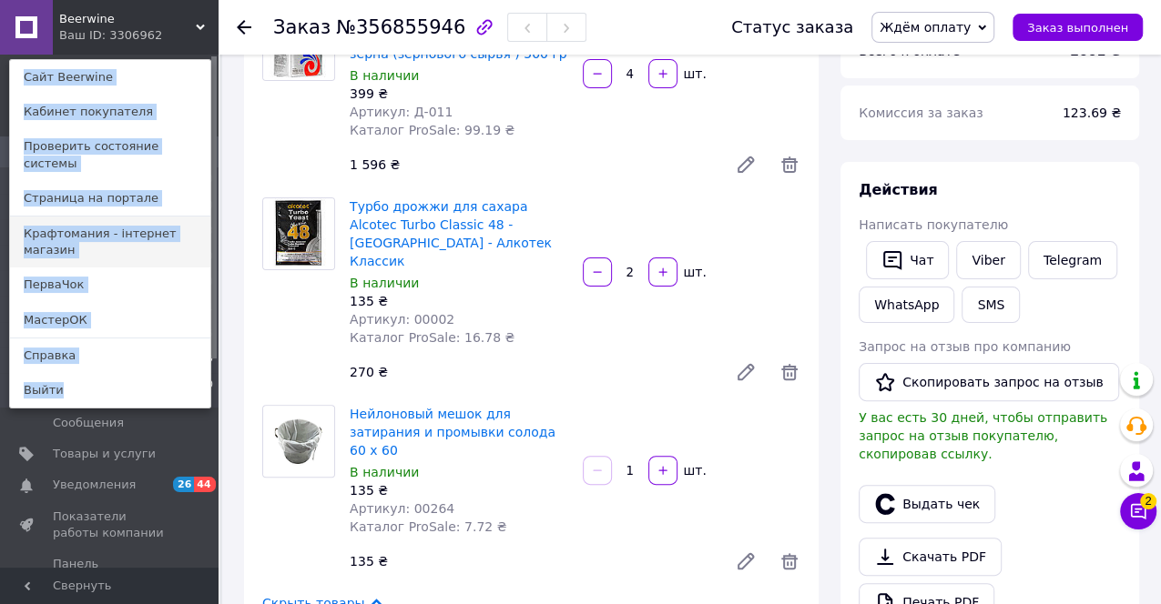
click at [56, 218] on link "Крафтомания - інтернет магазин" at bounding box center [110, 242] width 200 height 51
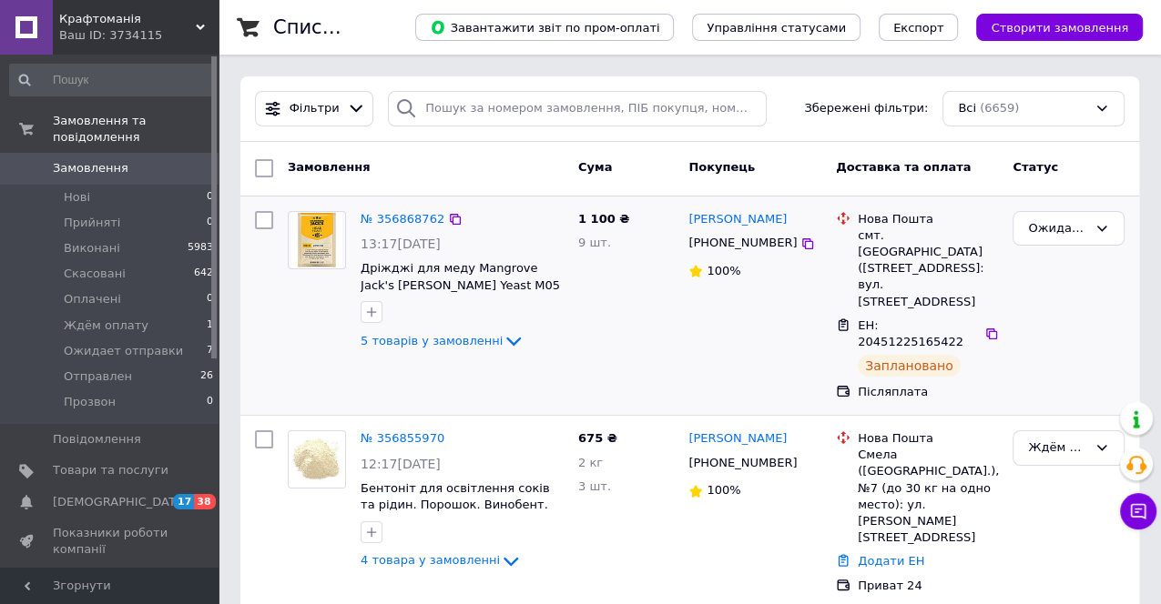
scroll to position [101, 0]
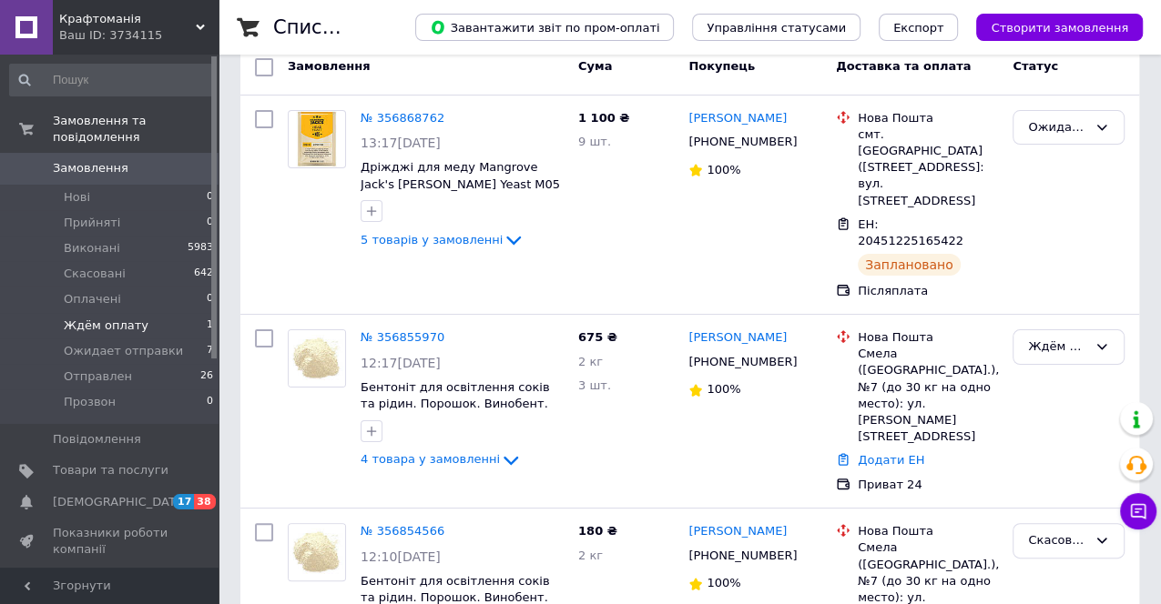
click at [111, 318] on span "Ждём оплату" at bounding box center [106, 326] width 85 height 16
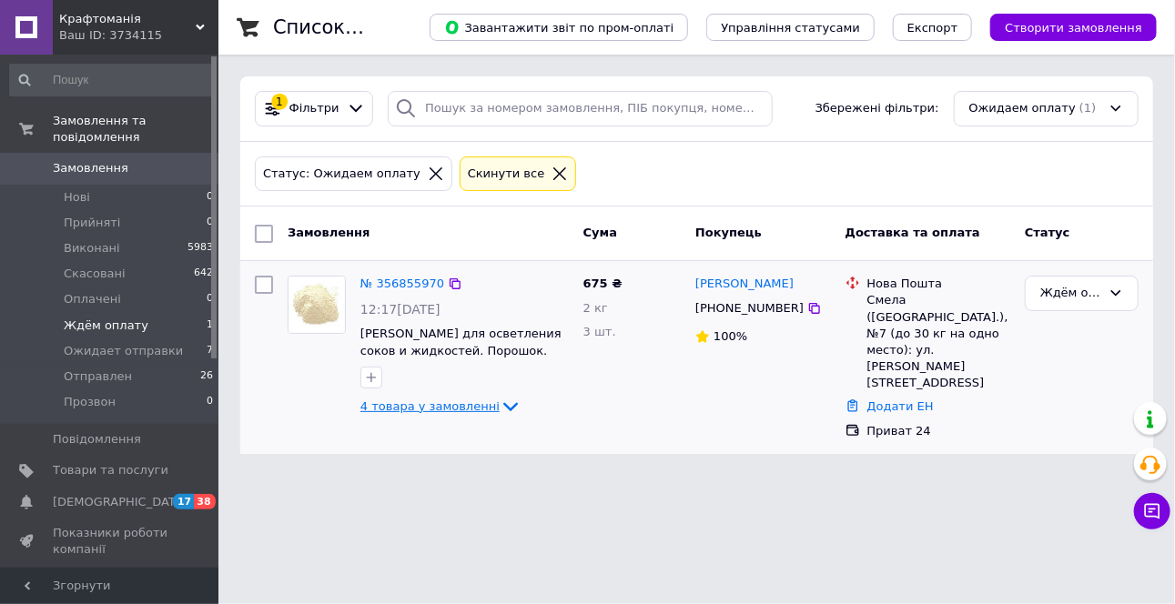
click at [503, 405] on icon at bounding box center [510, 407] width 15 height 9
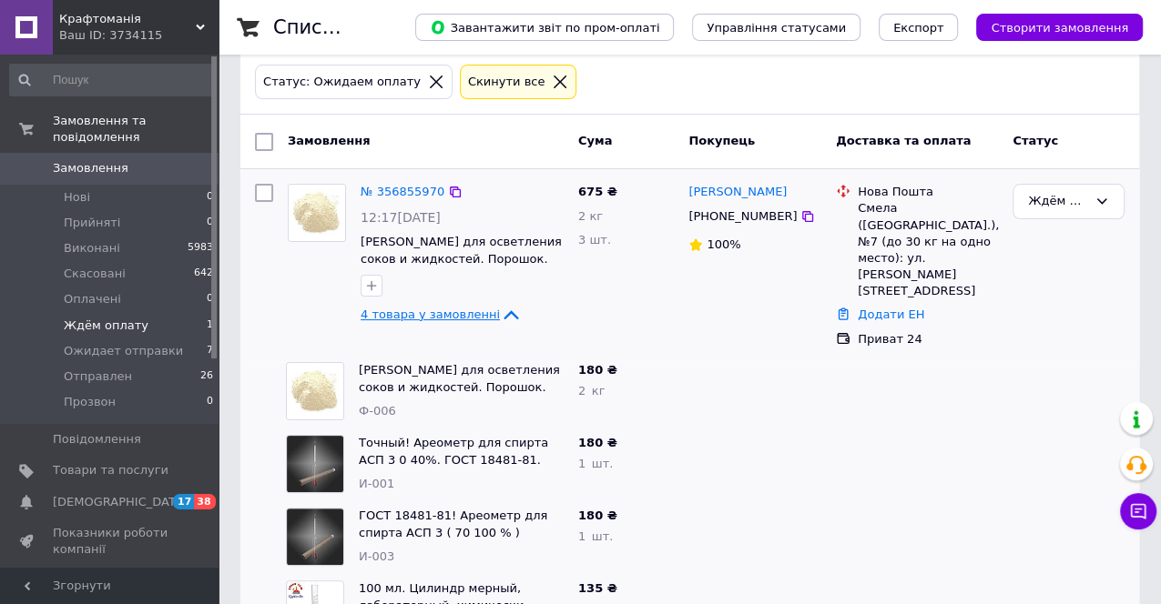
scroll to position [137, 0]
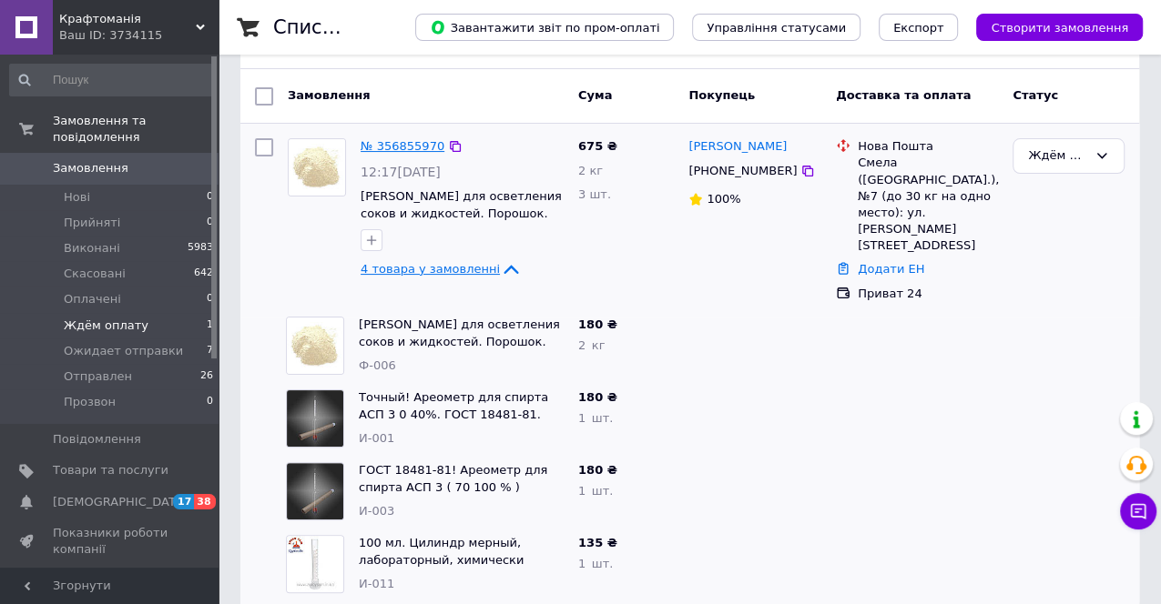
click at [385, 147] on link "№ 356855970" at bounding box center [402, 146] width 84 height 14
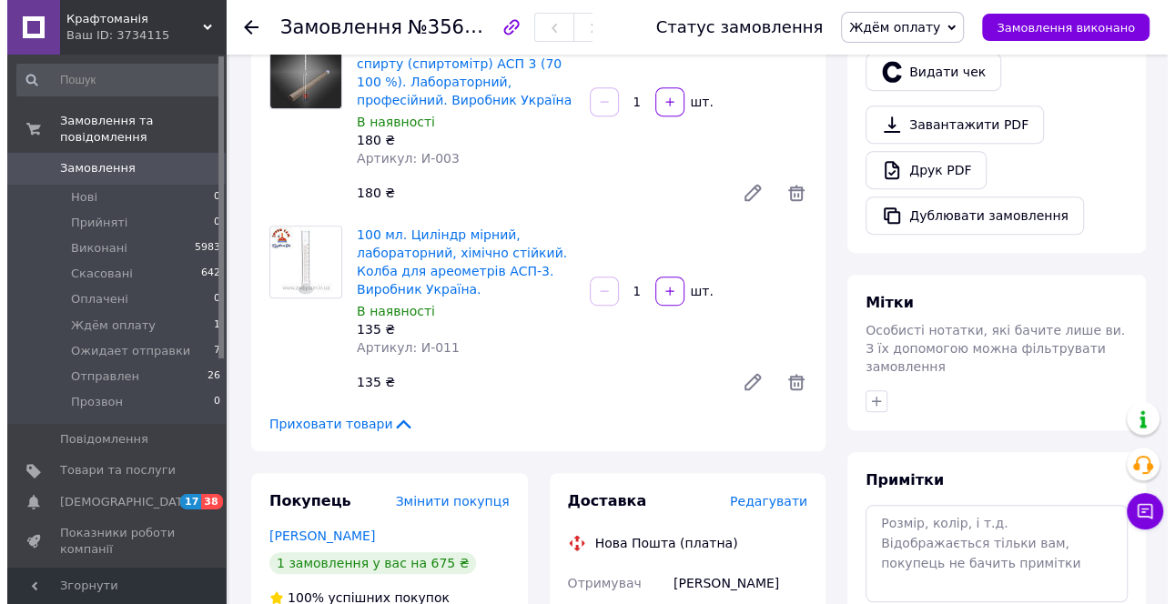
scroll to position [606, 0]
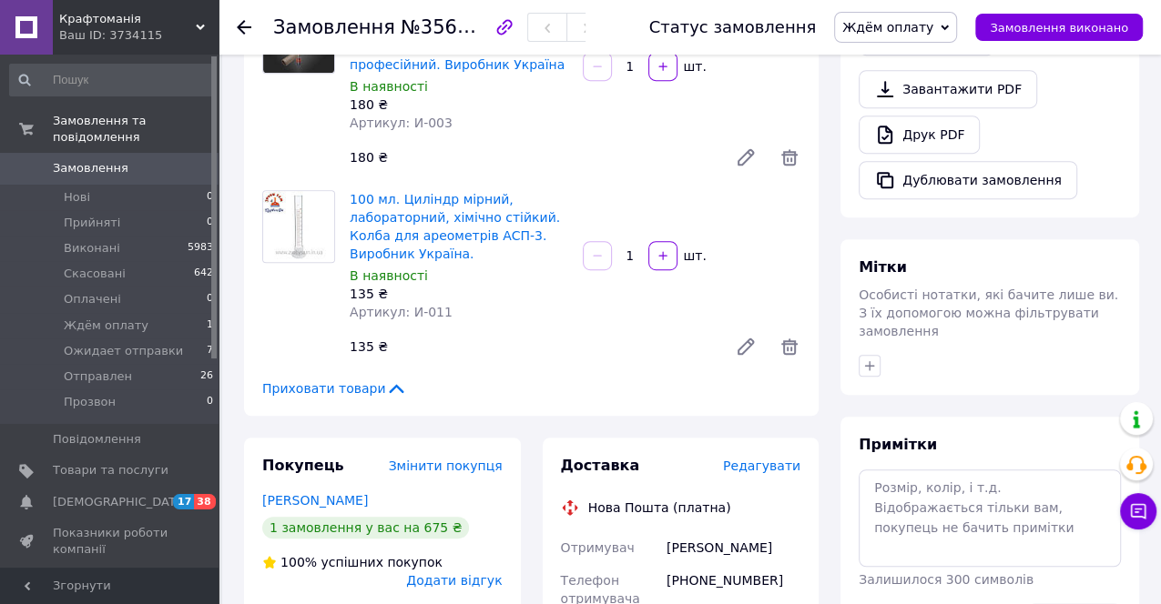
click at [790, 459] on span "Редагувати" at bounding box center [761, 466] width 77 height 15
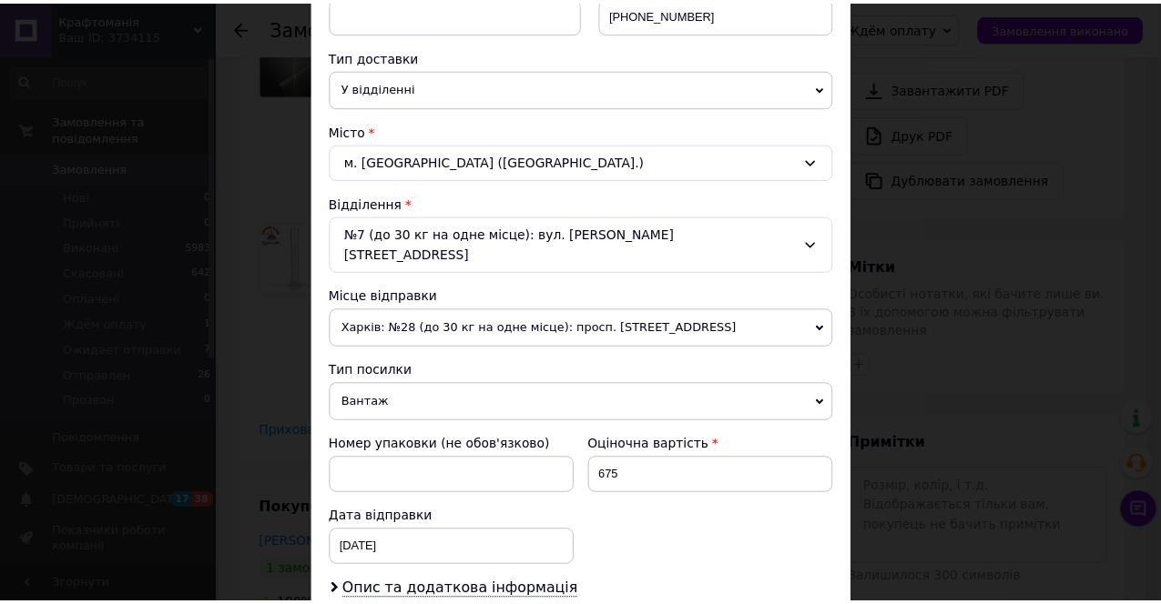
scroll to position [624, 0]
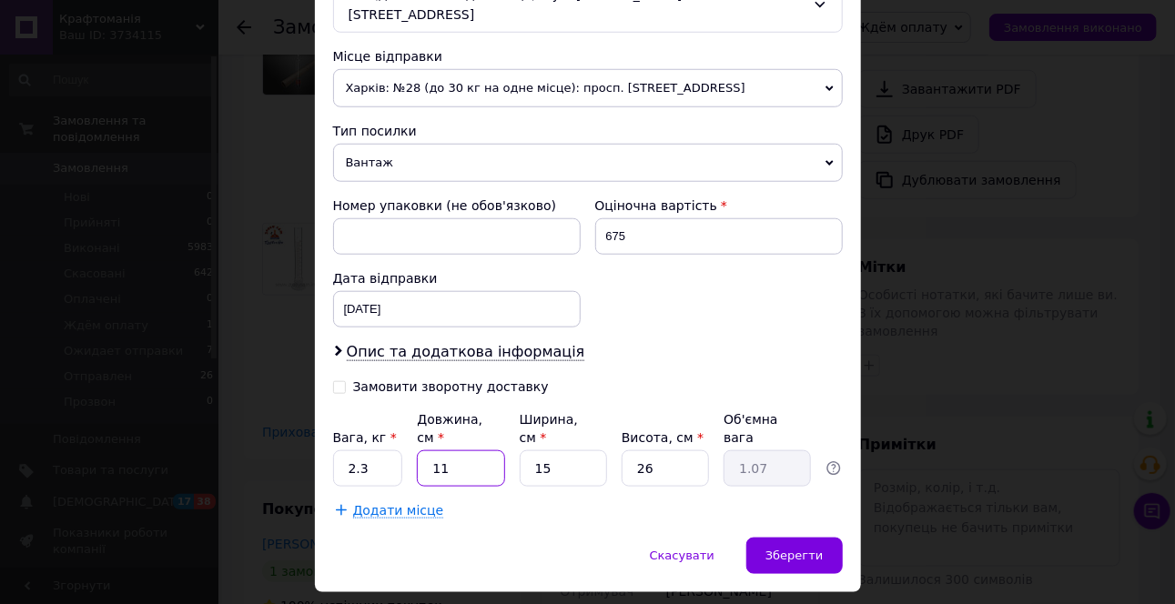
drag, startPoint x: 452, startPoint y: 417, endPoint x: 411, endPoint y: 410, distance: 42.5
click at [411, 411] on div "Вага, кг * 2.3 Довжина, см * 11 Ширина, см * 15 Висота, см * 26 Об'ємна вага 1.…" at bounding box center [588, 449] width 510 height 76
type input "3"
type input "0.29"
type input "34"
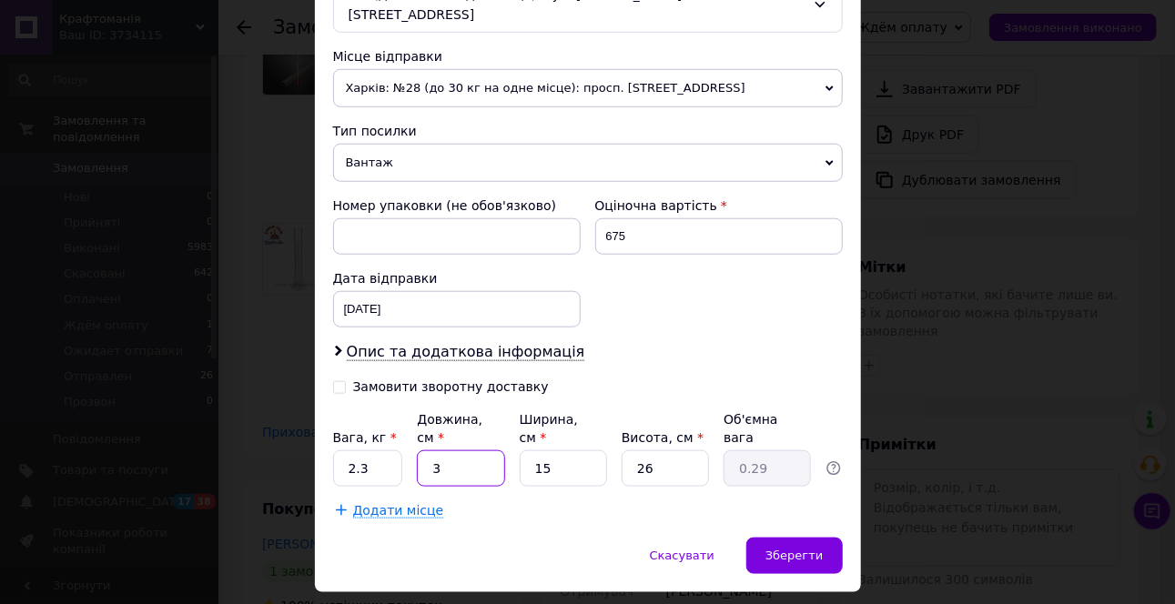
type input "3.32"
type input "34"
type input "2"
type input "0.44"
type input "24"
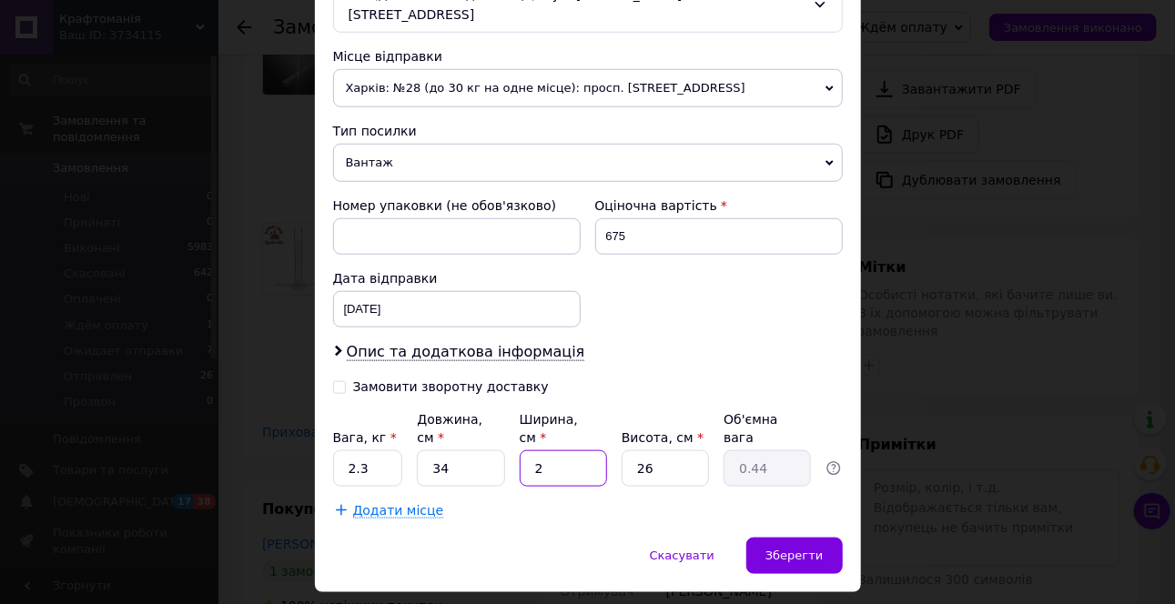
type input "5.3"
type input "24"
type input "1"
type input "0.2"
type input "14"
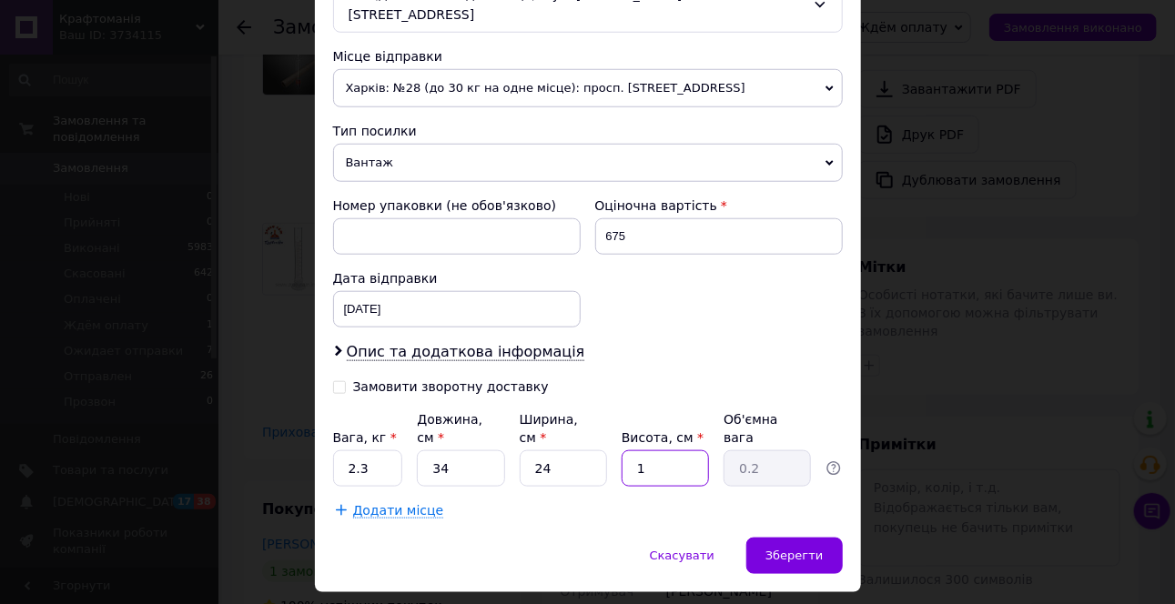
type input "2.86"
type input "14"
click at [357, 451] on input "2.3" at bounding box center [368, 469] width 70 height 36
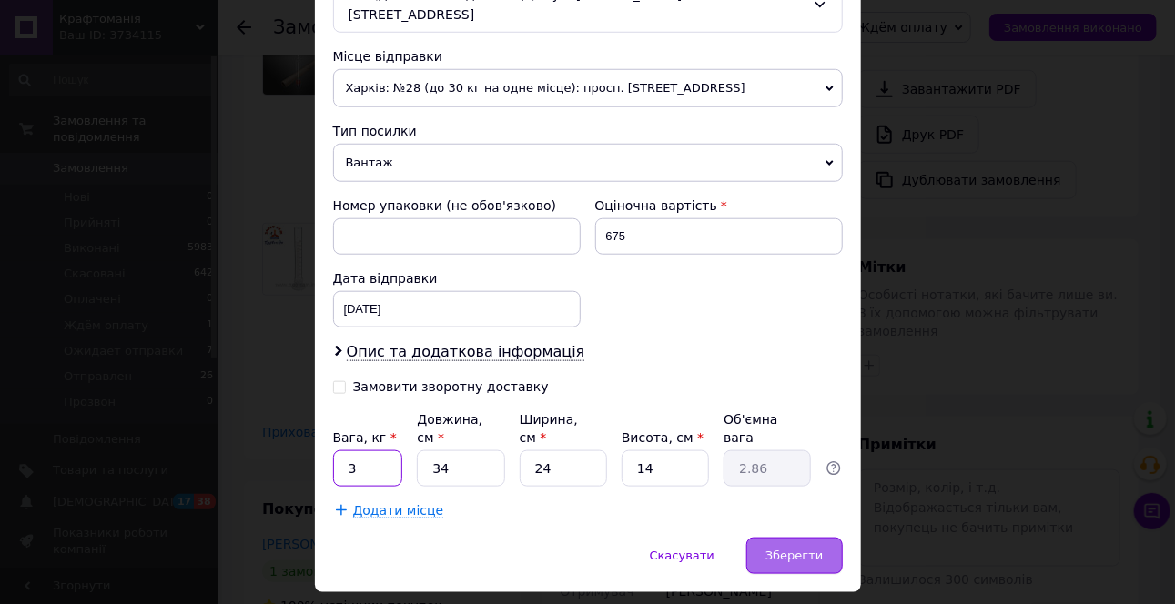
type input "3"
click at [809, 549] on span "Зберегти" at bounding box center [794, 556] width 57 height 14
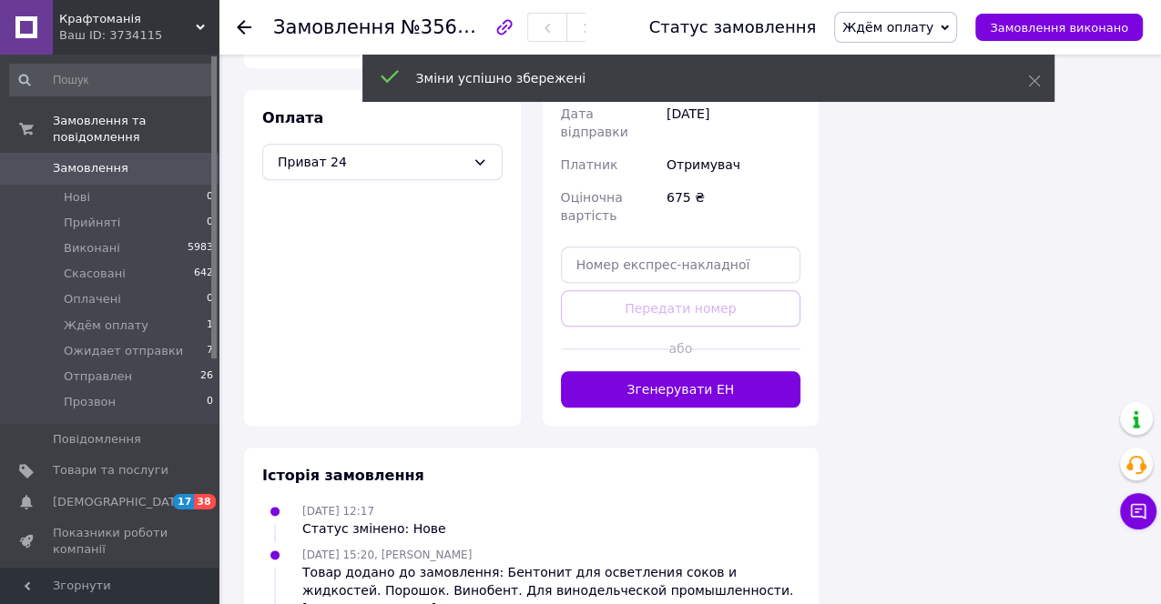
scroll to position [1314, 0]
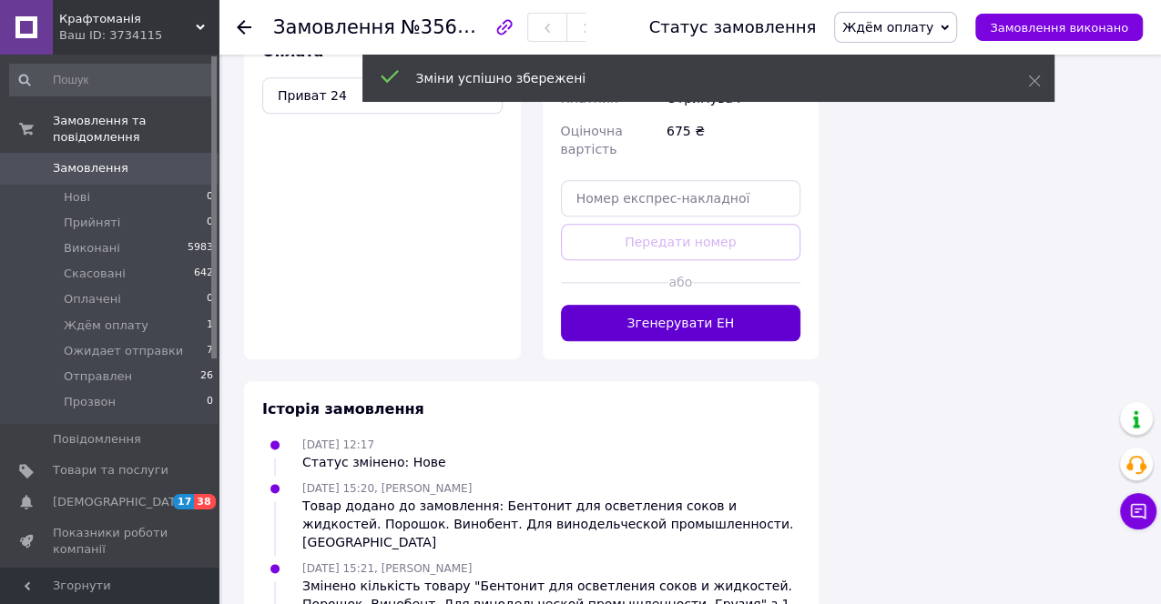
click at [725, 305] on button "Згенерувати ЕН" at bounding box center [681, 323] width 240 height 36
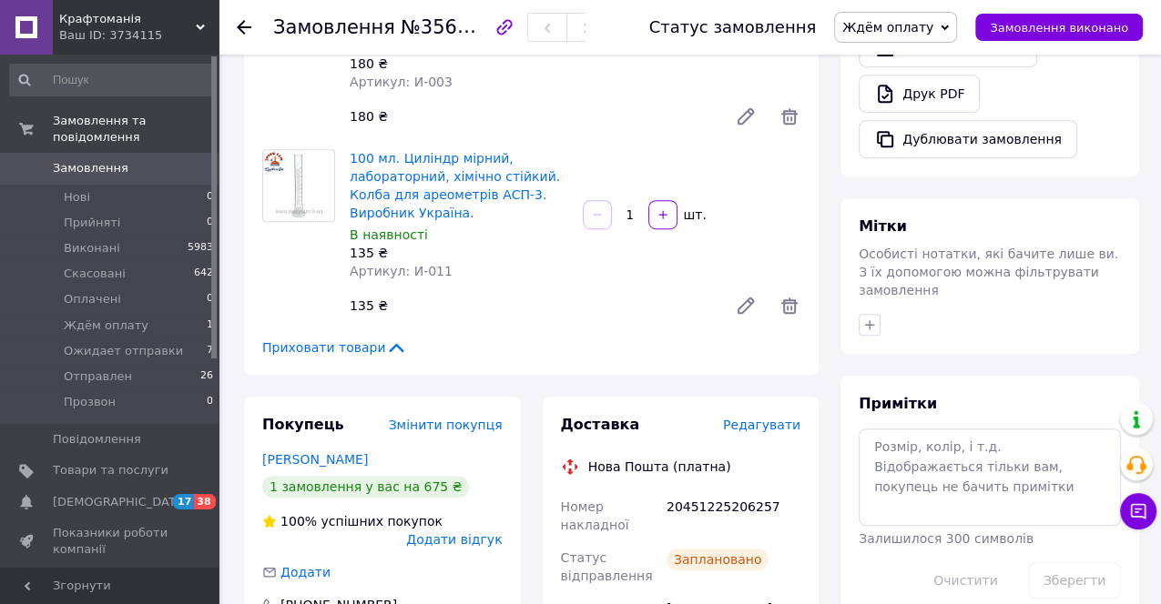
scroll to position [606, 0]
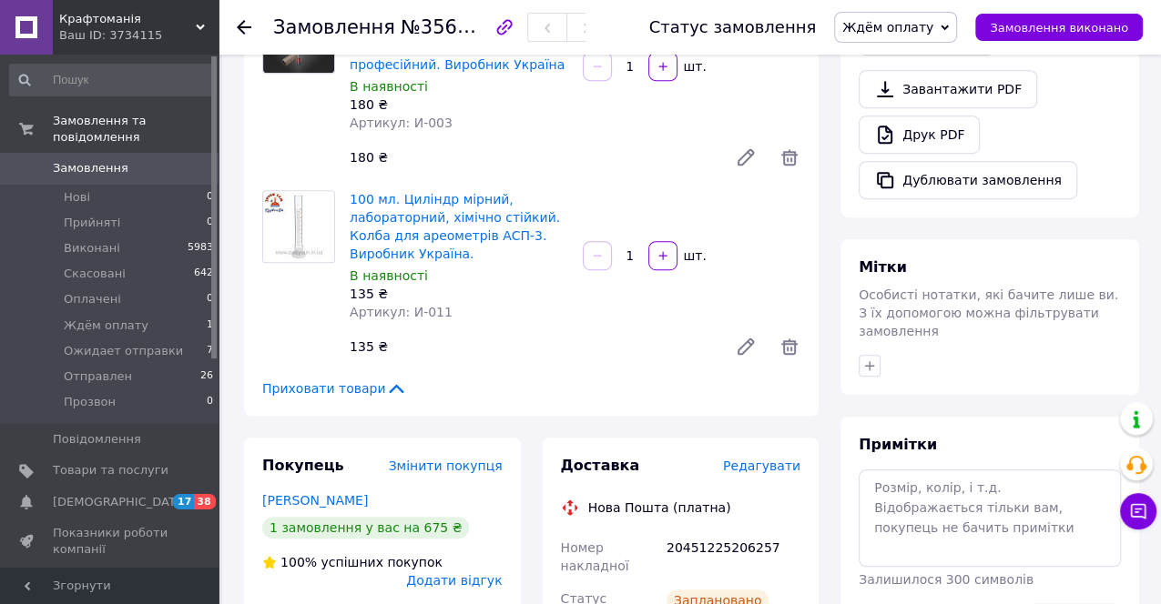
click at [948, 24] on icon at bounding box center [944, 28] width 8 height 8
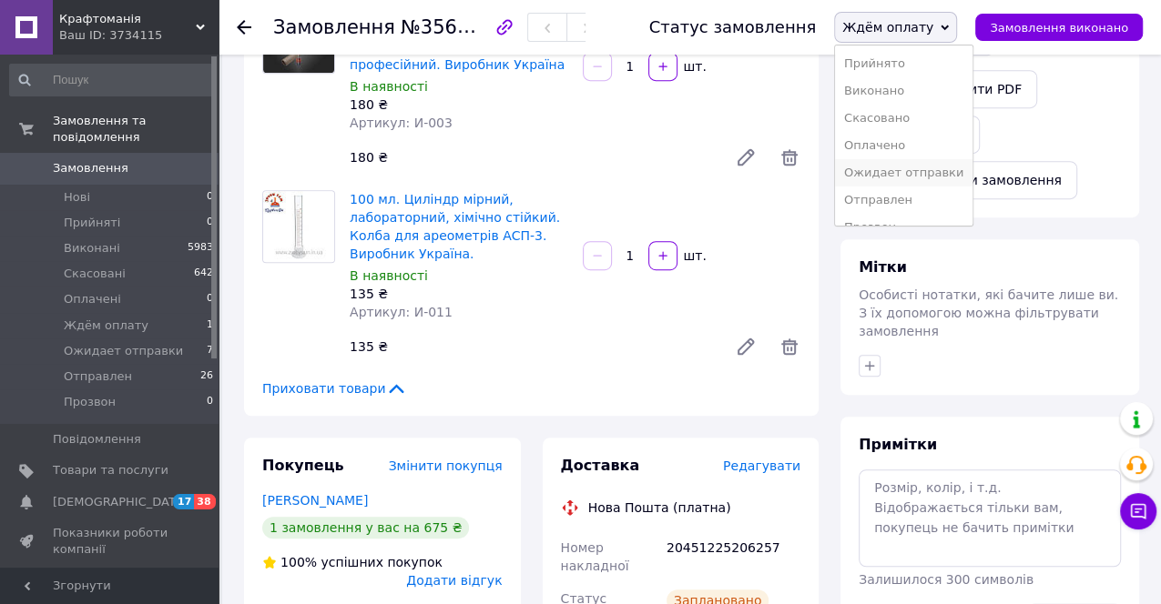
click at [944, 173] on li "Ожидает отправки" at bounding box center [903, 172] width 137 height 27
